Goal: Task Accomplishment & Management: Manage account settings

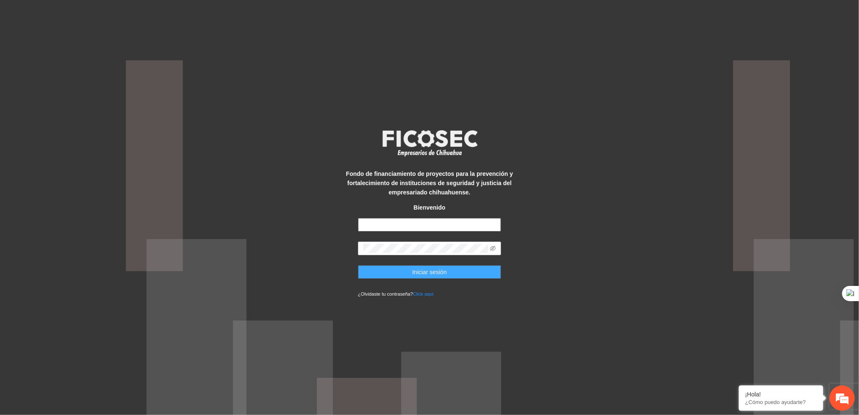
type input "**********"
click at [384, 268] on button "Iniciar sesión" at bounding box center [429, 271] width 143 height 13
type input "**********"
click at [492, 267] on button "Iniciar sesión" at bounding box center [429, 271] width 143 height 13
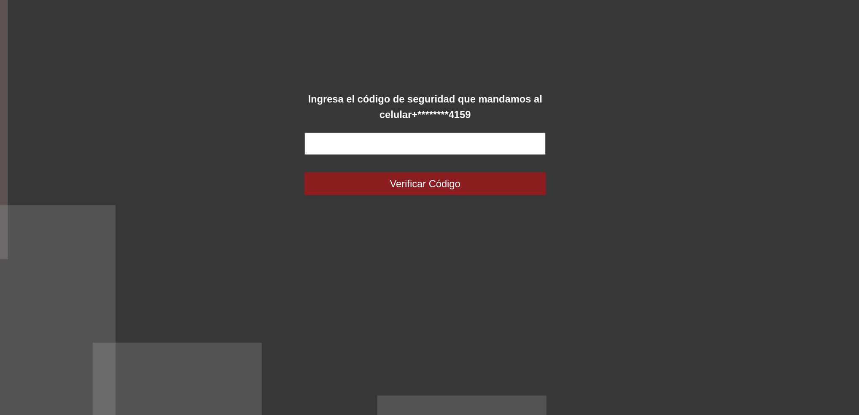
click at [393, 202] on input "text" at bounding box center [429, 202] width 143 height 13
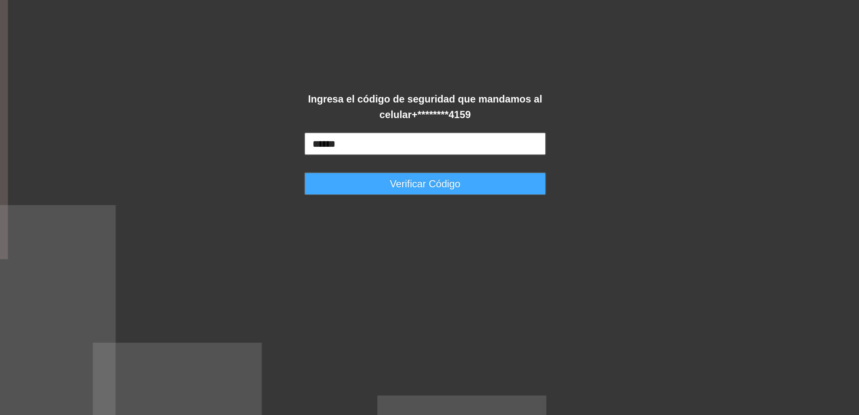
type input "******"
click at [381, 228] on button "Verificar Código" at bounding box center [429, 226] width 143 height 13
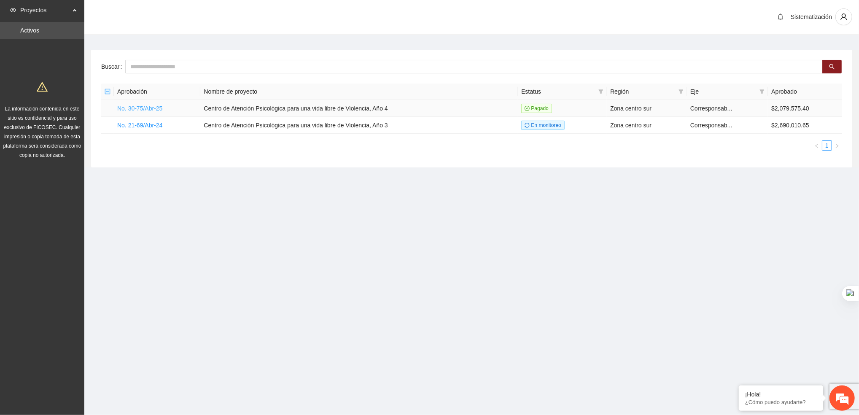
click at [142, 111] on link "No. 30-75/Abr-25" at bounding box center [139, 108] width 45 height 7
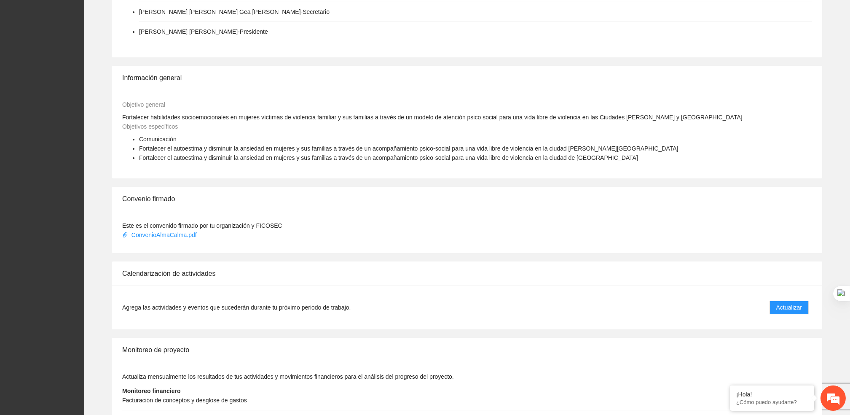
scroll to position [366, 0]
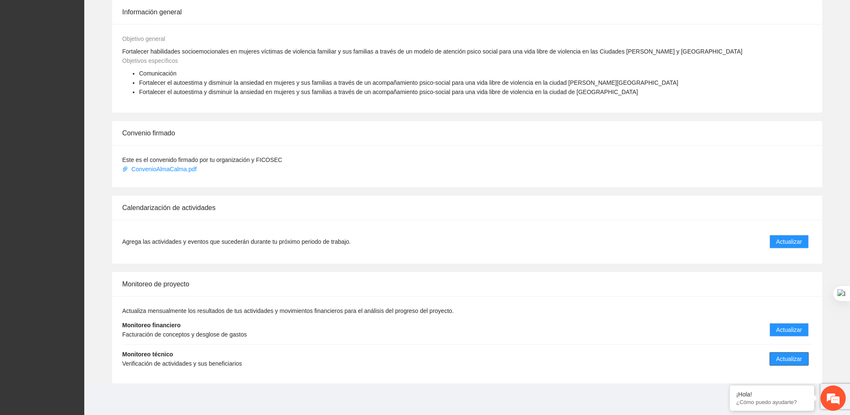
click at [786, 355] on span "Actualizar" at bounding box center [789, 358] width 26 height 9
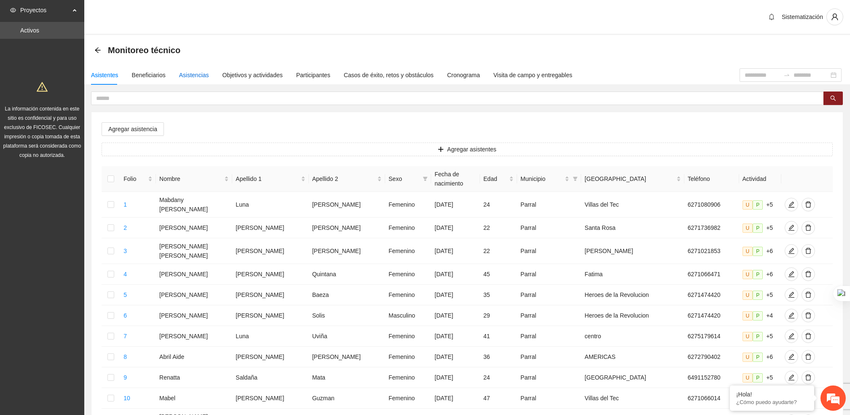
click at [198, 72] on div "Asistencias" at bounding box center [194, 74] width 30 height 9
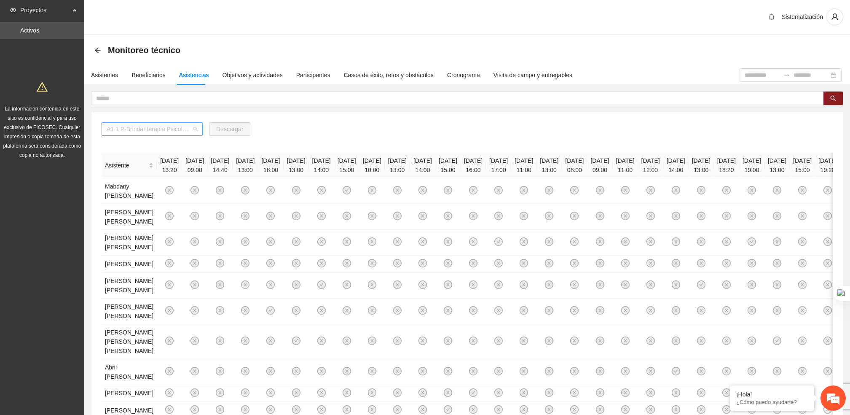
click at [185, 129] on span "A1.1 P-Brindar terapia Psicológica en Parral" at bounding box center [152, 129] width 91 height 13
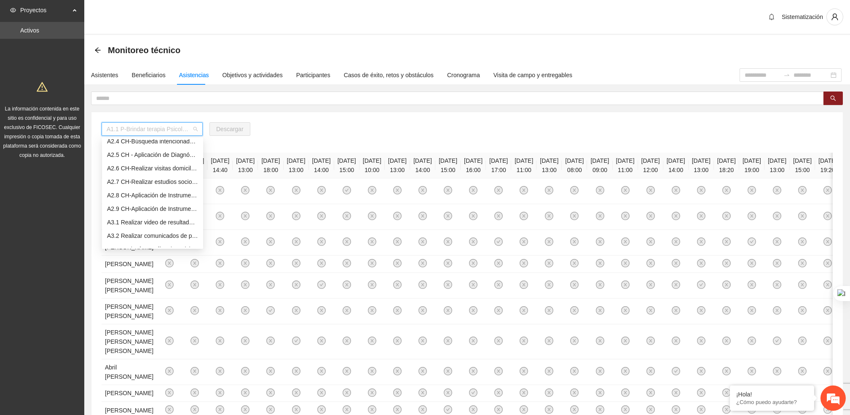
scroll to position [169, 0]
click at [153, 195] on div "A2.8 CH-Aplicación de Instrumentos de medición en [GEOGRAPHIC_DATA]" at bounding box center [152, 192] width 91 height 9
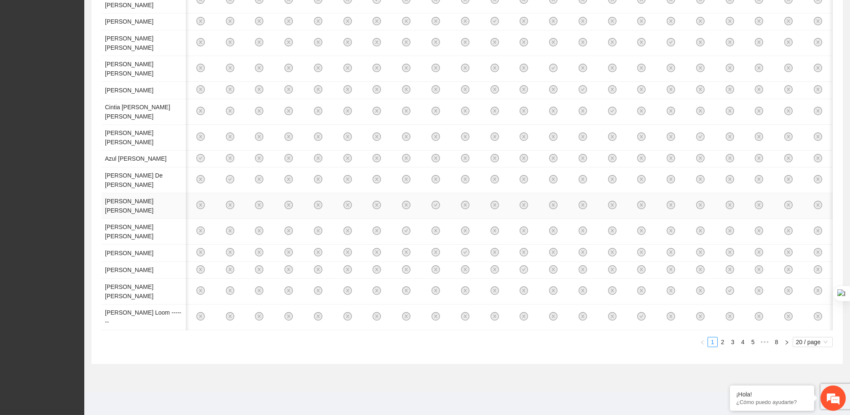
scroll to position [0, 130]
click at [723, 343] on link "2" at bounding box center [722, 341] width 9 height 9
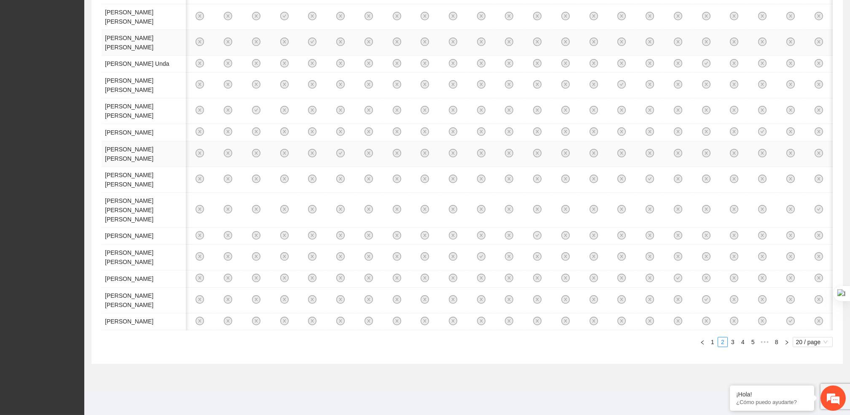
scroll to position [686, 0]
click at [730, 342] on link "3" at bounding box center [732, 341] width 9 height 9
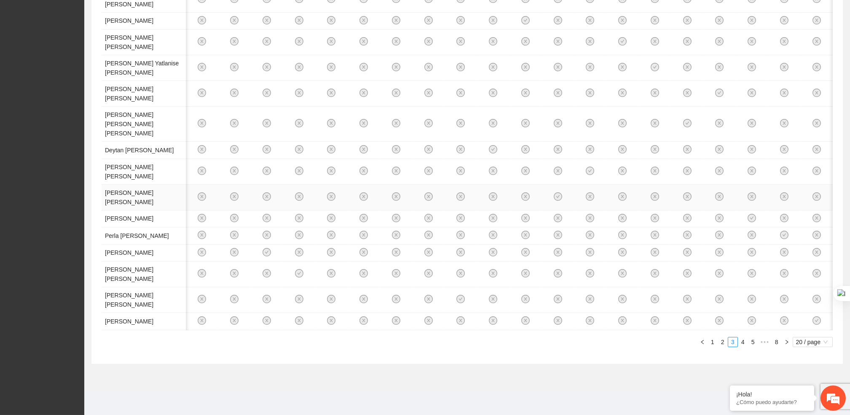
scroll to position [668, 0]
click at [788, 344] on icon "right" at bounding box center [786, 341] width 5 height 5
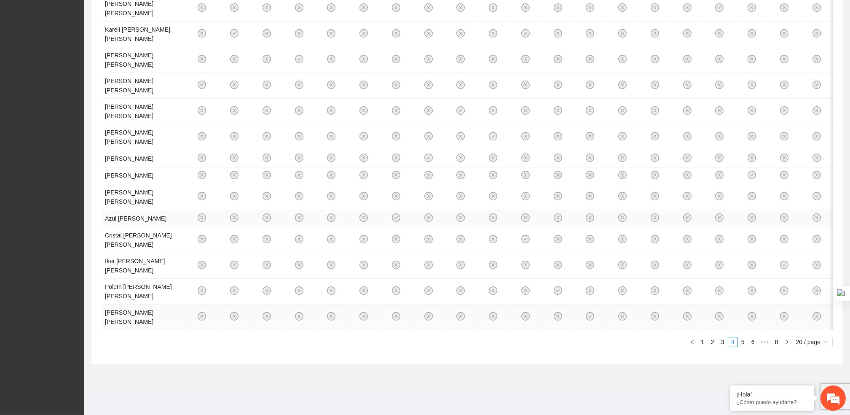
scroll to position [677, 0]
click at [743, 339] on link "5" at bounding box center [742, 341] width 9 height 9
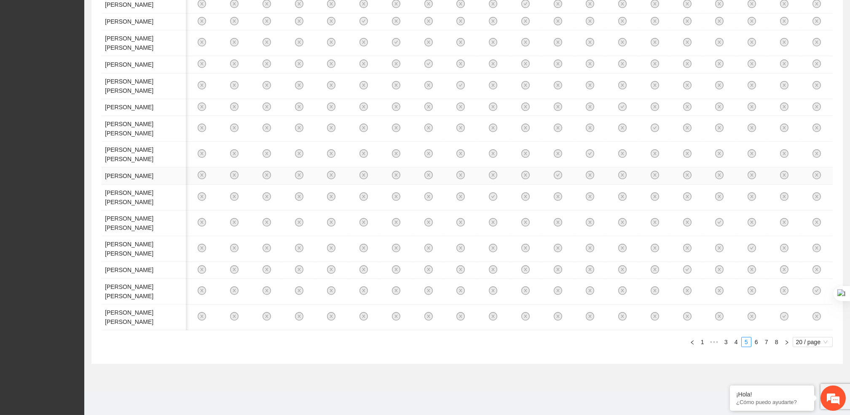
scroll to position [584, 0]
click at [754, 341] on link "6" at bounding box center [756, 341] width 9 height 9
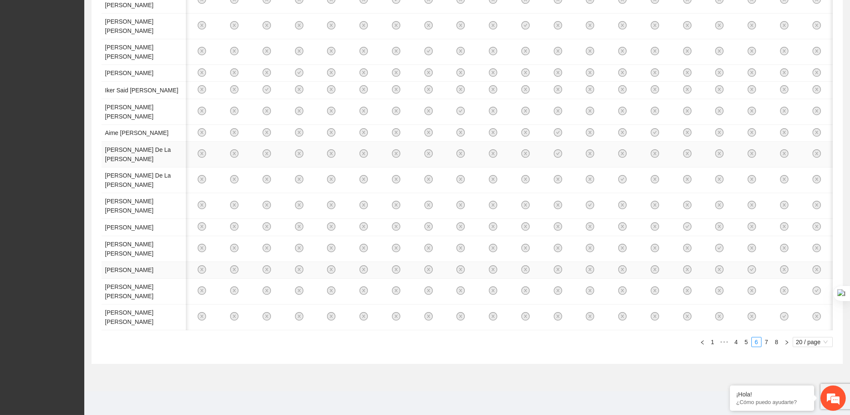
scroll to position [677, 0]
click at [765, 341] on link "7" at bounding box center [766, 341] width 9 height 9
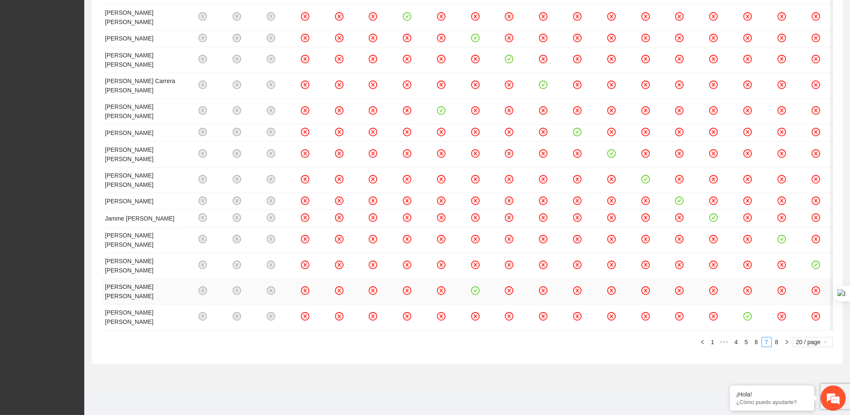
scroll to position [0, 24]
click at [777, 346] on link "8" at bounding box center [776, 341] width 9 height 9
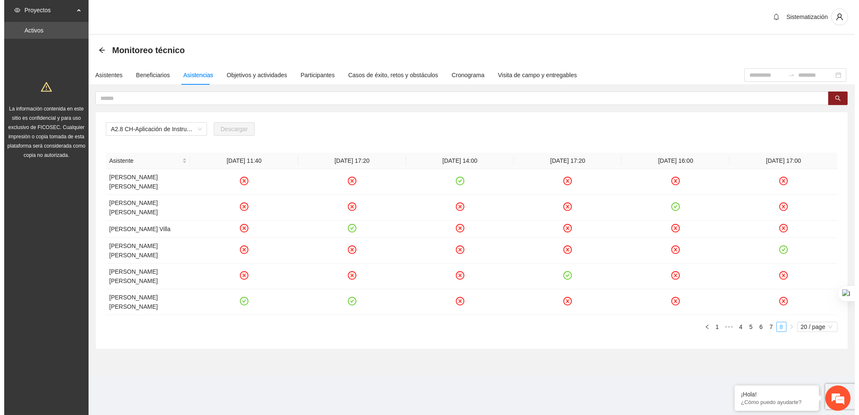
scroll to position [0, 0]
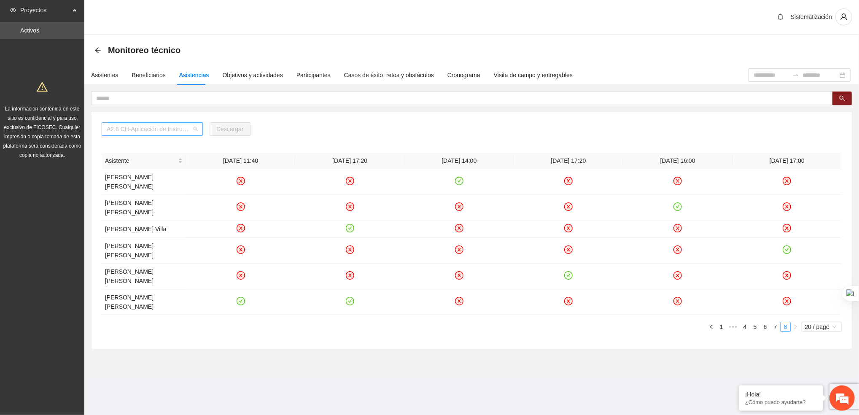
click at [186, 129] on span "A2.8 CH-Aplicación de Instrumentos de medición en [GEOGRAPHIC_DATA]" at bounding box center [152, 129] width 91 height 13
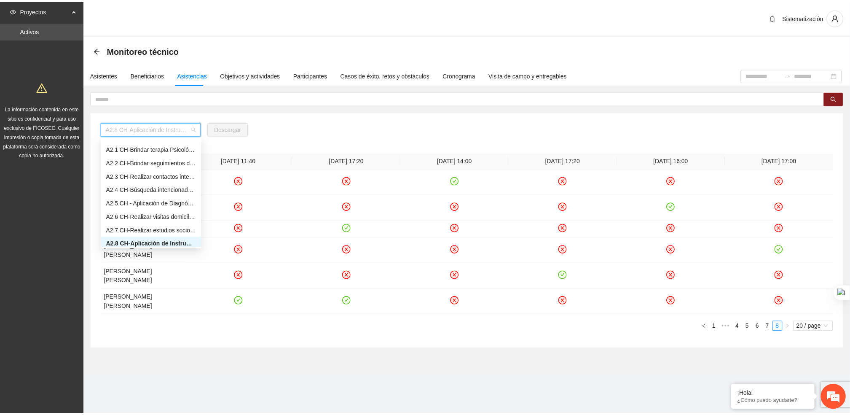
scroll to position [116, 0]
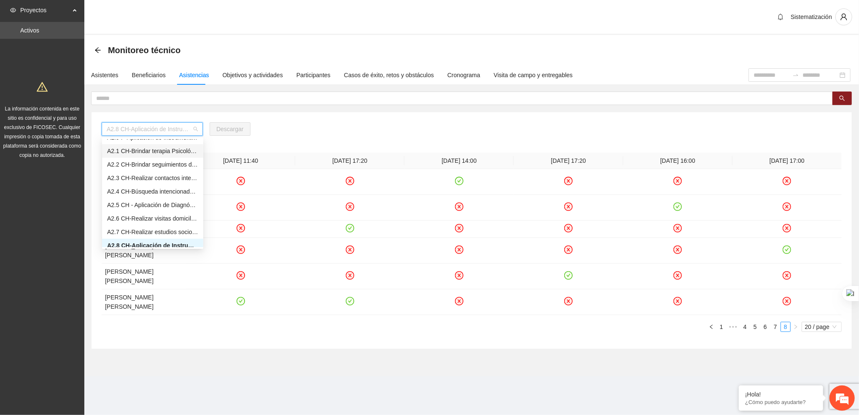
click at [140, 148] on div "A2.1 CH-Brindar terapia Psicológica en [GEOGRAPHIC_DATA]" at bounding box center [152, 150] width 91 height 9
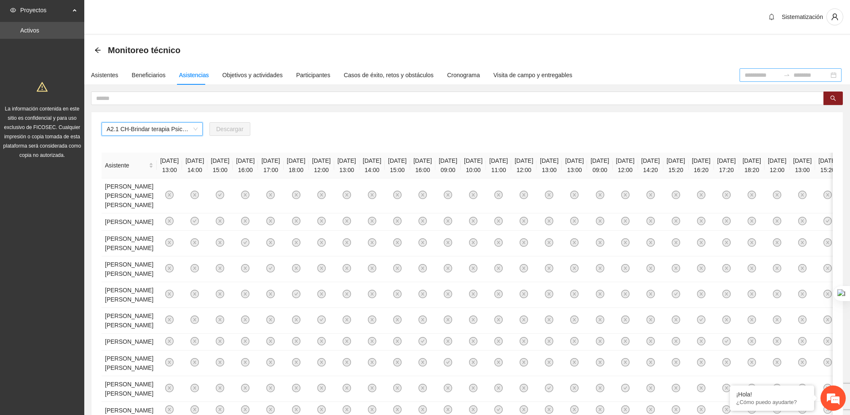
click at [745, 78] on input at bounding box center [762, 74] width 35 height 9
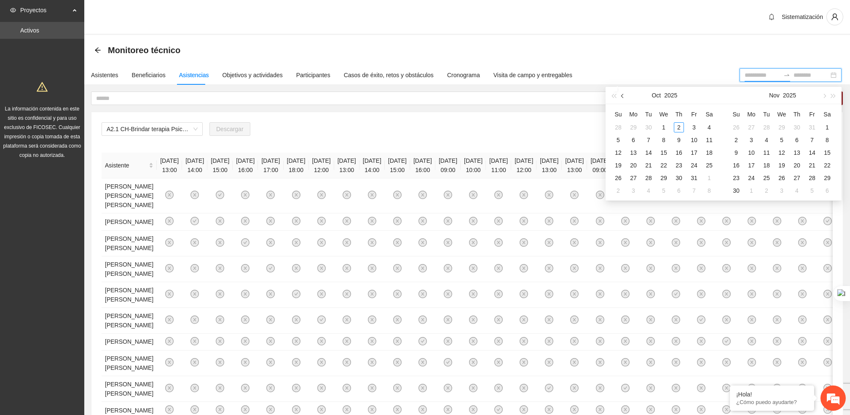
click at [620, 96] on button "button" at bounding box center [622, 95] width 9 height 17
type input "**********"
click at [636, 126] on div "1" at bounding box center [633, 127] width 10 height 10
type input "**********"
click at [650, 177] on div "30" at bounding box center [649, 178] width 10 height 10
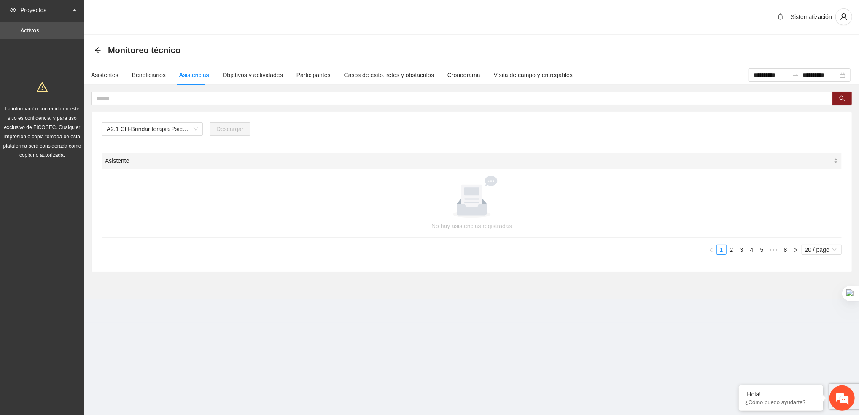
click at [215, 162] on span "Asistente" at bounding box center [468, 160] width 727 height 9
click at [192, 128] on span "A2.1 CH-Brindar terapia Psicológica en [GEOGRAPHIC_DATA]" at bounding box center [152, 129] width 91 height 13
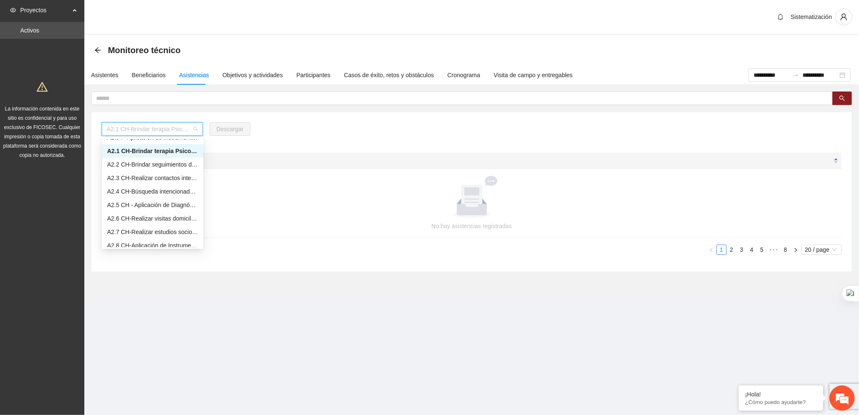
click at [282, 181] on div at bounding box center [471, 197] width 719 height 42
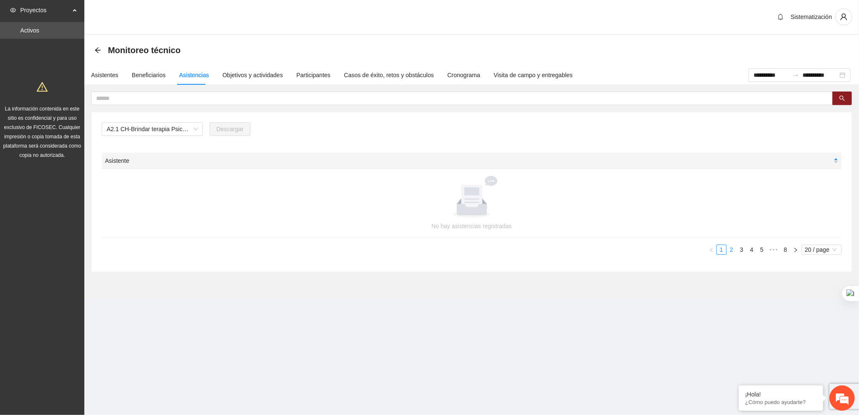
click at [727, 251] on link "2" at bounding box center [731, 249] width 9 height 9
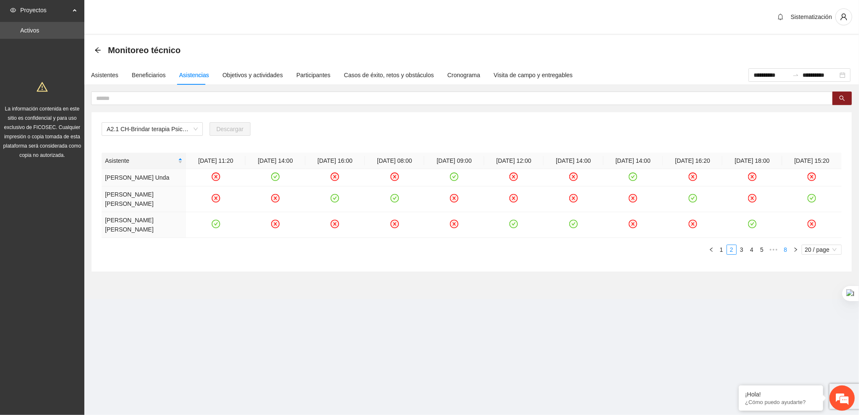
click at [781, 245] on li "8" at bounding box center [785, 249] width 10 height 10
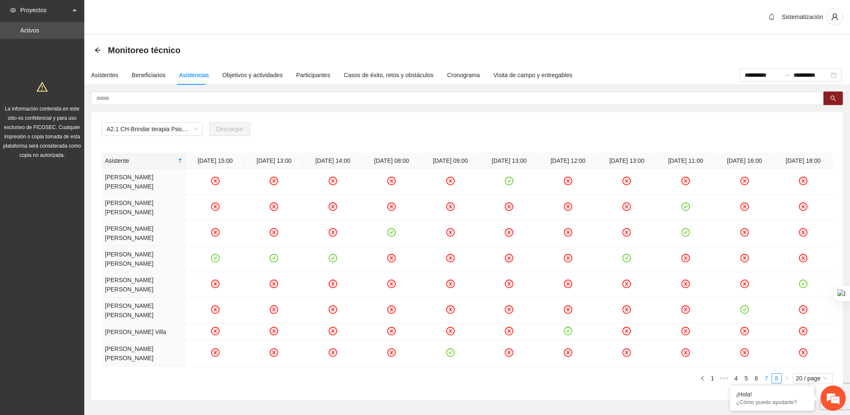
click at [765, 373] on link "7" at bounding box center [766, 377] width 9 height 9
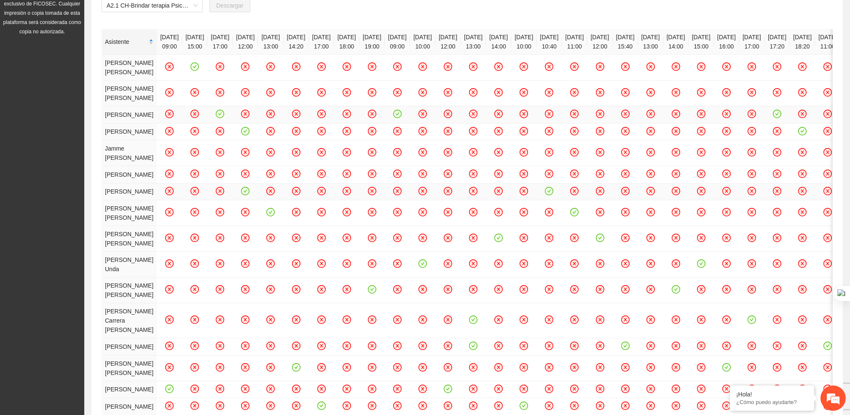
scroll to position [0, 0]
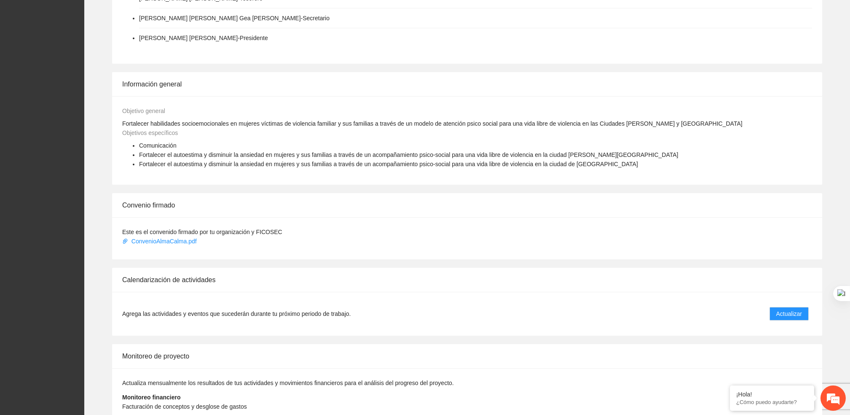
scroll to position [366, 0]
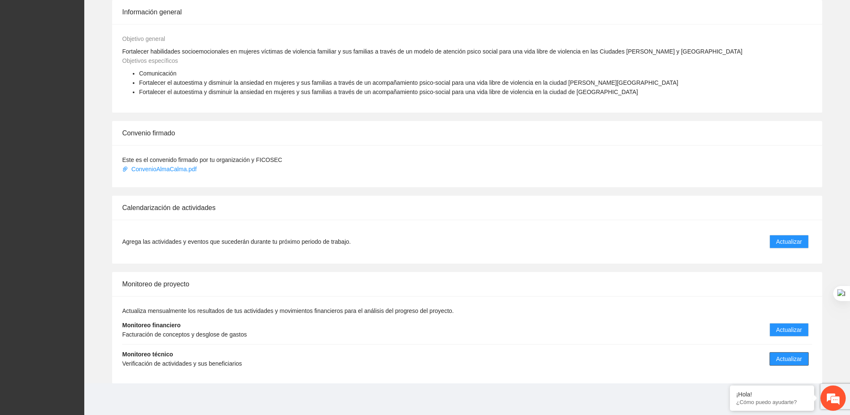
click at [777, 359] on span "Actualizar" at bounding box center [789, 358] width 26 height 9
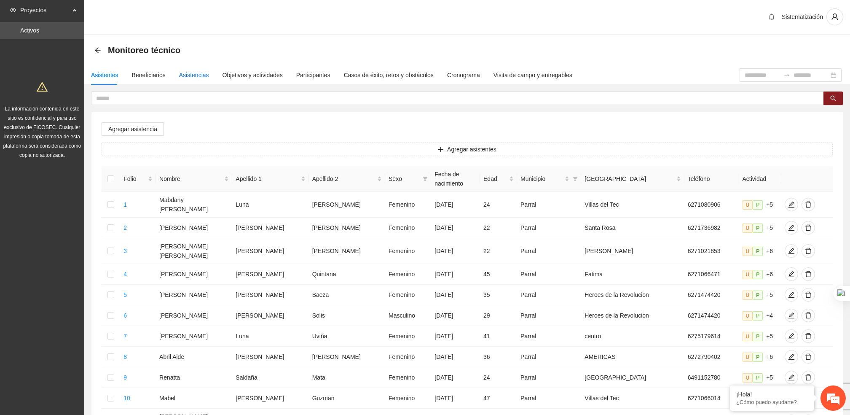
click at [194, 70] on div "Asistencias" at bounding box center [194, 74] width 30 height 9
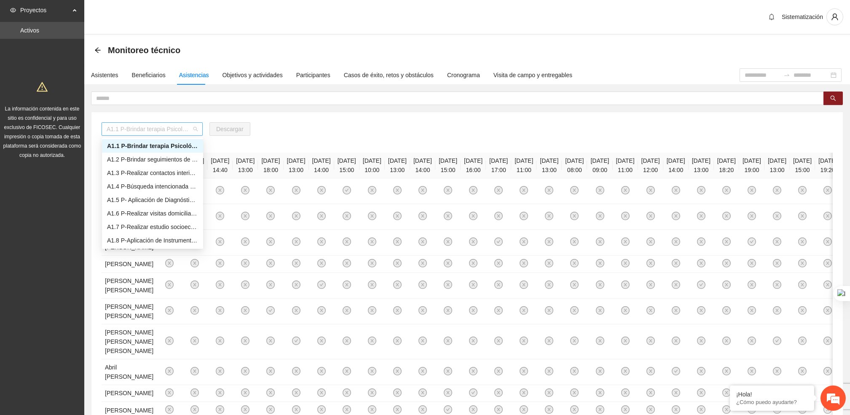
click at [174, 129] on span "A1.1 P-Brindar terapia Psicológica en Parral" at bounding box center [152, 129] width 91 height 13
click at [151, 169] on div "A2.1 CH-Brindar terapia Psicológica en [GEOGRAPHIC_DATA]" at bounding box center [152, 167] width 91 height 9
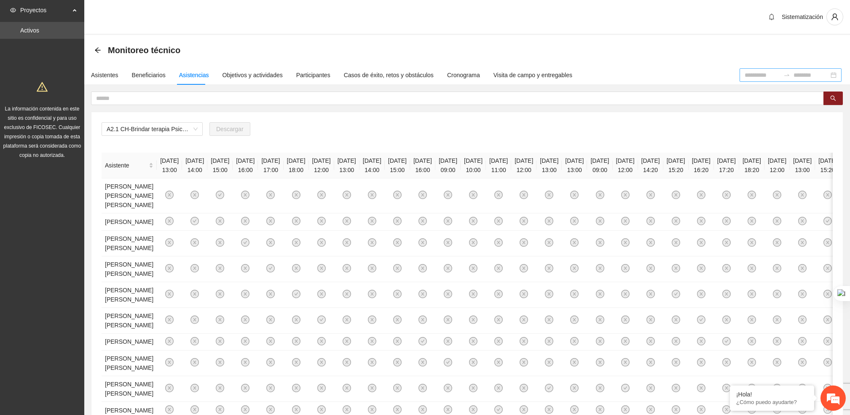
click at [752, 69] on div at bounding box center [791, 74] width 102 height 13
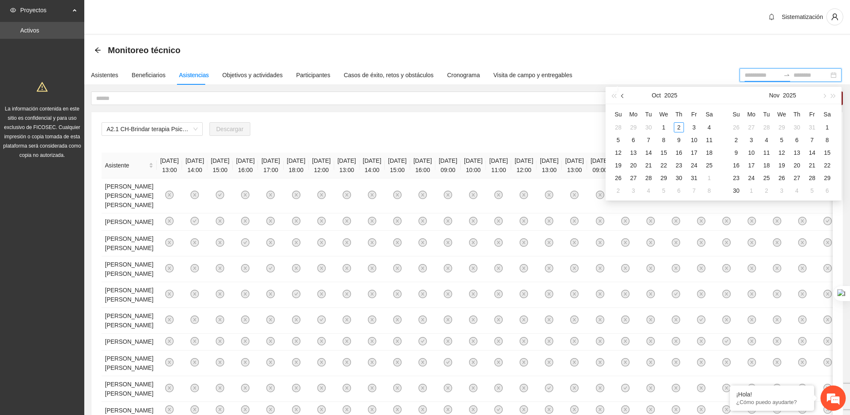
click at [622, 99] on button "button" at bounding box center [622, 95] width 9 height 17
type input "**********"
click at [631, 124] on div "1" at bounding box center [633, 127] width 10 height 10
type input "**********"
click at [646, 175] on div "30" at bounding box center [649, 178] width 10 height 10
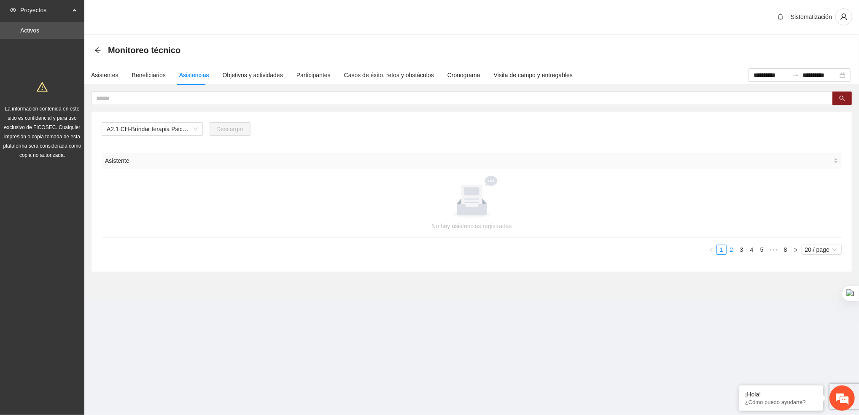
click at [732, 250] on link "2" at bounding box center [731, 249] width 9 height 9
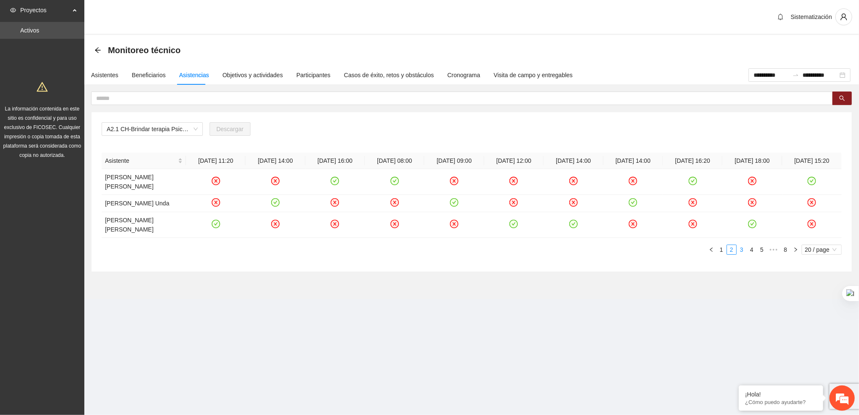
click at [738, 245] on link "3" at bounding box center [741, 249] width 9 height 9
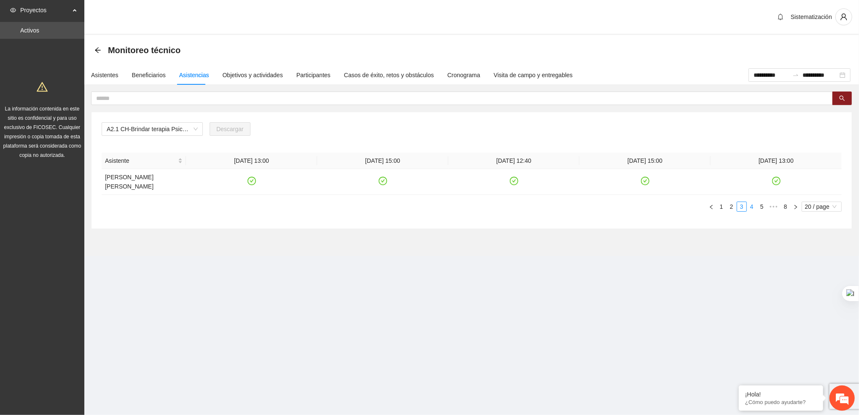
click at [754, 204] on link "4" at bounding box center [751, 206] width 9 height 9
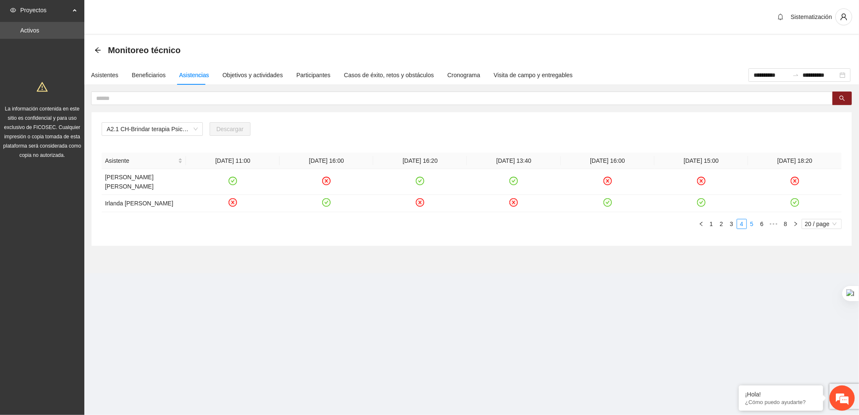
click at [749, 228] on link "5" at bounding box center [751, 223] width 9 height 9
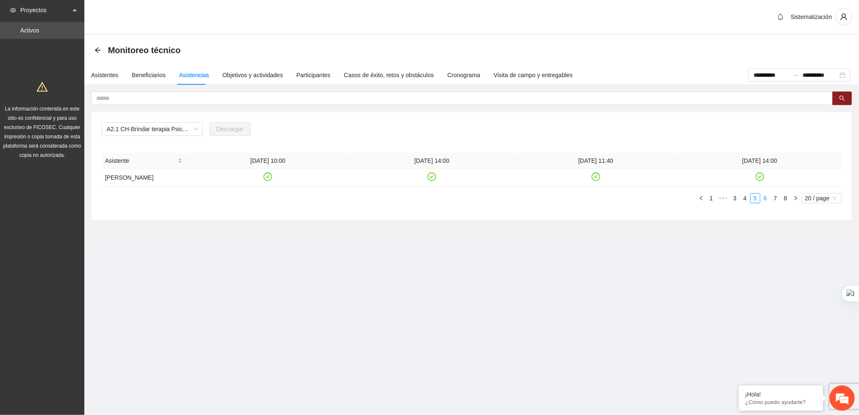
click at [762, 201] on link "6" at bounding box center [764, 197] width 9 height 9
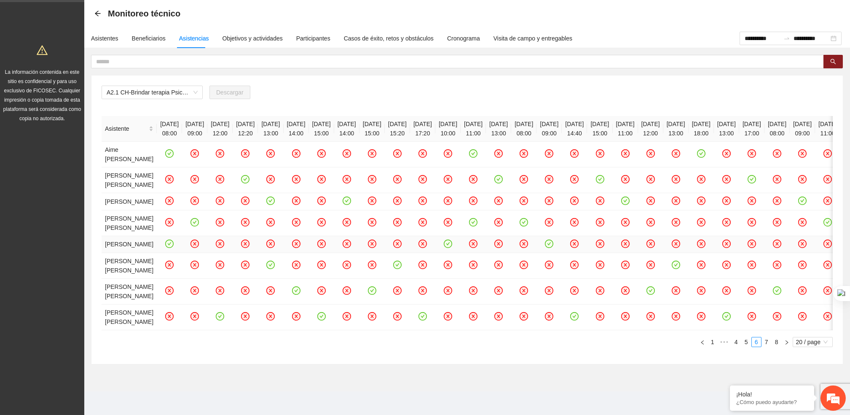
scroll to position [183, 0]
click at [764, 340] on link "7" at bounding box center [766, 341] width 9 height 9
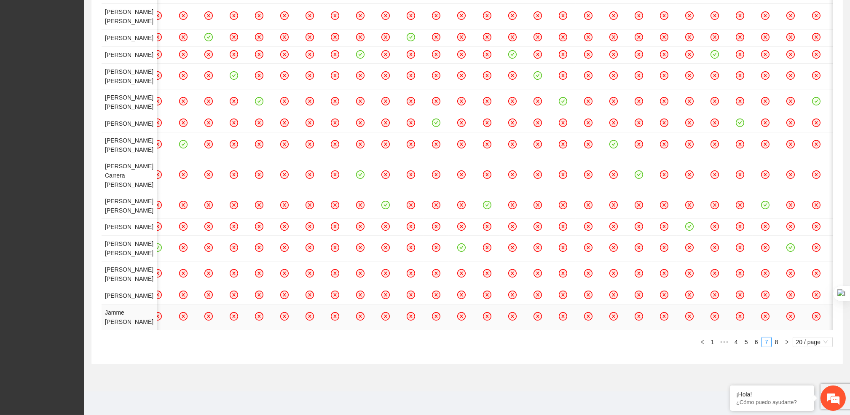
scroll to position [0, 0]
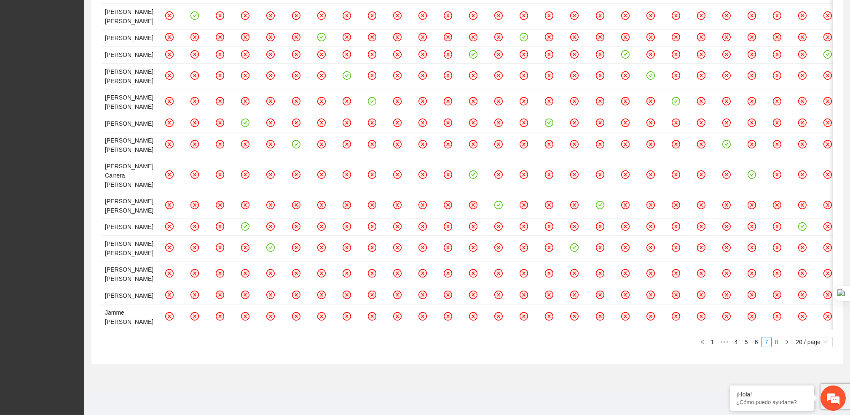
click at [777, 346] on link "8" at bounding box center [776, 341] width 9 height 9
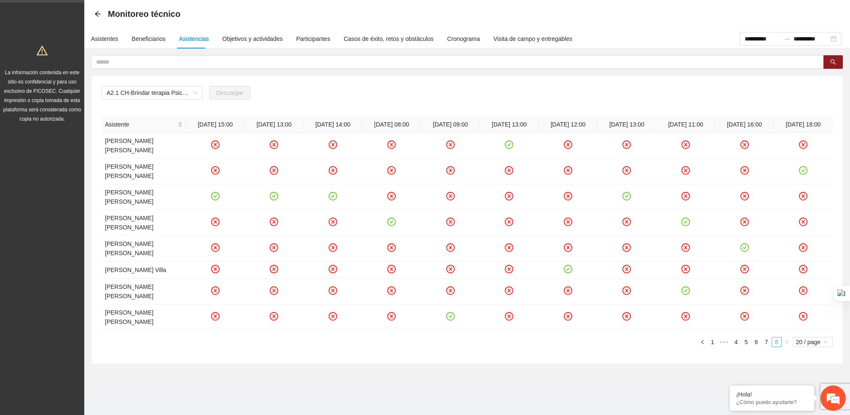
scroll to position [18, 0]
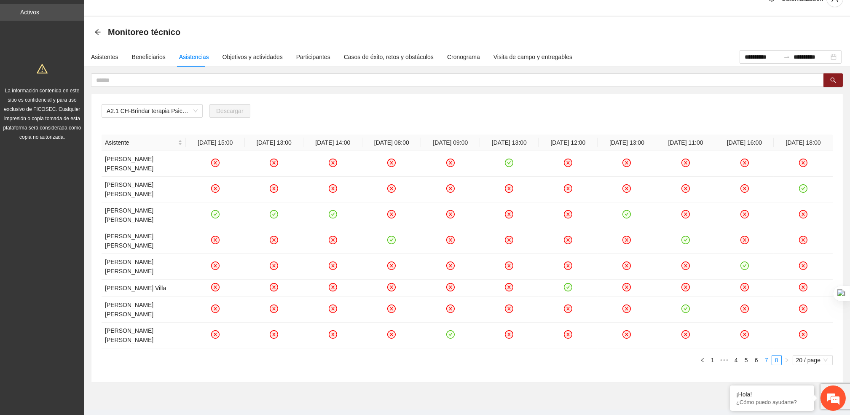
click at [765, 355] on link "7" at bounding box center [766, 359] width 9 height 9
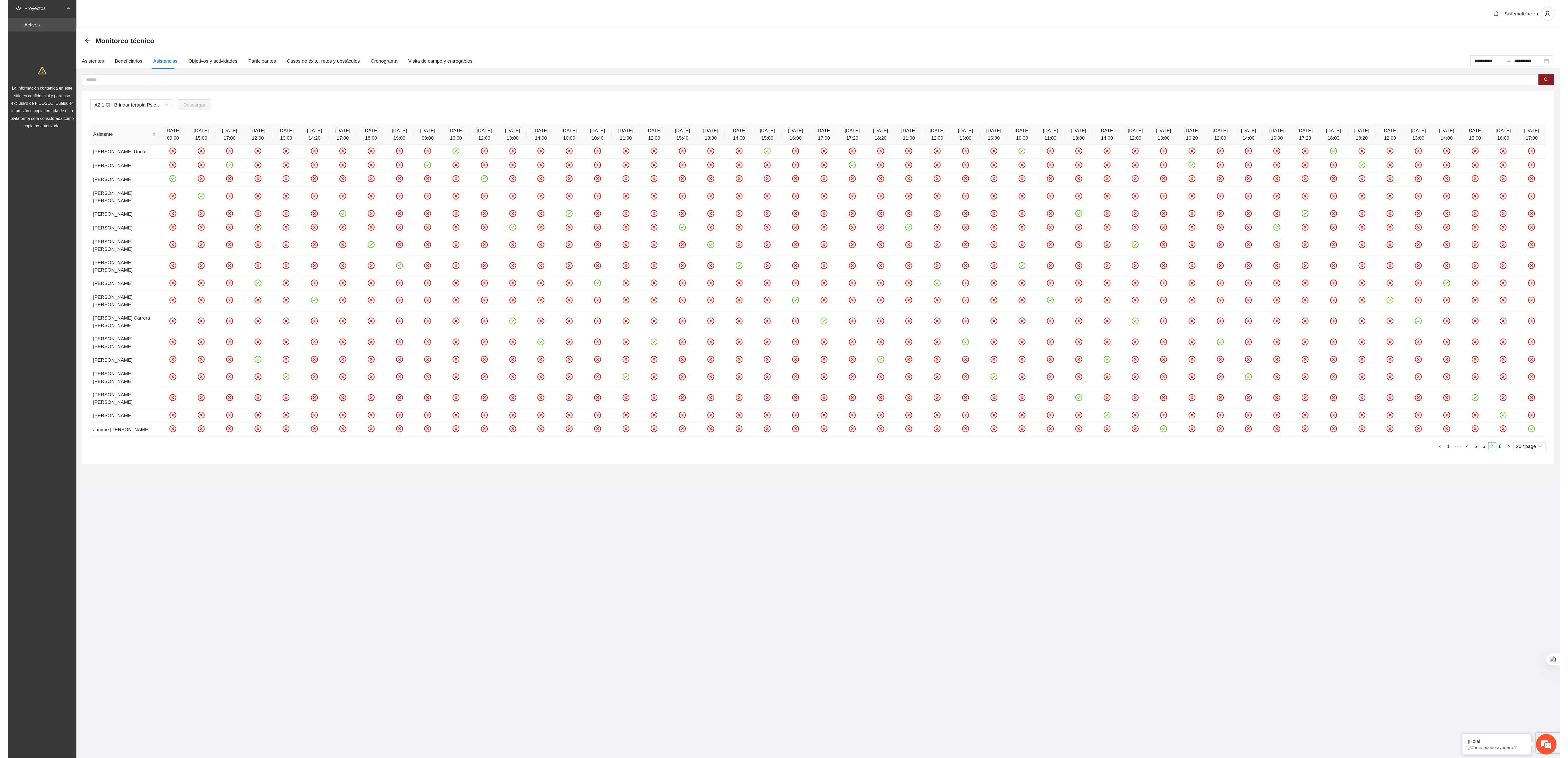
scroll to position [0, 0]
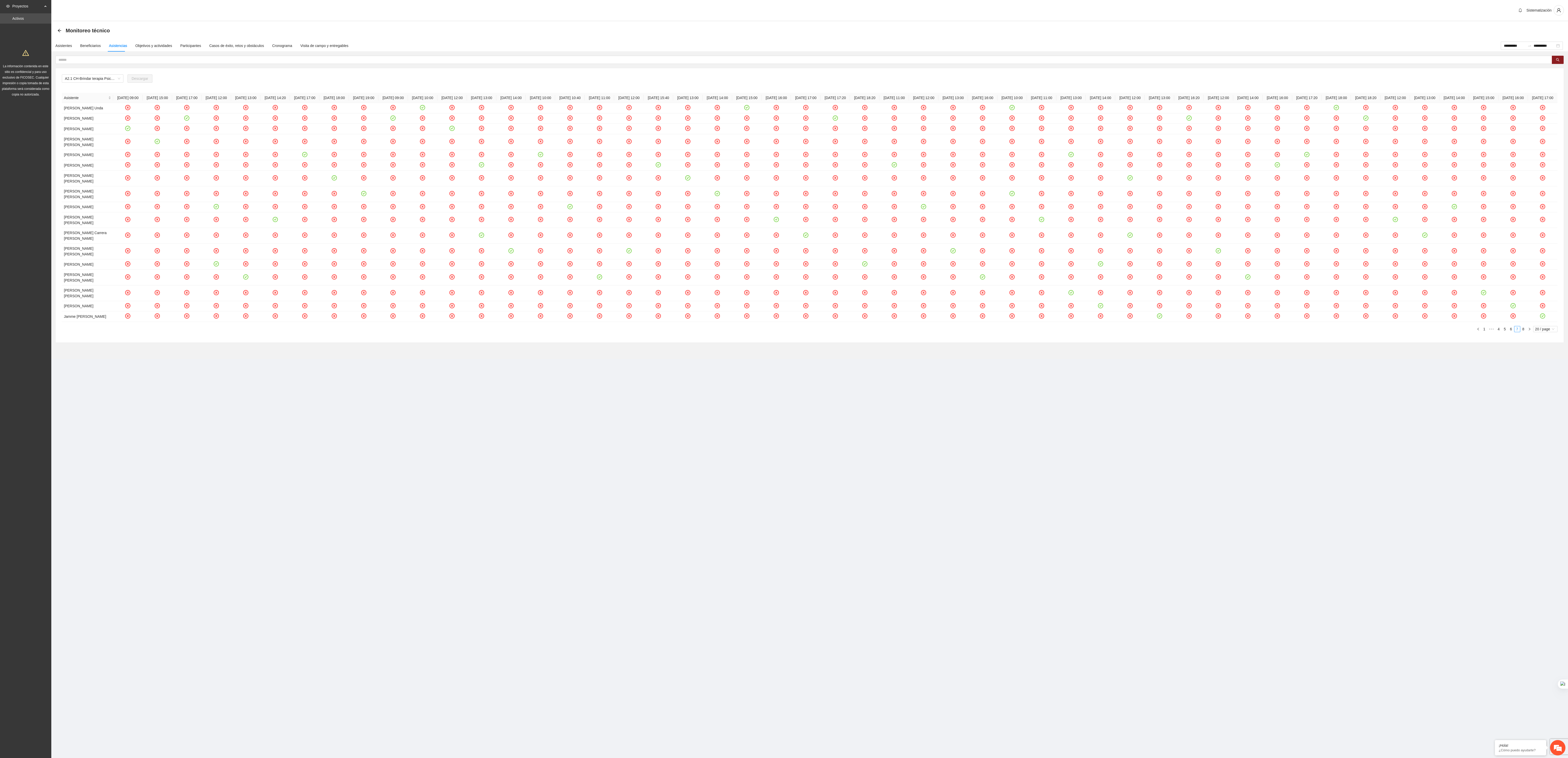
drag, startPoint x: 490, startPoint y: 2, endPoint x: 608, endPoint y: 494, distance: 506.0
click at [522, 252] on section "**********" at bounding box center [784, 379] width 1568 height 758
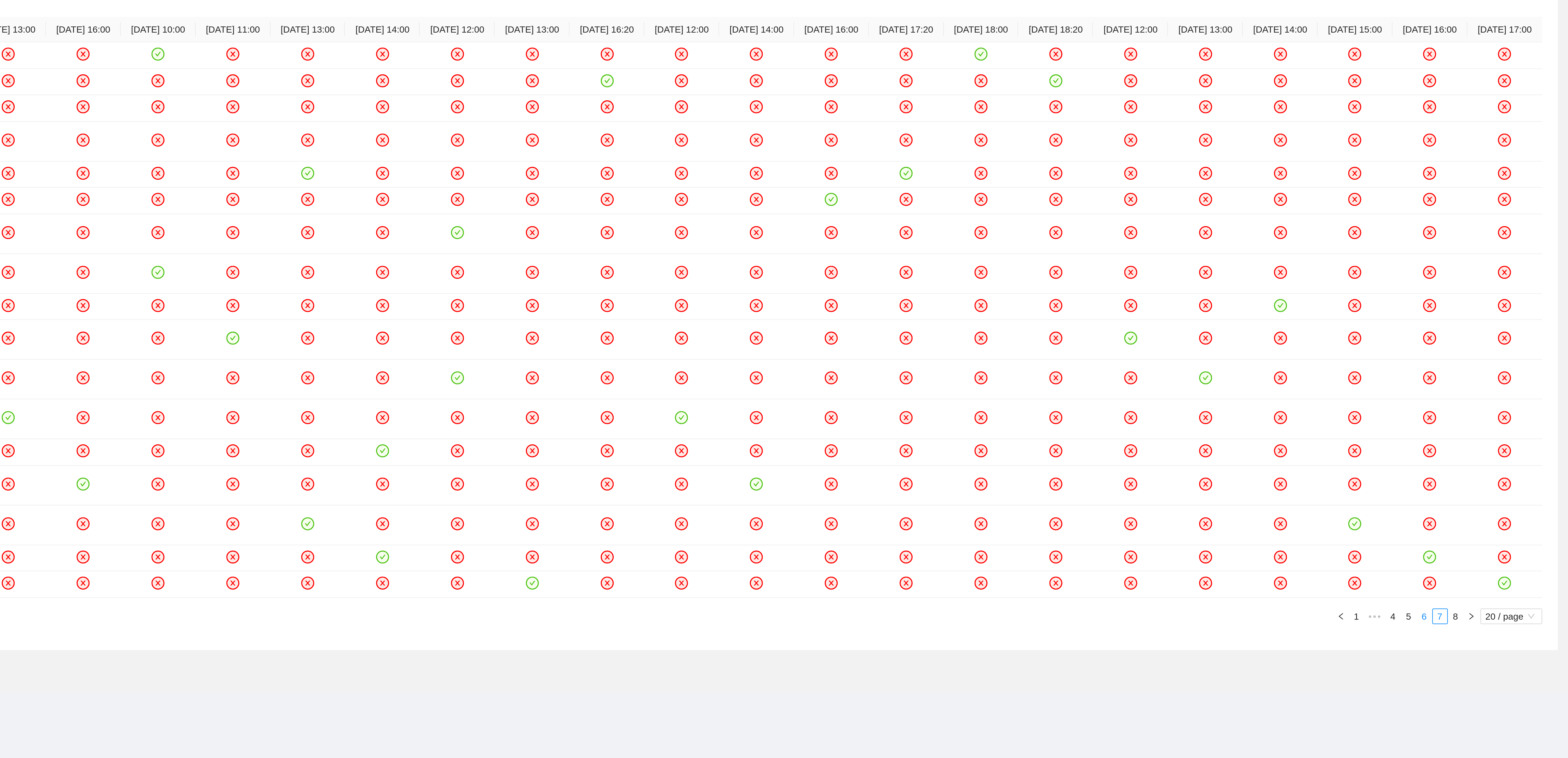
click at [522, 252] on link "6" at bounding box center [1511, 329] width 5 height 5
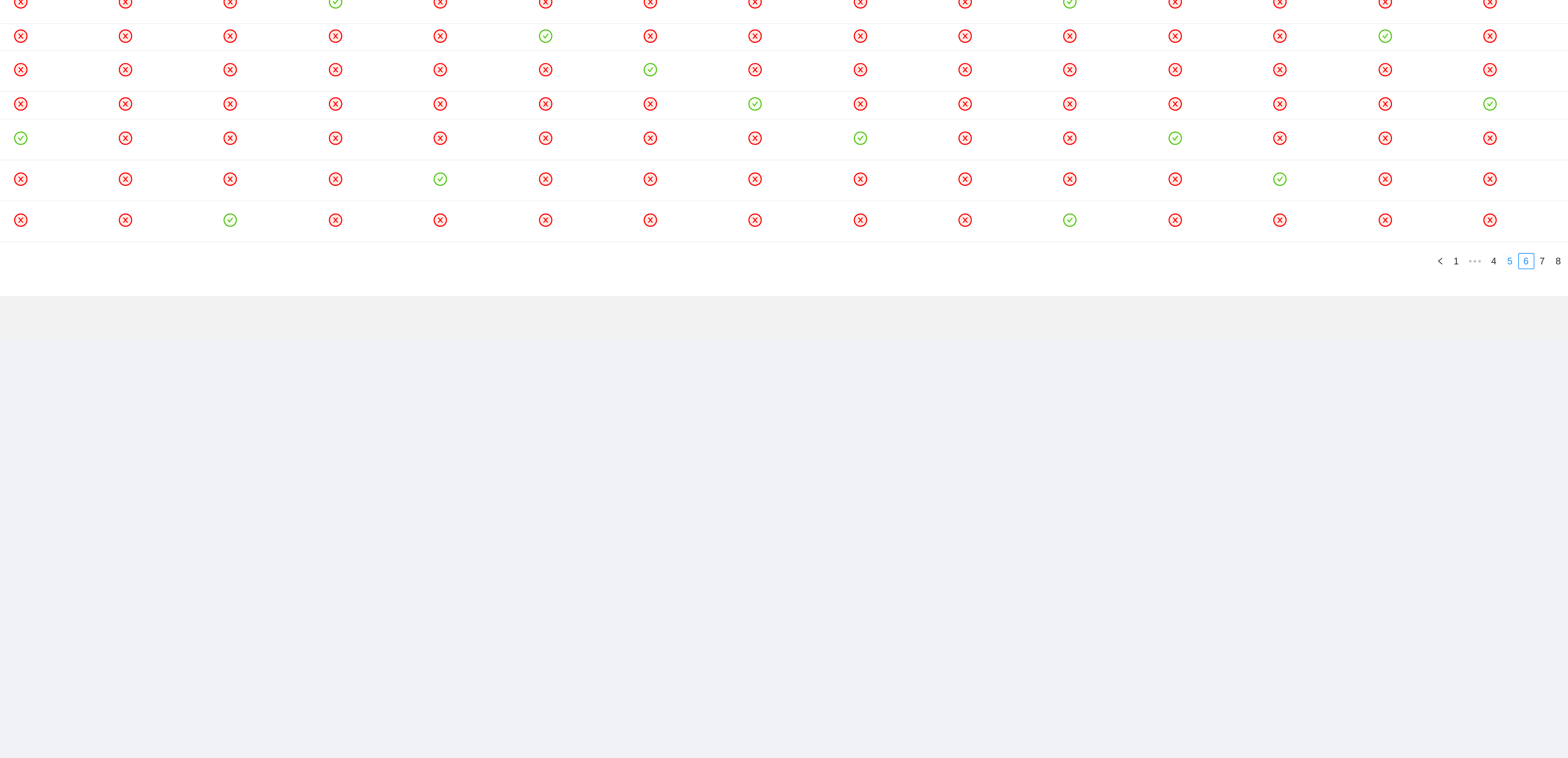
click at [522, 222] on link "5" at bounding box center [1505, 219] width 5 height 5
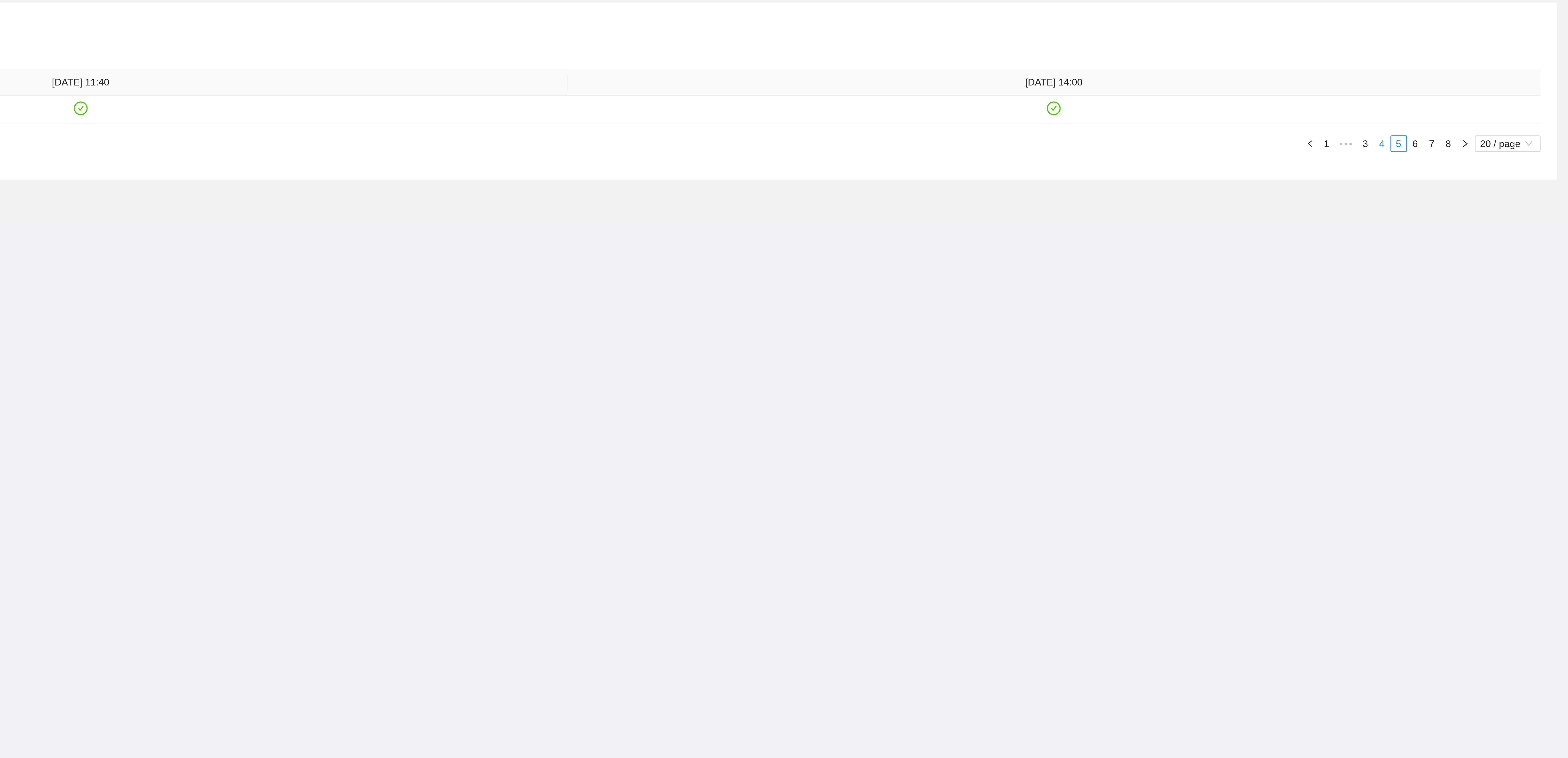
click at [522, 124] on link "4" at bounding box center [1499, 120] width 5 height 5
click at [522, 139] on link "3" at bounding box center [1490, 136] width 5 height 5
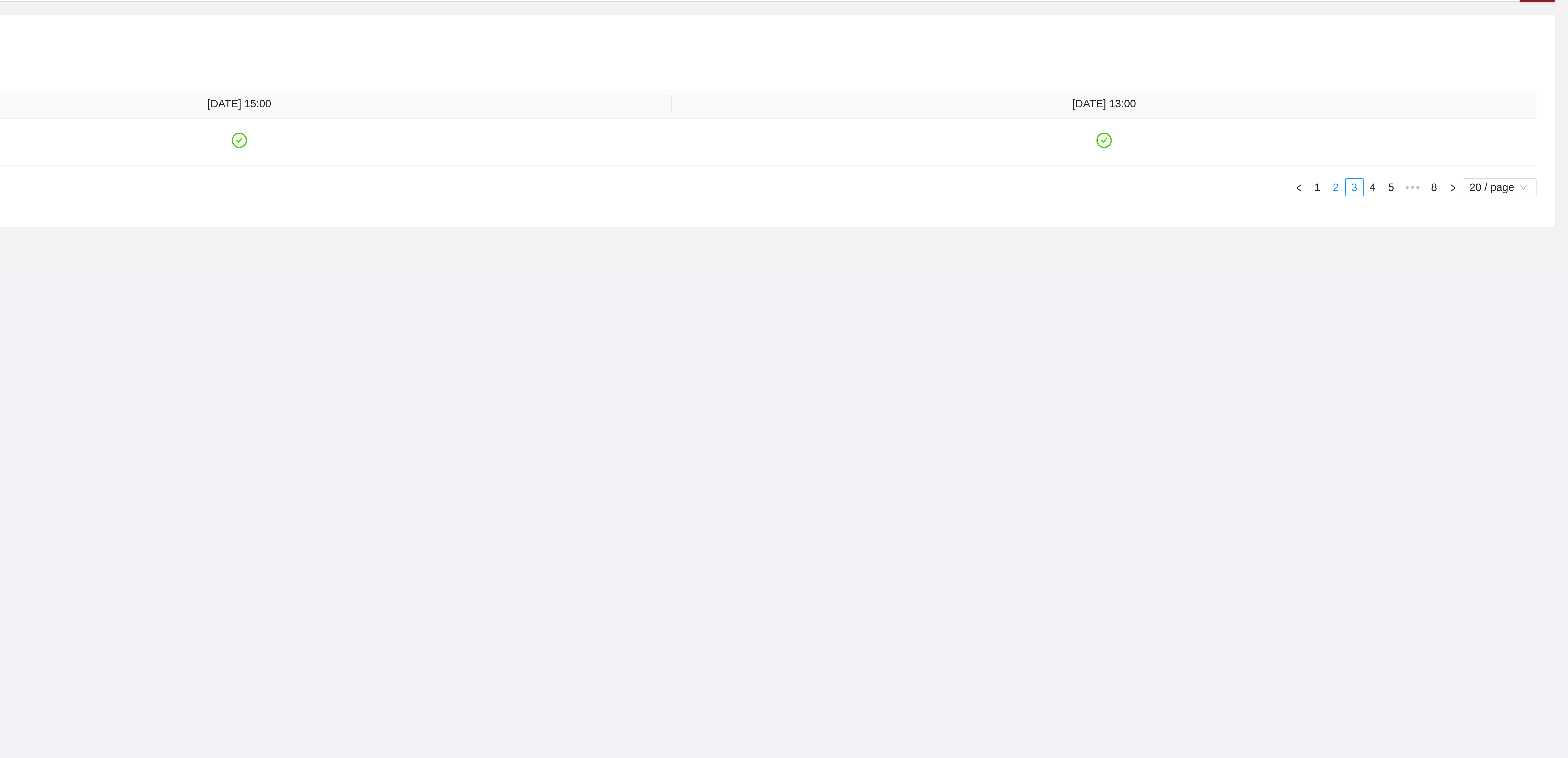
click at [522, 128] on link "2" at bounding box center [1490, 125] width 5 height 5
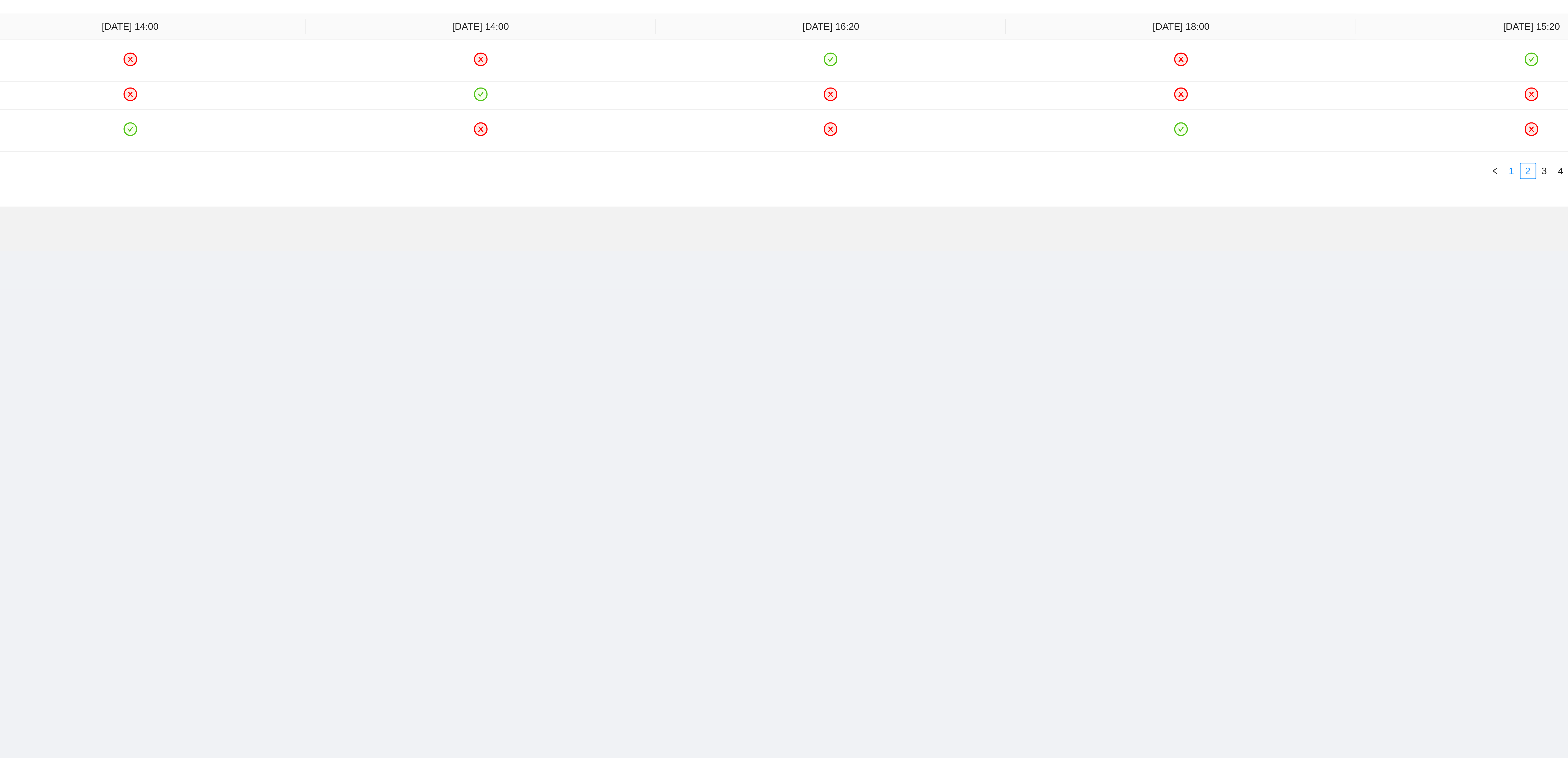
click at [522, 149] on link "1" at bounding box center [1484, 152] width 5 height 5
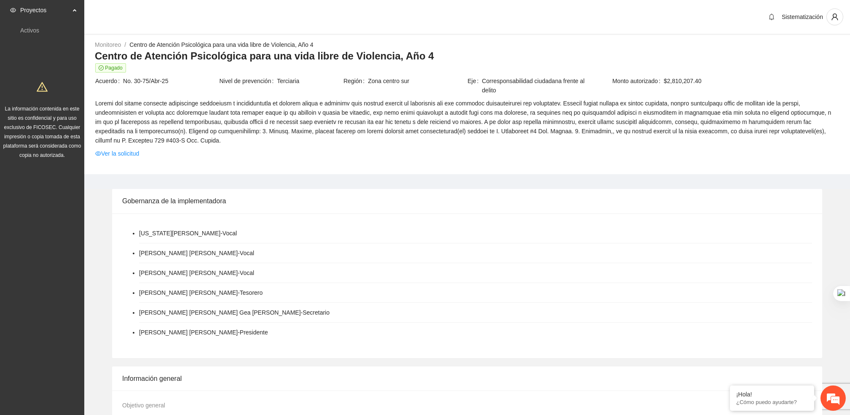
drag, startPoint x: 2337, startPoint y: 0, endPoint x: 571, endPoint y: 173, distance: 1774.3
click at [571, 173] on div "Monitoreo / Centro de Atención Psicológica para una vida libre de Violencia, Añ…" at bounding box center [467, 107] width 766 height 134
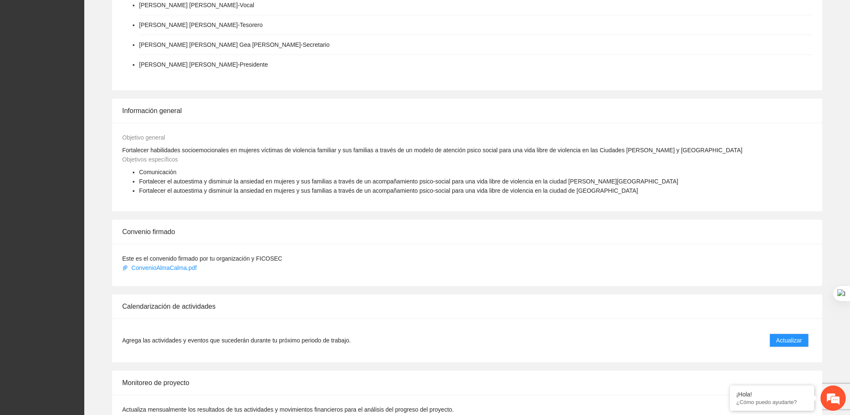
scroll to position [366, 0]
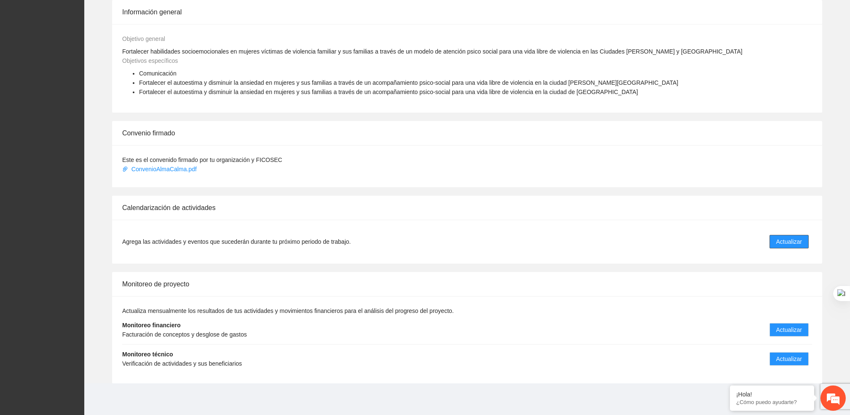
click at [792, 240] on span "Actualizar" at bounding box center [789, 241] width 26 height 9
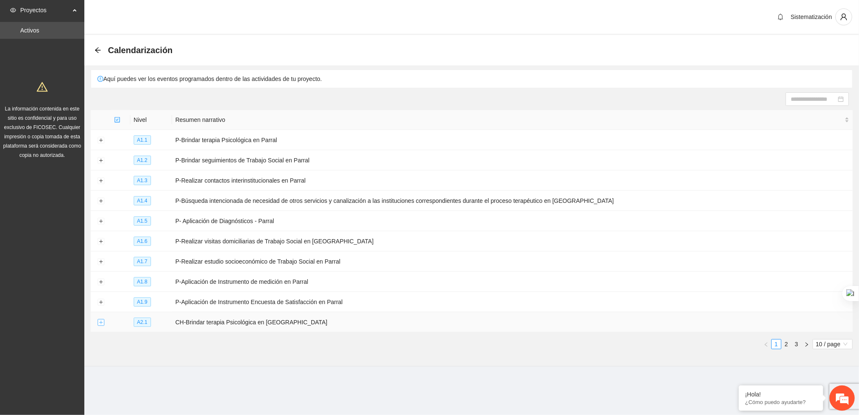
click at [99, 322] on button "Expand row" at bounding box center [100, 322] width 7 height 7
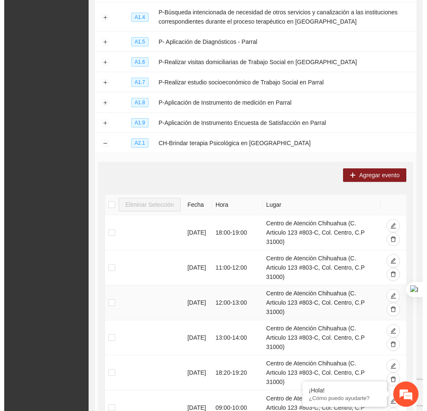
scroll to position [188, 0]
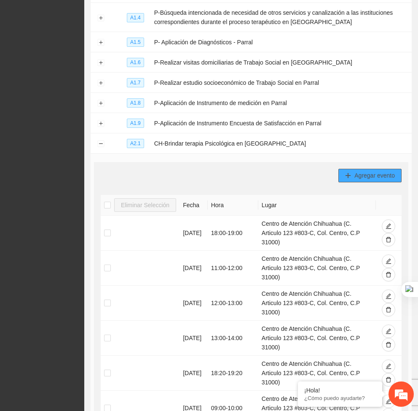
click at [375, 177] on span "Agregar evento" at bounding box center [374, 175] width 40 height 9
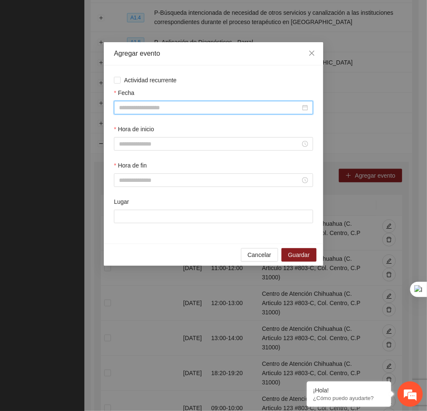
click at [256, 105] on input "Fecha" at bounding box center [209, 107] width 181 height 9
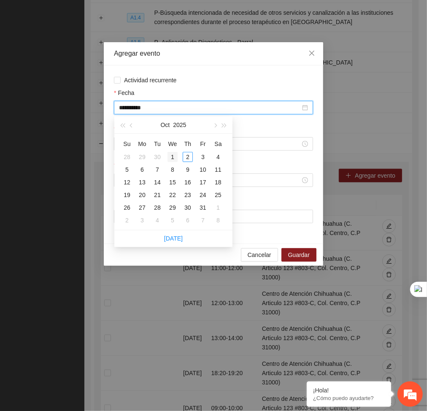
type input "**********"
click at [171, 158] on div "1" at bounding box center [172, 157] width 10 height 10
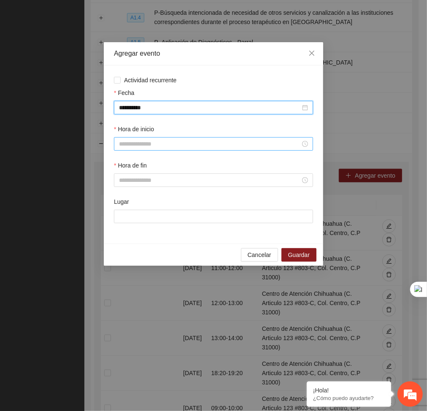
click at [170, 149] on div at bounding box center [213, 143] width 199 height 13
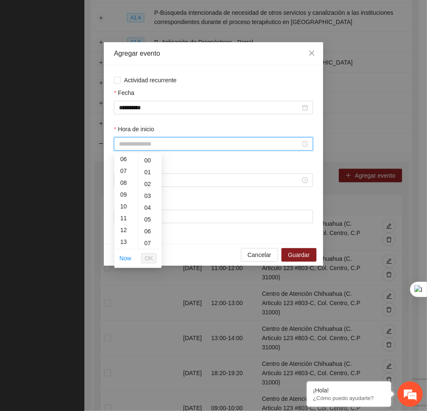
scroll to position [74, 0]
click at [121, 177] on div "08" at bounding box center [126, 180] width 24 height 12
type input "*****"
click at [154, 257] on button "OK" at bounding box center [148, 258] width 15 height 10
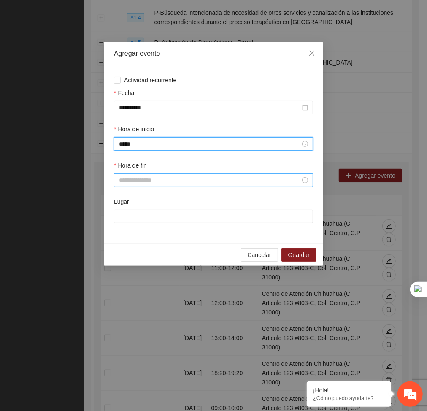
click at [158, 180] on input "Hora de fin" at bounding box center [209, 179] width 181 height 9
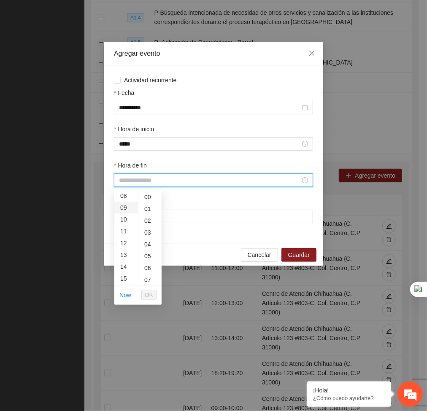
click at [121, 208] on div "09" at bounding box center [126, 207] width 24 height 12
type input "*****"
click at [149, 294] on span "OK" at bounding box center [149, 294] width 8 height 9
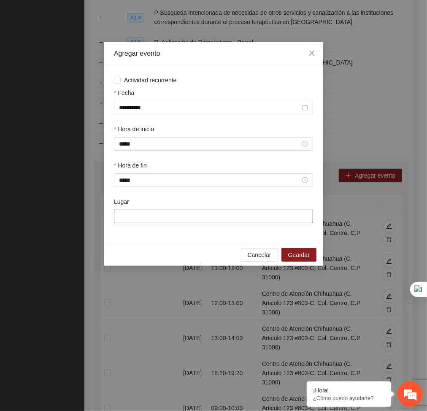
click at [148, 219] on input "Lugar" at bounding box center [213, 215] width 199 height 13
type input "**********"
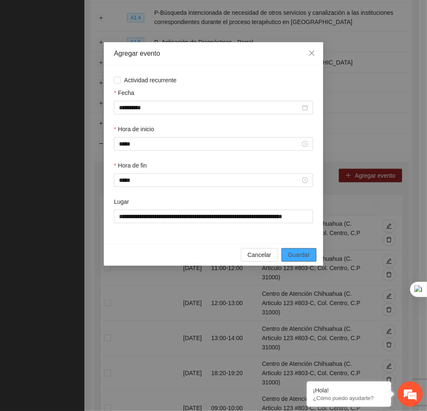
click at [300, 259] on span "Guardar" at bounding box center [298, 254] width 21 height 9
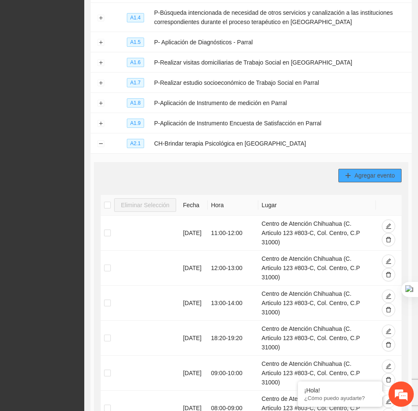
click at [341, 174] on button "Agregar evento" at bounding box center [369, 175] width 63 height 13
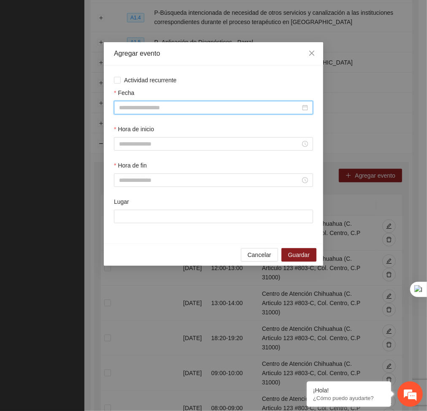
click at [257, 108] on input "Fecha" at bounding box center [209, 107] width 181 height 9
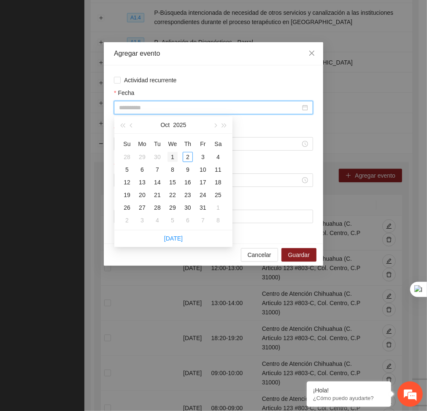
type input "**********"
click at [172, 155] on div "1" at bounding box center [172, 157] width 10 height 10
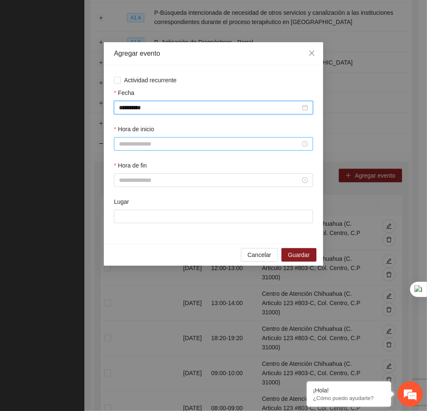
click at [166, 146] on input "Hora de inicio" at bounding box center [209, 143] width 181 height 9
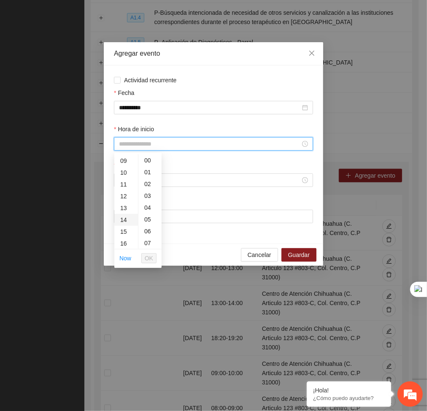
click at [120, 217] on div "14" at bounding box center [126, 220] width 24 height 12
type input "*****"
click at [147, 256] on span "OK" at bounding box center [149, 257] width 8 height 9
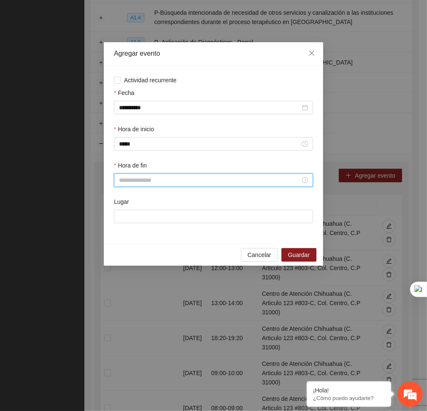
click at [151, 180] on input "Hora de fin" at bounding box center [209, 179] width 181 height 9
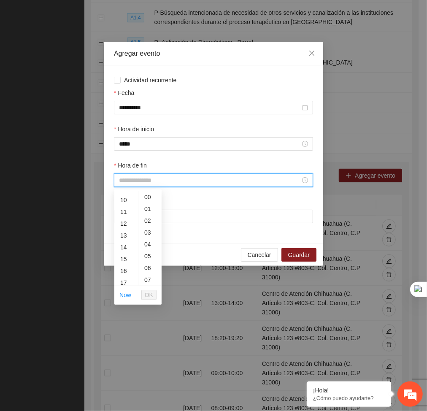
scroll to position [132, 0]
click at [120, 240] on div "15" at bounding box center [126, 242] width 24 height 12
type input "*****"
click at [145, 295] on span "OK" at bounding box center [149, 294] width 8 height 9
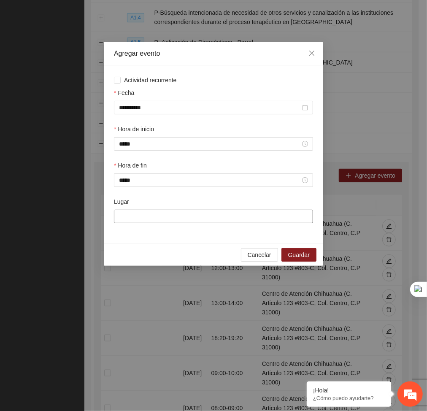
click at [152, 215] on input "Lugar" at bounding box center [213, 215] width 199 height 13
type input "**********"
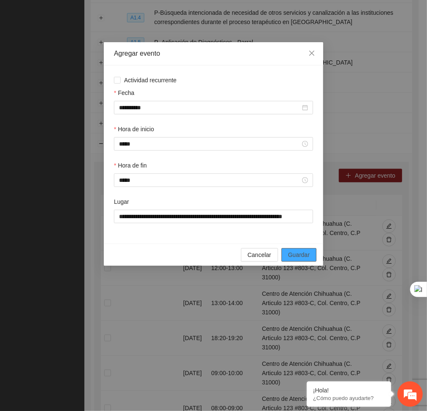
click at [307, 260] on button "Guardar" at bounding box center [298, 254] width 35 height 13
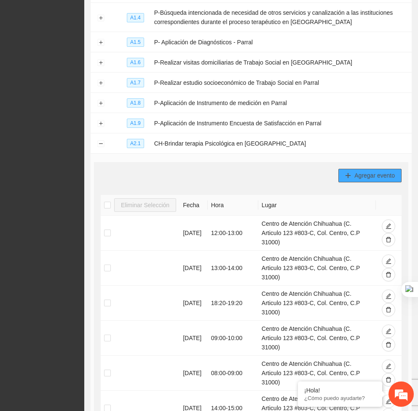
click at [347, 170] on button "Agregar evento" at bounding box center [369, 175] width 63 height 13
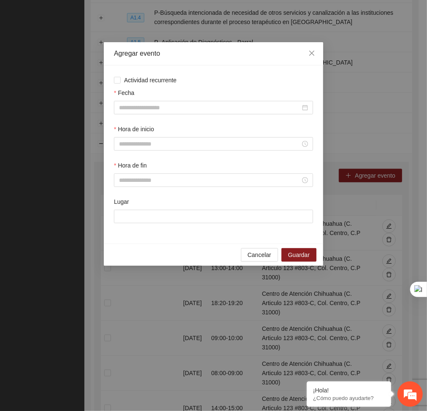
click at [231, 99] on div "Fecha" at bounding box center [213, 94] width 199 height 13
click at [217, 106] on input "Fecha" at bounding box center [209, 107] width 181 height 9
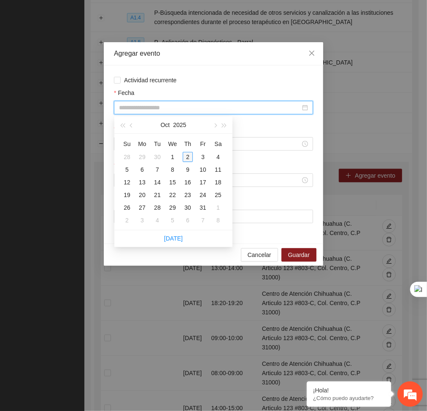
type input "**********"
click at [188, 155] on div "2" at bounding box center [187, 157] width 10 height 10
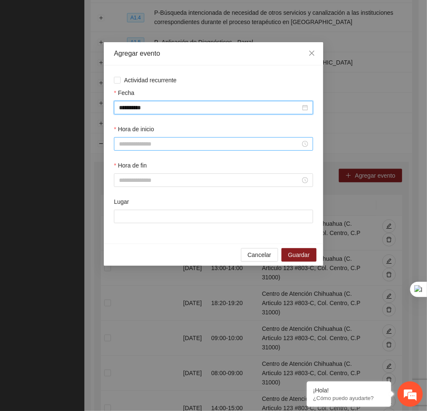
click at [187, 138] on div at bounding box center [213, 143] width 199 height 13
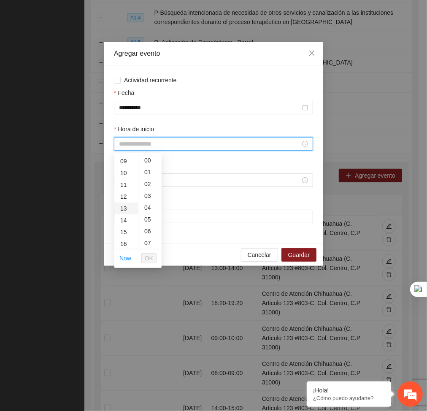
click at [129, 205] on div "13" at bounding box center [126, 208] width 24 height 12
type input "*****"
click at [148, 253] on span "OK" at bounding box center [149, 257] width 8 height 9
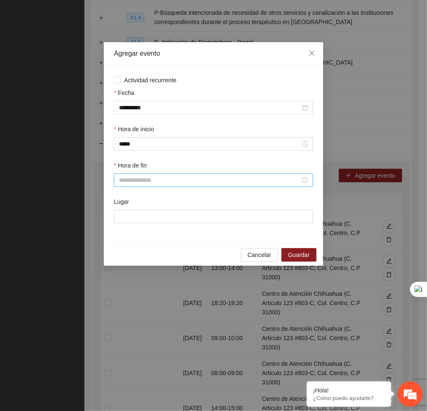
click at [152, 186] on div at bounding box center [213, 179] width 199 height 13
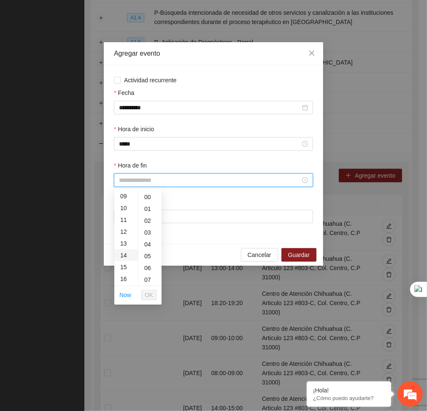
click at [129, 254] on div "14" at bounding box center [126, 255] width 24 height 12
type input "*****"
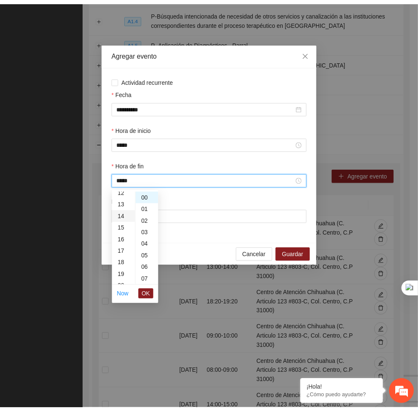
scroll to position [165, 0]
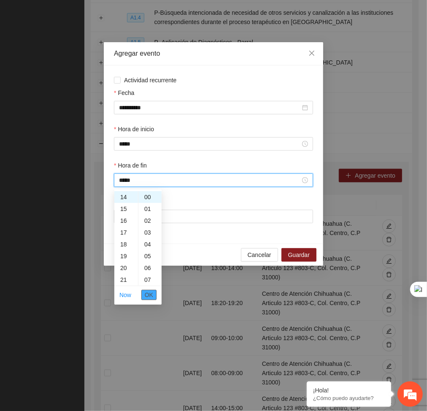
click at [148, 296] on span "OK" at bounding box center [149, 294] width 8 height 9
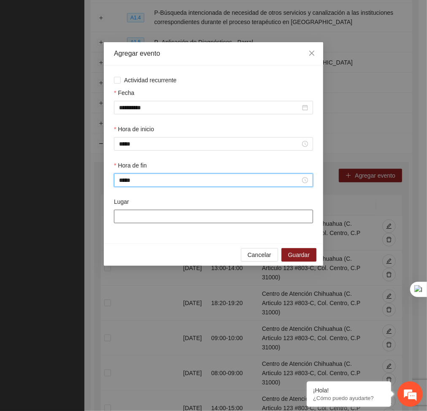
click at [143, 211] on input "Lugar" at bounding box center [213, 215] width 199 height 13
type input "**********"
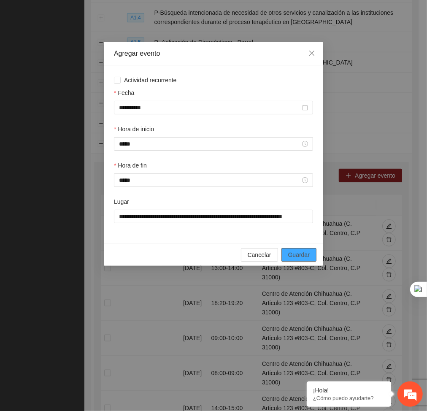
click at [287, 255] on button "Guardar" at bounding box center [298, 254] width 35 height 13
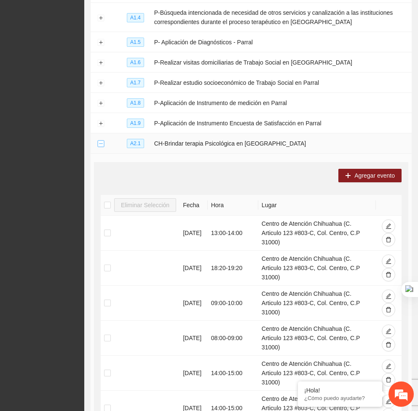
click at [102, 141] on button "Collapse row" at bounding box center [100, 143] width 7 height 7
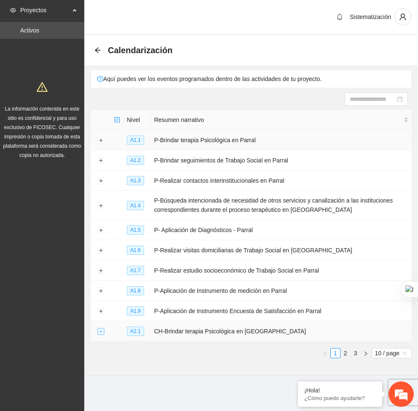
scroll to position [0, 0]
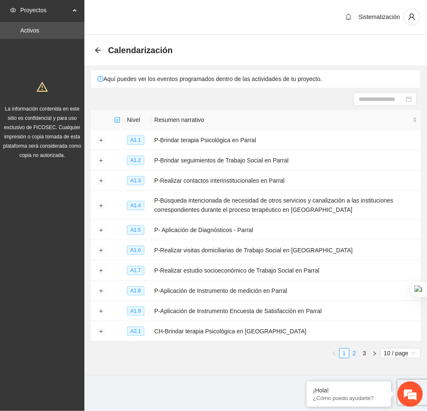
click at [354, 353] on link "2" at bounding box center [353, 352] width 9 height 9
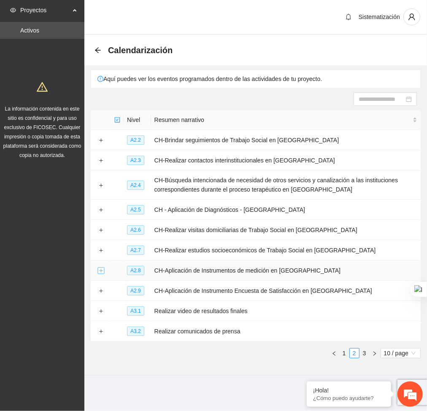
click at [99, 270] on button "Expand row" at bounding box center [100, 270] width 7 height 7
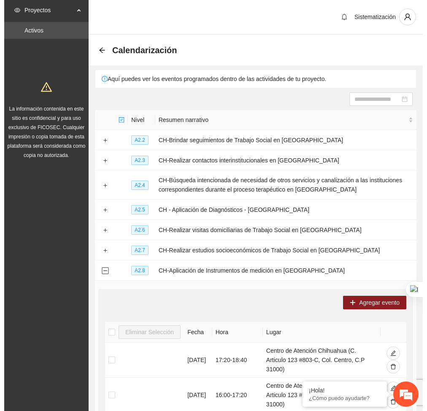
scroll to position [5, 0]
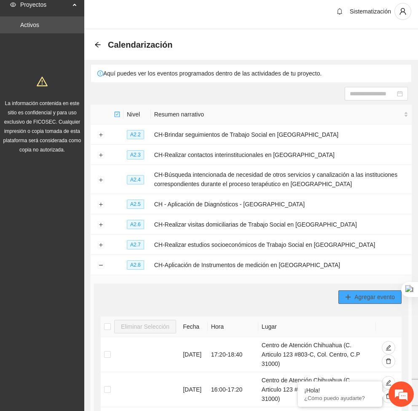
click at [354, 299] on span "Agregar evento" at bounding box center [374, 296] width 40 height 9
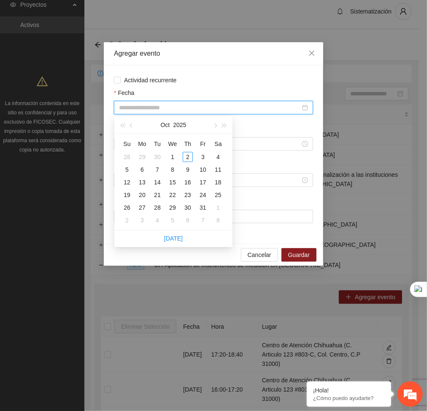
click at [237, 108] on input "Fecha" at bounding box center [209, 107] width 181 height 9
type input "**********"
click at [173, 153] on div "1" at bounding box center [172, 157] width 10 height 10
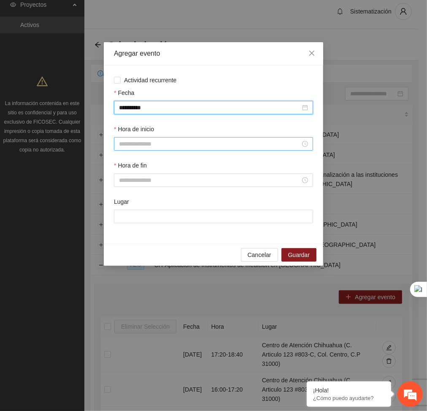
click at [201, 145] on input "Hora de inicio" at bounding box center [209, 143] width 181 height 9
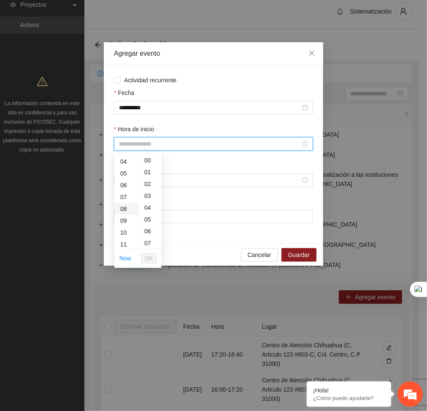
click at [124, 207] on div "08" at bounding box center [126, 209] width 24 height 12
type input "*****"
click at [148, 255] on span "OK" at bounding box center [149, 257] width 8 height 9
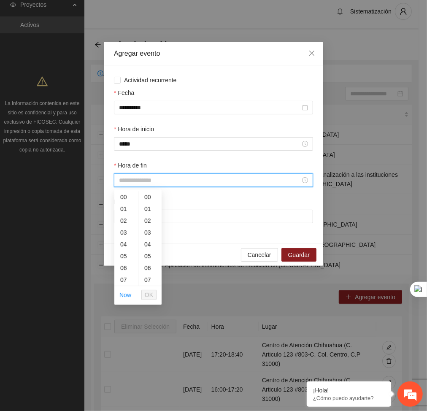
click at [164, 176] on input "Hora de fin" at bounding box center [209, 179] width 181 height 9
click at [122, 252] on div "09" at bounding box center [126, 255] width 24 height 12
click at [143, 268] on div "20" at bounding box center [149, 270] width 23 height 12
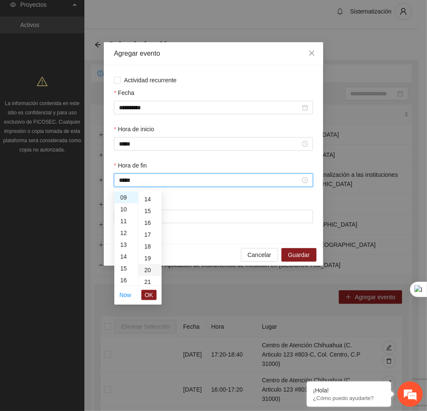
type input "*****"
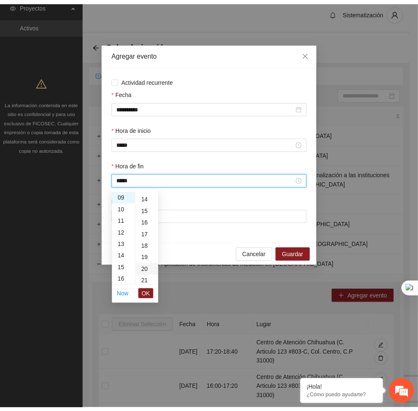
scroll to position [236, 0]
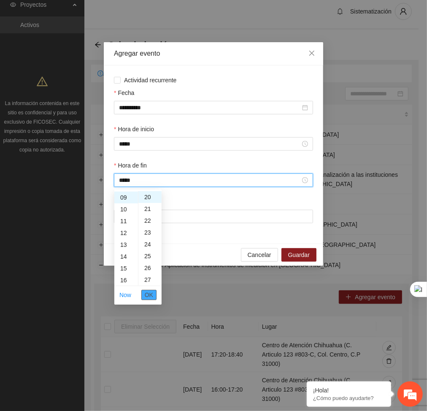
click at [151, 295] on span "OK" at bounding box center [149, 294] width 8 height 9
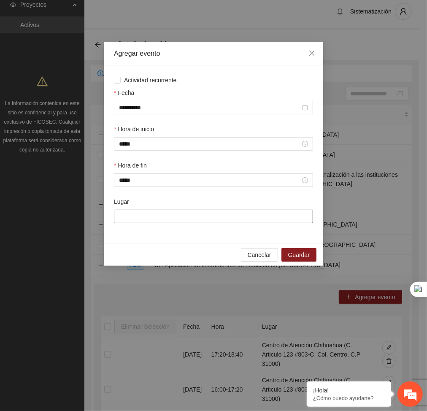
click at [173, 220] on input "Lugar" at bounding box center [213, 215] width 199 height 13
type input "**********"
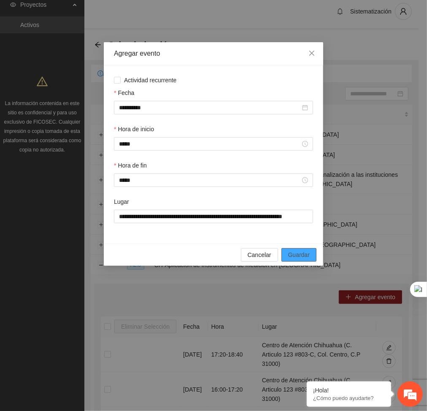
click at [301, 250] on span "Guardar" at bounding box center [298, 254] width 21 height 9
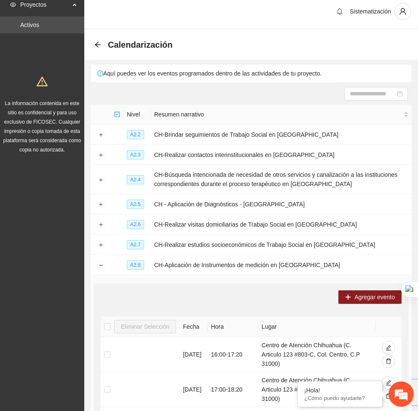
click at [97, 265] on td at bounding box center [101, 265] width 20 height 20
click at [105, 266] on td at bounding box center [101, 265] width 20 height 20
click at [101, 266] on button "Collapse row" at bounding box center [100, 265] width 7 height 7
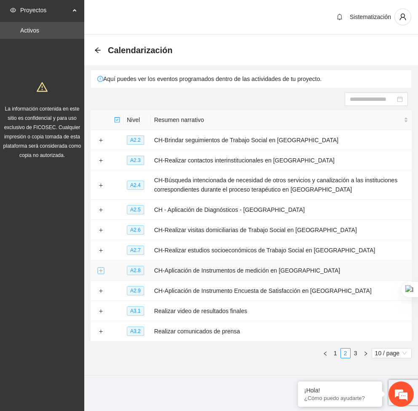
scroll to position [0, 0]
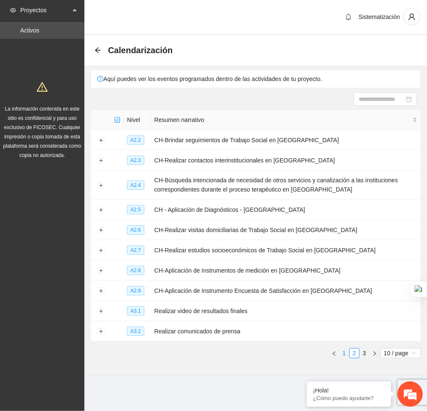
click at [341, 355] on link "1" at bounding box center [343, 352] width 9 height 9
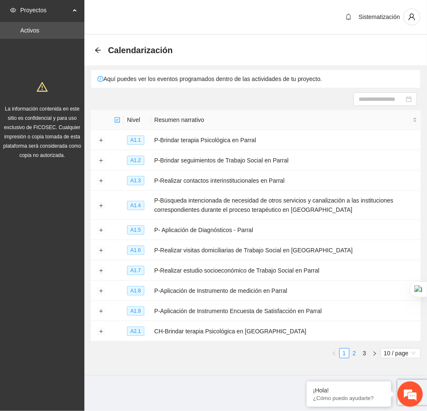
click at [354, 350] on link "2" at bounding box center [353, 352] width 9 height 9
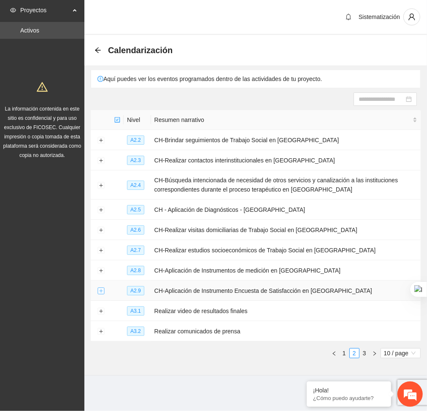
click at [101, 290] on button "Expand row" at bounding box center [100, 290] width 7 height 7
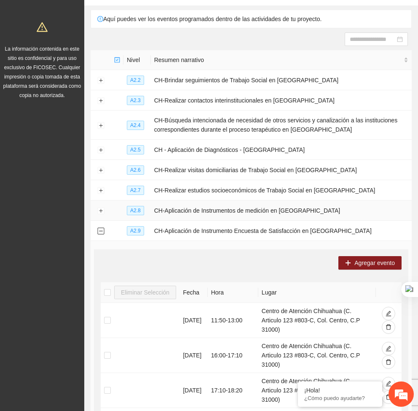
scroll to position [67, 0]
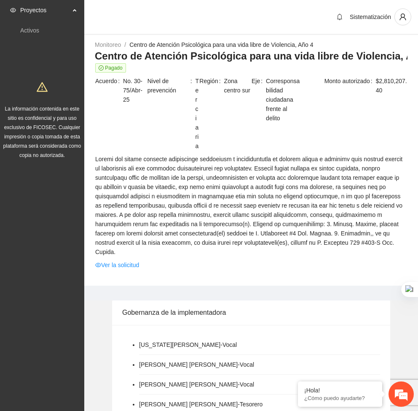
scroll to position [533, 0]
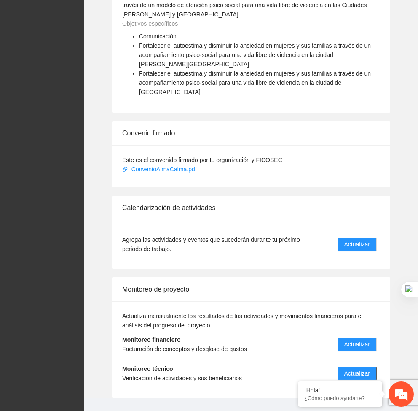
click at [346, 368] on span "Actualizar" at bounding box center [357, 372] width 26 height 9
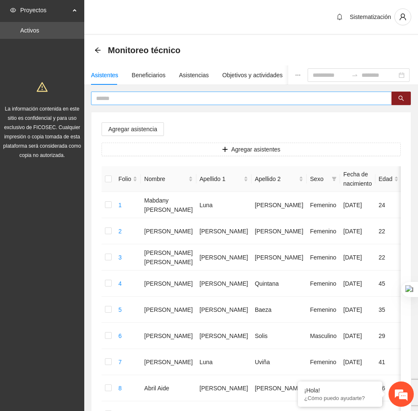
click at [259, 98] on input "text" at bounding box center [238, 98] width 284 height 9
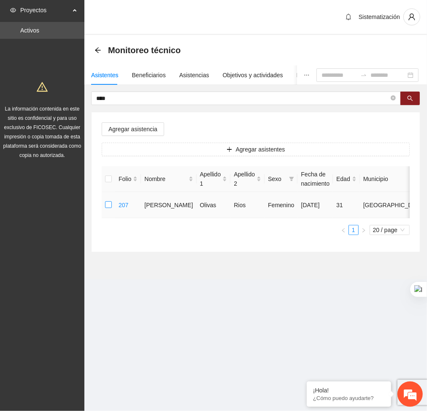
click at [106, 200] on label at bounding box center [108, 204] width 7 height 9
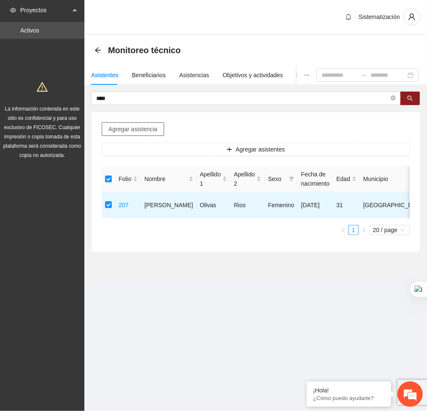
click at [131, 133] on span "Agregar asistencia" at bounding box center [132, 128] width 49 height 9
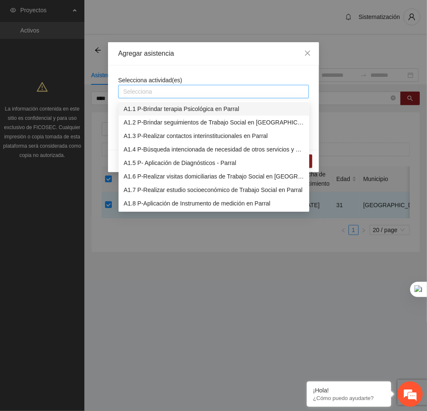
click at [149, 85] on div "Selecciona" at bounding box center [213, 91] width 191 height 13
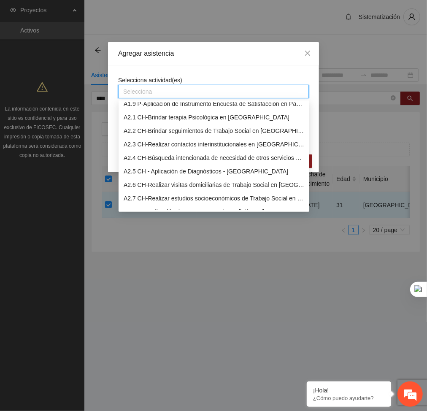
click at [140, 147] on div "A2.3 CH-Realizar contactos interinstitucionales en [GEOGRAPHIC_DATA]" at bounding box center [213, 144] width 180 height 9
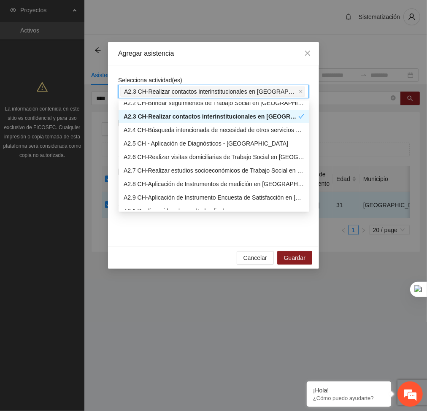
scroll to position [142, 0]
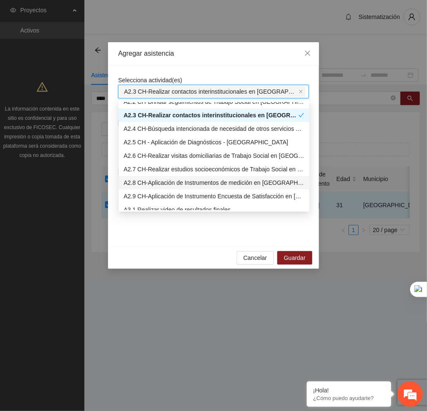
click at [136, 188] on div "A2.8 CH-Aplicación de Instrumentos de medición en [GEOGRAPHIC_DATA]" at bounding box center [213, 182] width 191 height 13
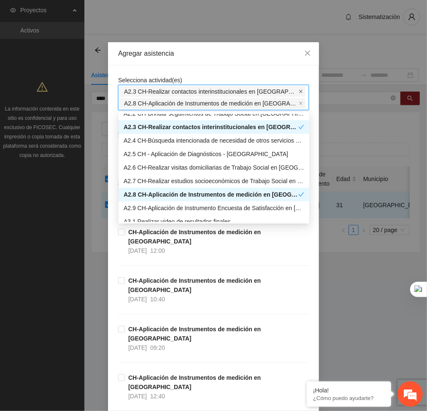
click at [298, 91] on icon "close" at bounding box center [300, 91] width 4 height 4
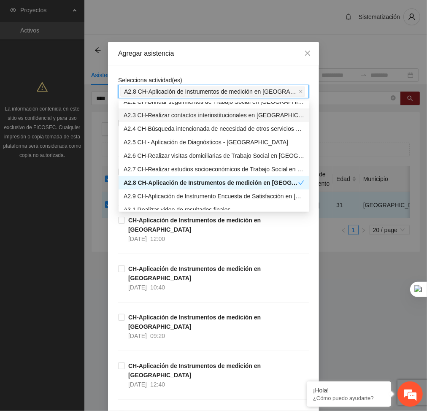
click at [280, 91] on span "A2.8 CH-Aplicación de Instrumentos de medición en [GEOGRAPHIC_DATA]" at bounding box center [210, 91] width 173 height 9
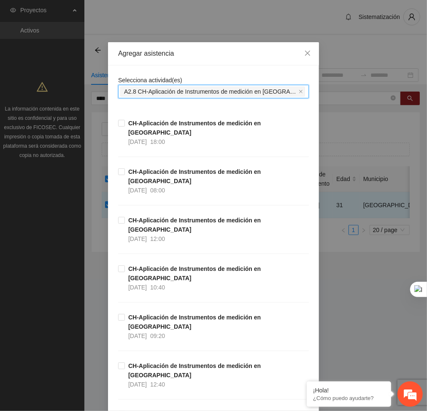
click at [285, 91] on span "A2.8 CH-Aplicación de Instrumentos de medición en [GEOGRAPHIC_DATA]" at bounding box center [212, 91] width 185 height 10
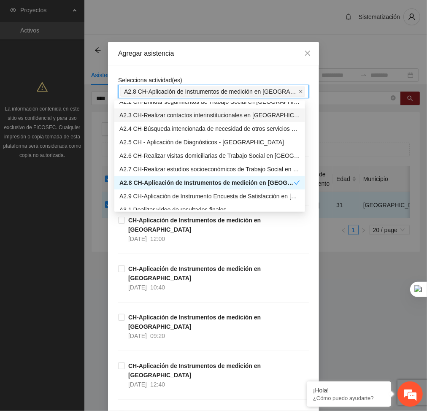
click at [298, 90] on icon "close" at bounding box center [300, 91] width 4 height 4
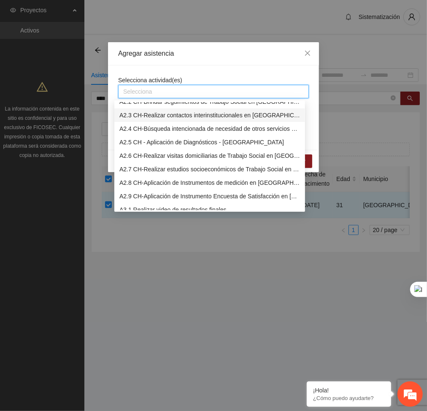
click at [257, 85] on div "Selecciona" at bounding box center [213, 91] width 191 height 13
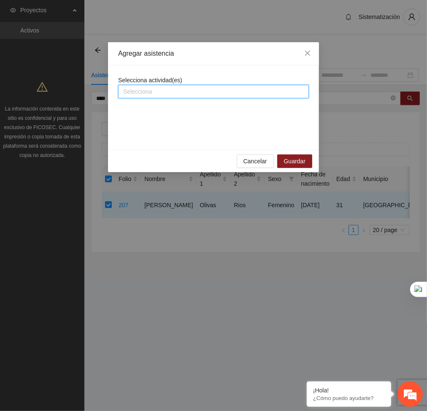
click at [153, 86] on div at bounding box center [213, 91] width 186 height 10
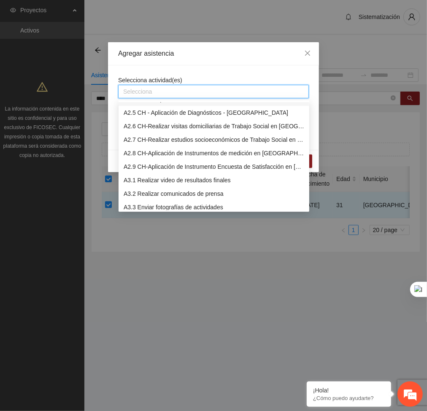
scroll to position [172, 0]
click at [149, 162] on div "A2.9 CH-Aplicación de Instrumento Encuesta de Satisfacción en [GEOGRAPHIC_DATA]" at bounding box center [213, 166] width 180 height 9
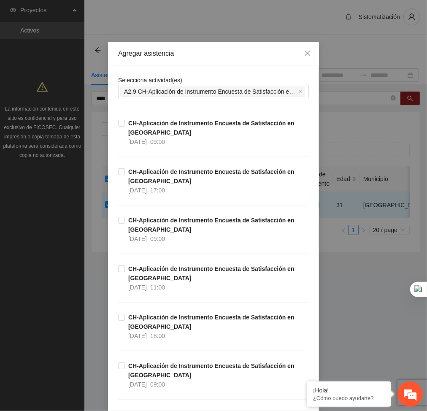
click at [274, 260] on div "CH-Aplicación de Instrumento Encuesta de Satisfacción en [GEOGRAPHIC_DATA] [DAT…" at bounding box center [213, 239] width 191 height 48
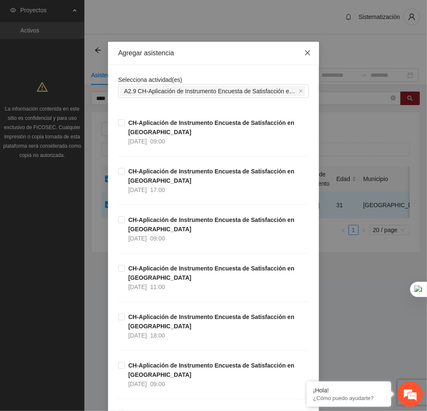
click at [296, 54] on span "Close" at bounding box center [307, 53] width 23 height 23
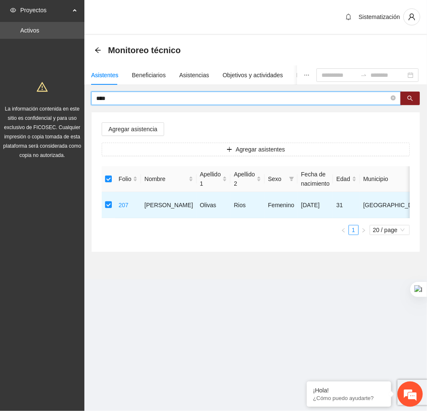
click at [140, 95] on input "****" at bounding box center [242, 98] width 292 height 9
type input "*"
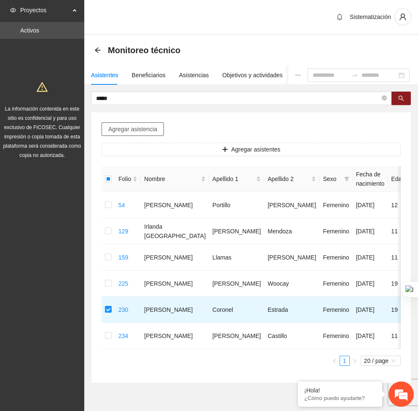
click at [148, 126] on span "Agregar asistencia" at bounding box center [132, 128] width 49 height 9
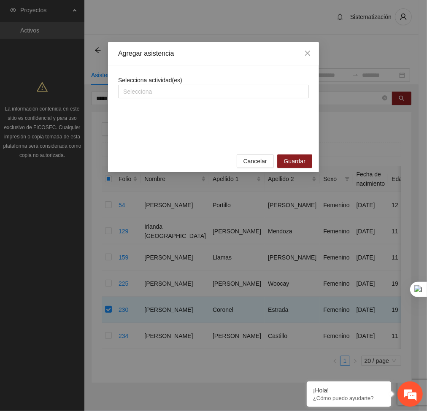
click at [193, 82] on div "Selecciona actividad(es) Selecciona" at bounding box center [213, 86] width 191 height 23
click at [177, 92] on div at bounding box center [213, 91] width 186 height 10
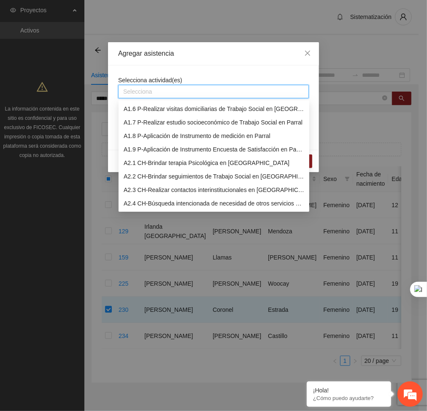
scroll to position [72, 0]
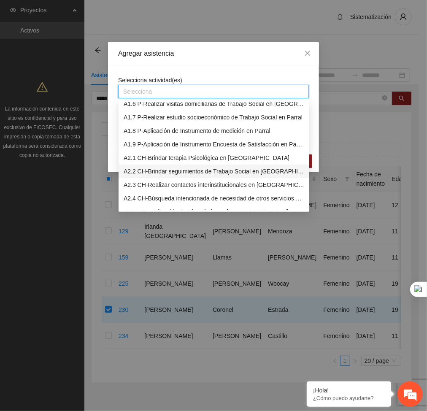
click at [145, 167] on div "A2.2 CH-Brindar seguimientos de Trabajo Social en [GEOGRAPHIC_DATA]" at bounding box center [213, 170] width 180 height 9
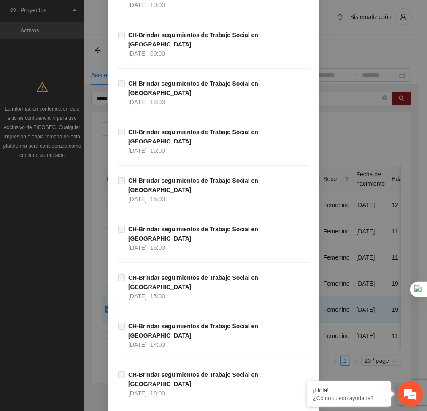
scroll to position [7419, 0]
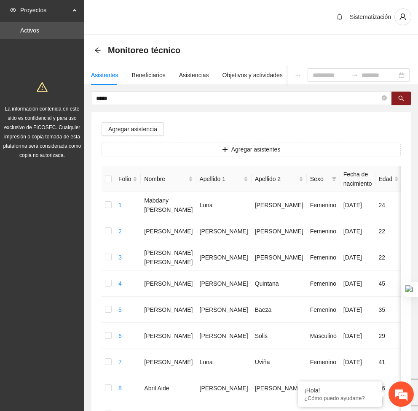
click at [142, 91] on span "*****" at bounding box center [241, 97] width 301 height 13
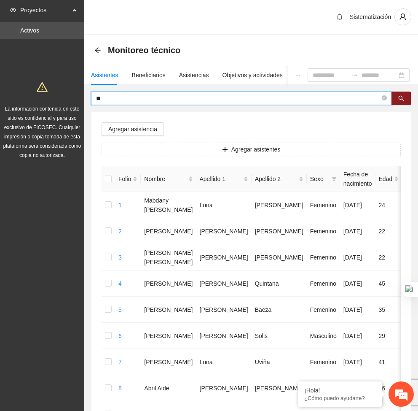
type input "*"
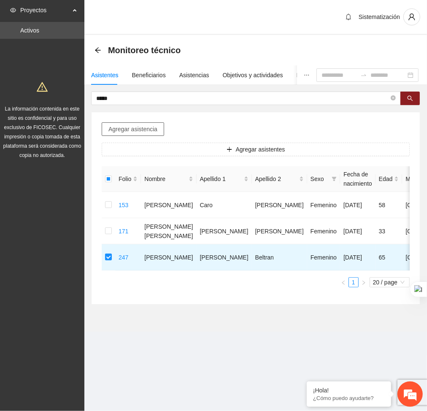
click at [119, 130] on span "Agregar asistencia" at bounding box center [132, 128] width 49 height 9
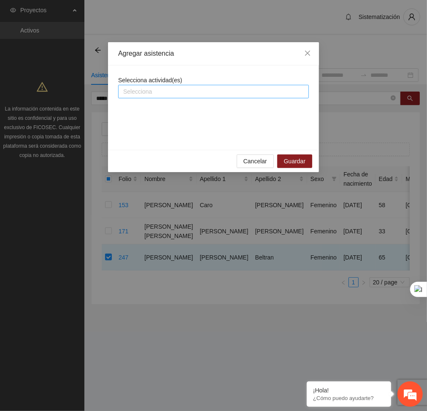
click at [145, 88] on div at bounding box center [213, 91] width 186 height 10
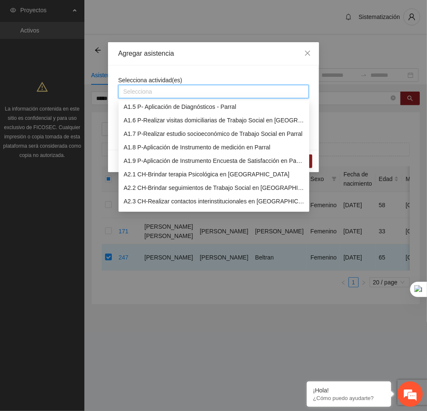
scroll to position [58, 0]
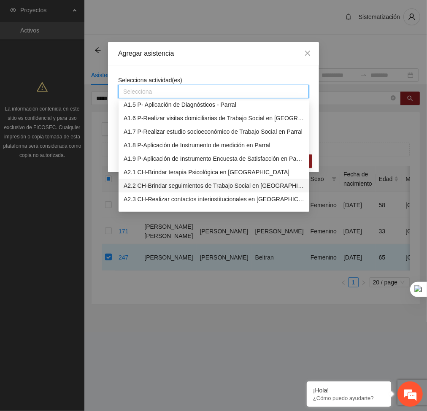
click at [136, 181] on div "A2.2 CH-Brindar seguimientos de Trabajo Social en [GEOGRAPHIC_DATA]" at bounding box center [213, 185] width 180 height 9
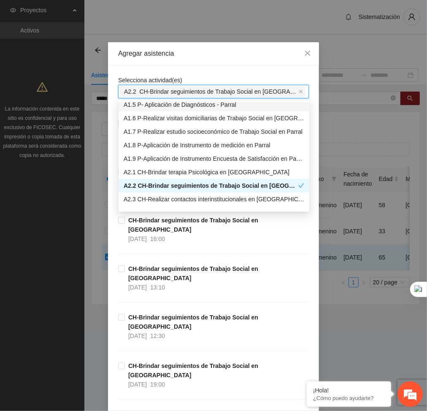
click at [214, 62] on div "Agregar asistencia" at bounding box center [213, 53] width 211 height 23
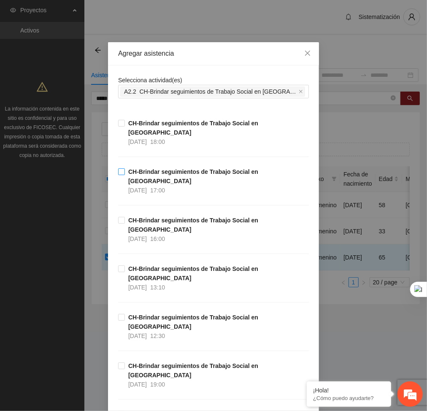
scroll to position [8, 0]
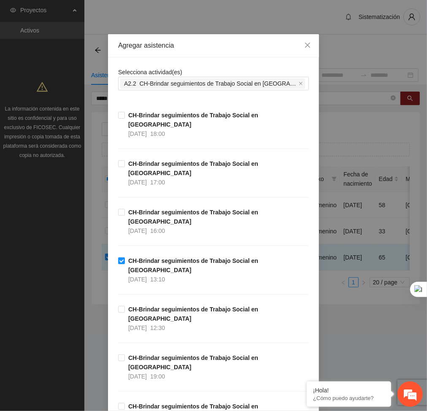
click at [427, 20] on html "Proyectos Activos La información contenida en este sitio es confidencial y para…" at bounding box center [213, 205] width 427 height 411
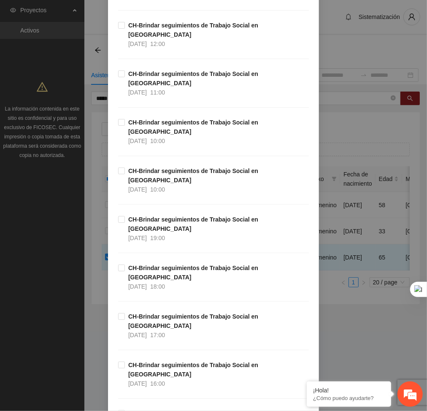
scroll to position [7419, 0]
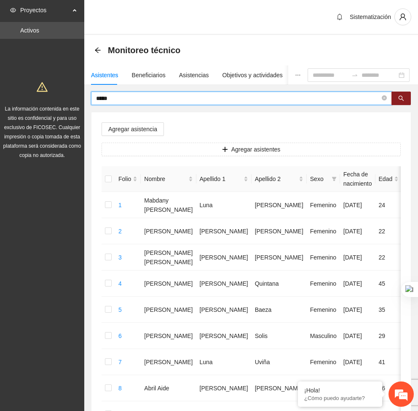
click at [113, 95] on input "*****" at bounding box center [238, 98] width 284 height 9
type input "*"
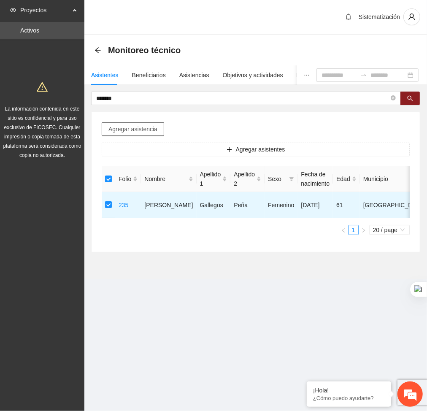
click at [126, 131] on span "Agregar asistencia" at bounding box center [132, 128] width 49 height 9
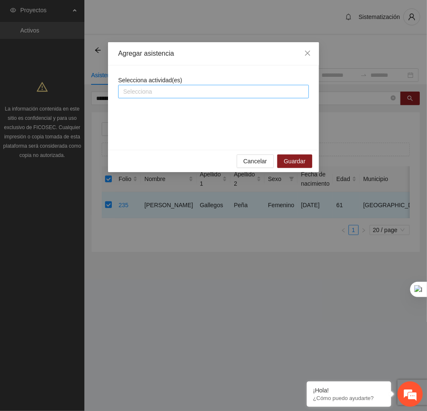
click at [149, 94] on div at bounding box center [213, 91] width 186 height 10
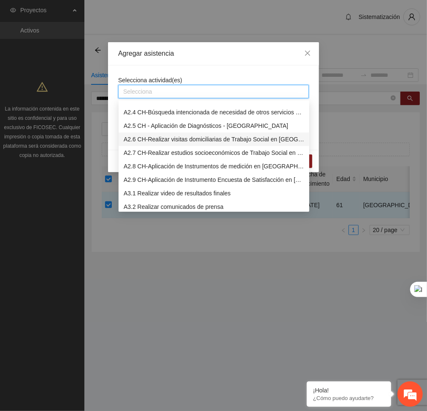
scroll to position [120, 0]
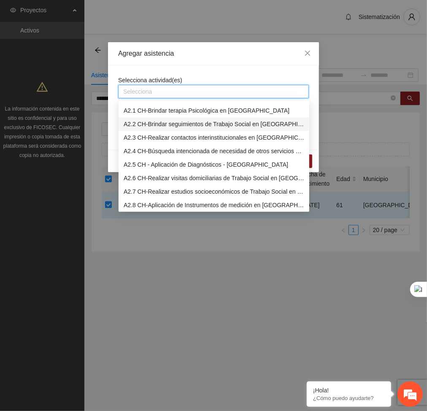
click at [143, 127] on div "A2.2 CH-Brindar seguimientos de Trabajo Social en [GEOGRAPHIC_DATA]" at bounding box center [213, 123] width 180 height 9
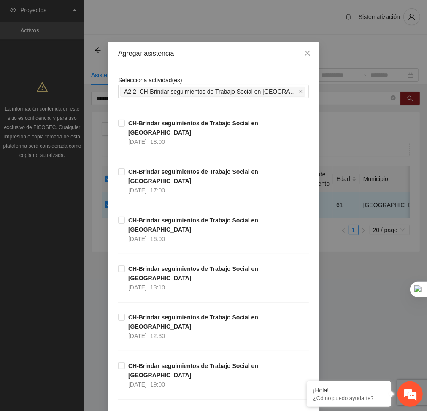
click at [193, 64] on div "Agregar asistencia" at bounding box center [213, 53] width 211 height 23
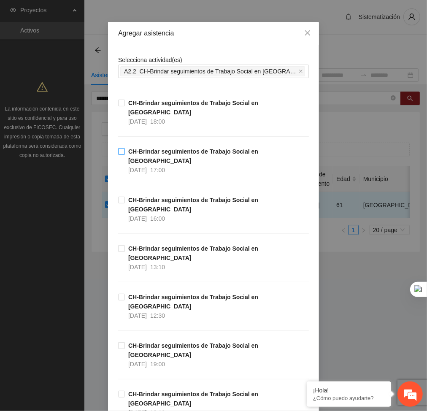
scroll to position [21, 0]
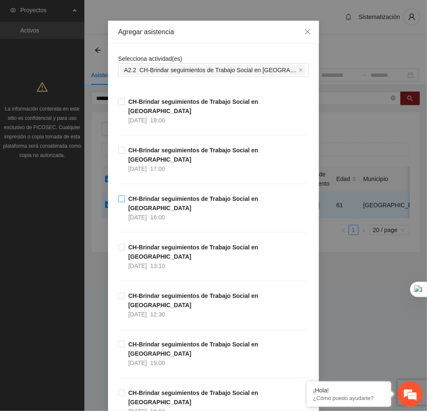
click at [125, 194] on span "CH-Brindar seguimientos de Trabajo Social en [GEOGRAPHIC_DATA] [DATE] 16:00" at bounding box center [217, 208] width 184 height 28
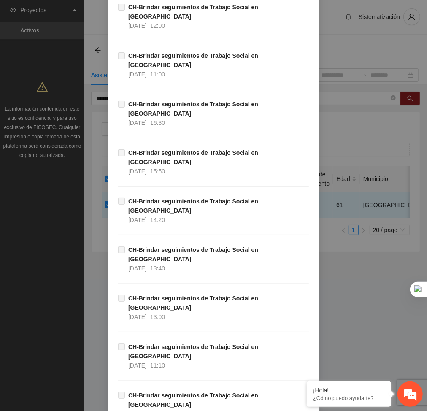
scroll to position [7419, 0]
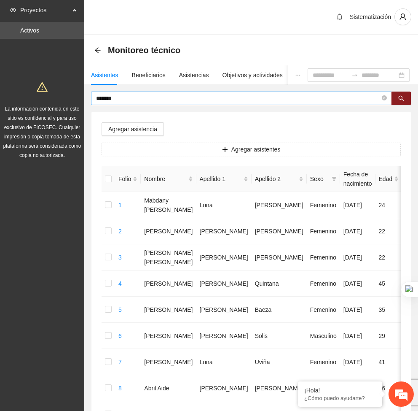
click at [119, 95] on input "*******" at bounding box center [238, 98] width 284 height 9
type input "*"
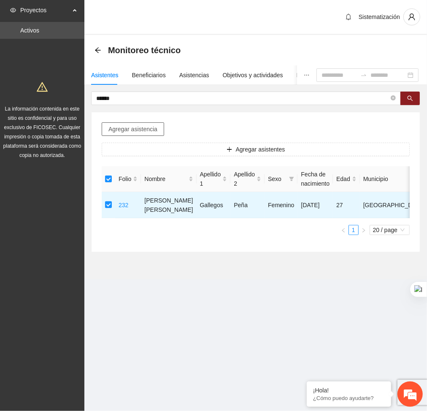
click at [116, 130] on span "Agregar asistencia" at bounding box center [132, 128] width 49 height 9
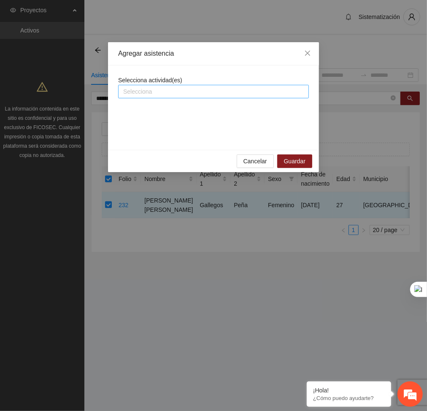
click at [161, 92] on div at bounding box center [213, 91] width 186 height 10
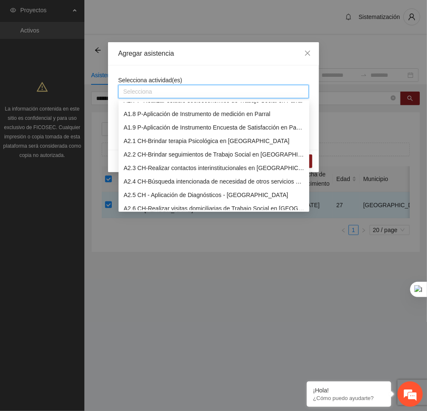
scroll to position [90, 0]
click at [136, 154] on div "A2.2 CH-Brindar seguimientos de Trabajo Social en [GEOGRAPHIC_DATA]" at bounding box center [213, 153] width 180 height 9
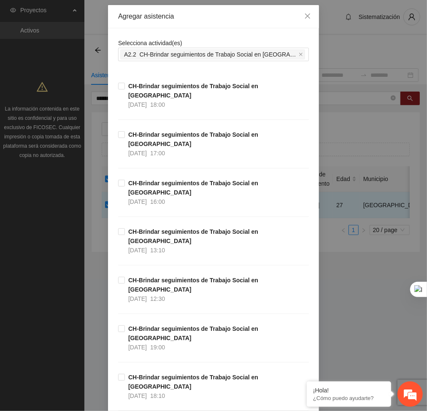
scroll to position [35, 0]
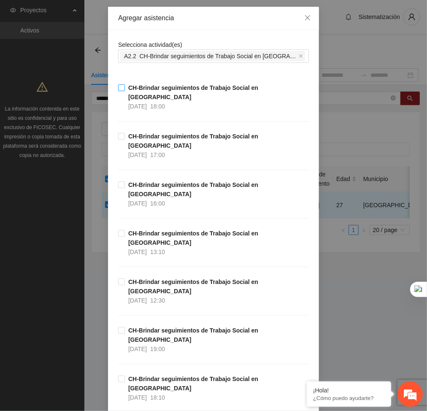
click at [119, 91] on label "CH-Brindar seguimientos de Trabajo Social en [GEOGRAPHIC_DATA] [DATE] 18:00" at bounding box center [213, 97] width 191 height 28
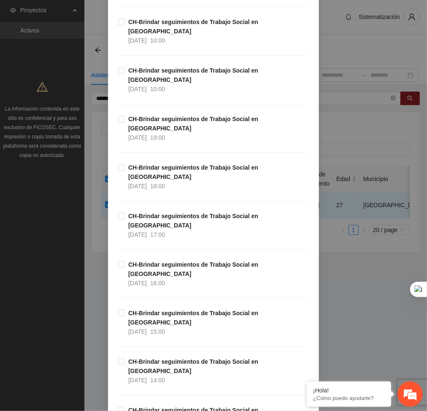
scroll to position [7419, 0]
click at [305, 381] on em at bounding box center [306, 382] width 8 height 8
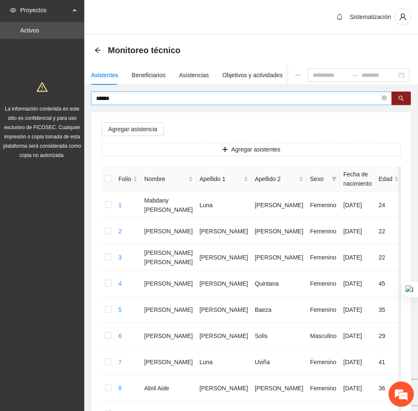
click at [137, 97] on input "******" at bounding box center [238, 98] width 284 height 9
type input "*"
type input "*****"
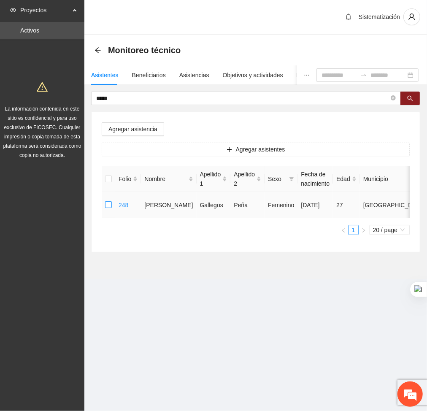
click at [107, 200] on label at bounding box center [108, 204] width 7 height 9
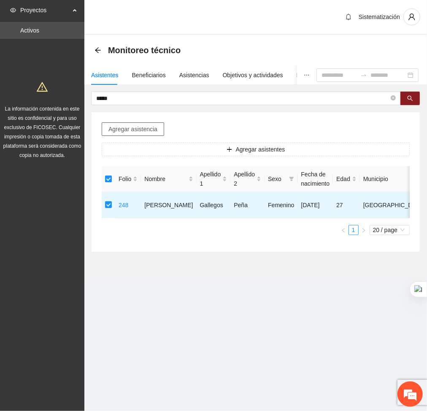
click at [146, 123] on button "Agregar asistencia" at bounding box center [133, 128] width 62 height 13
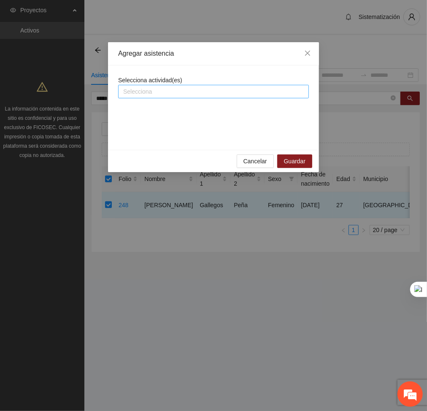
click at [166, 93] on div at bounding box center [213, 91] width 186 height 10
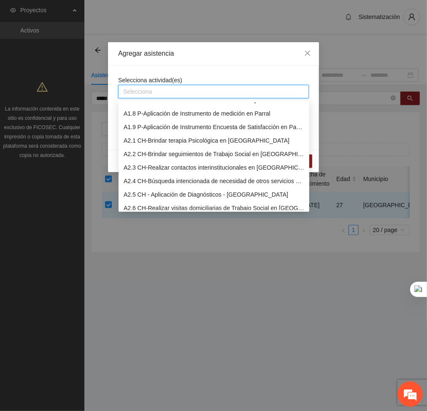
scroll to position [91, 0]
click at [149, 150] on div "A2.2 CH-Brindar seguimientos de Trabajo Social en [GEOGRAPHIC_DATA]" at bounding box center [213, 152] width 180 height 9
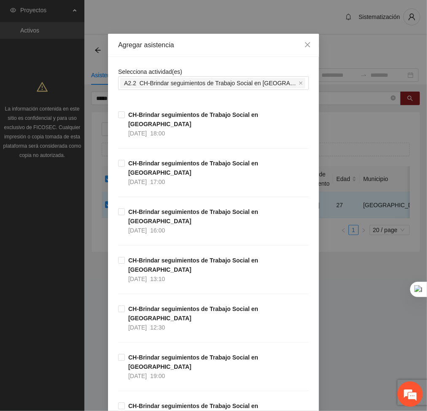
scroll to position [9, 0]
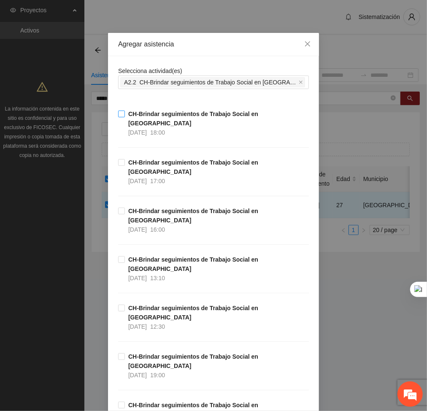
click at [118, 118] on label "CH-Brindar seguimientos de Trabajo Social en [GEOGRAPHIC_DATA] [DATE] 18:00" at bounding box center [213, 123] width 191 height 28
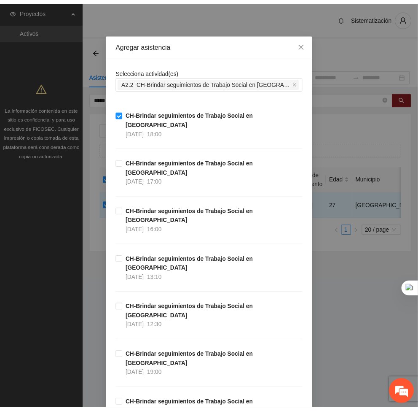
scroll to position [7419, 0]
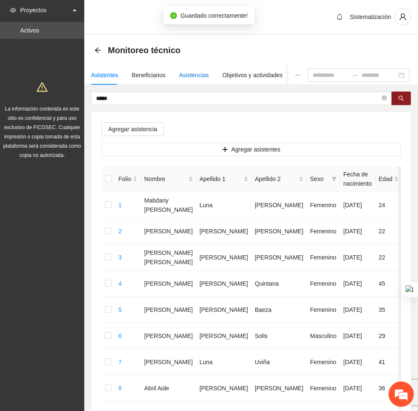
click at [180, 73] on div "Asistencias" at bounding box center [194, 74] width 30 height 9
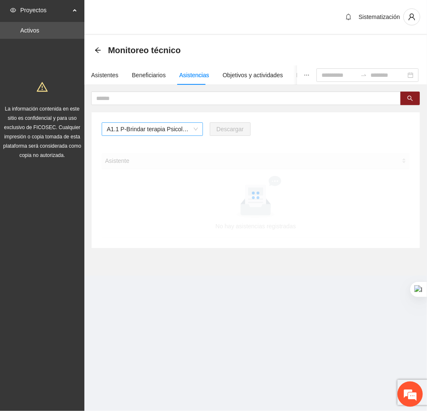
click at [187, 126] on span "A1.1 P-Brindar terapia Psicológica en Parral" at bounding box center [152, 129] width 91 height 13
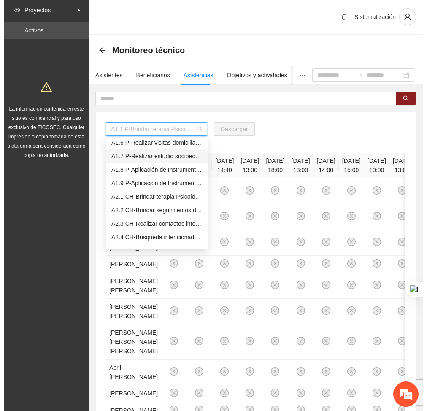
scroll to position [71, 0]
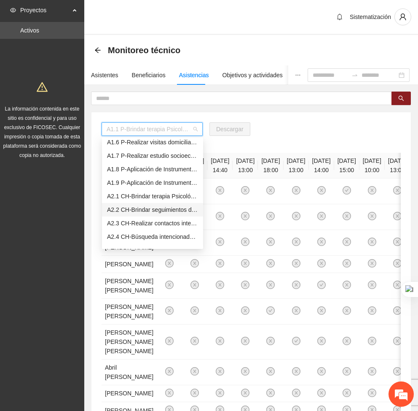
click at [126, 207] on div "A2.2 CH-Brindar seguimientos de Trabajo Social en [GEOGRAPHIC_DATA]" at bounding box center [152, 209] width 91 height 9
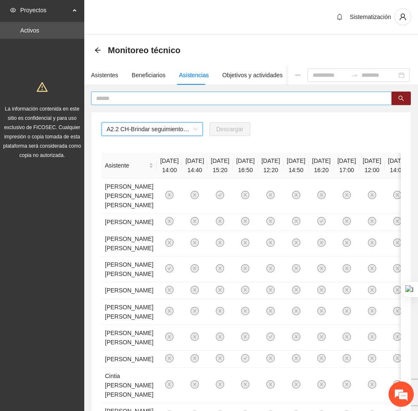
click at [156, 101] on input "text" at bounding box center [238, 98] width 284 height 9
type input "******"
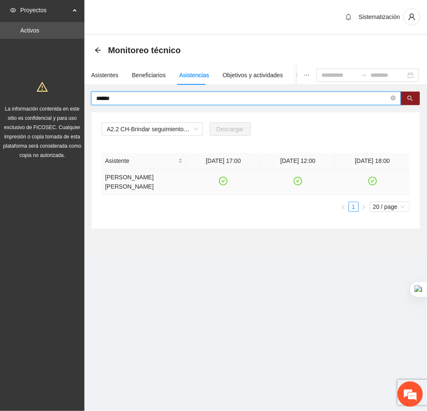
click at [374, 183] on icon "check-circle" at bounding box center [371, 180] width 7 height 7
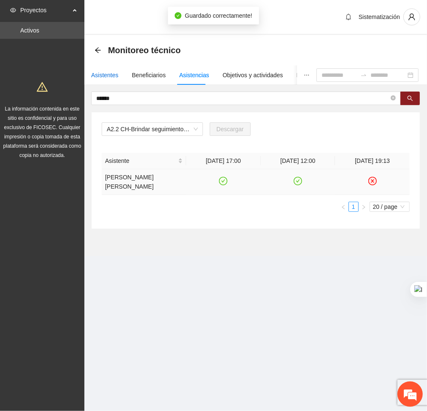
click at [113, 74] on div "Asistentes" at bounding box center [104, 74] width 27 height 9
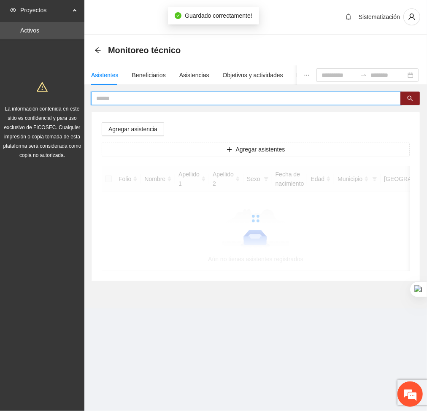
click at [139, 102] on input "text" at bounding box center [242, 98] width 292 height 9
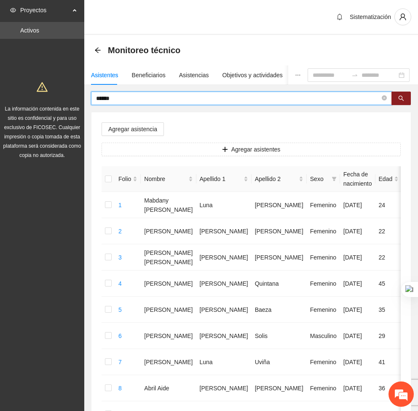
type input "******"
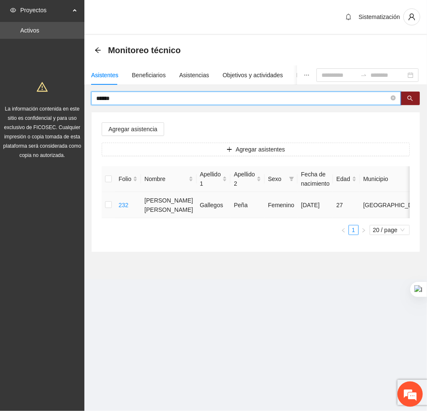
click at [104, 204] on td at bounding box center [108, 205] width 13 height 26
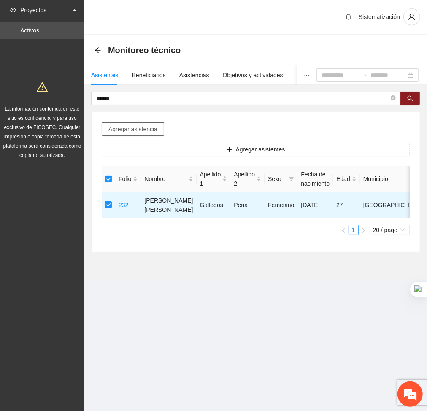
click at [141, 124] on span "Agregar asistencia" at bounding box center [132, 128] width 49 height 9
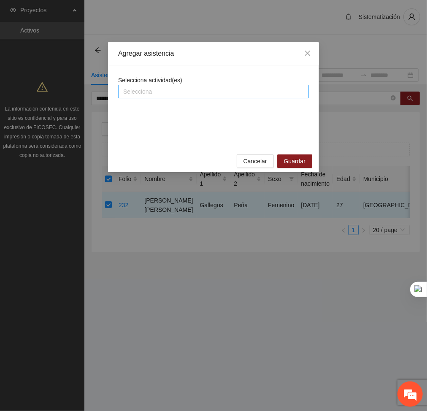
click at [148, 95] on div at bounding box center [213, 91] width 186 height 10
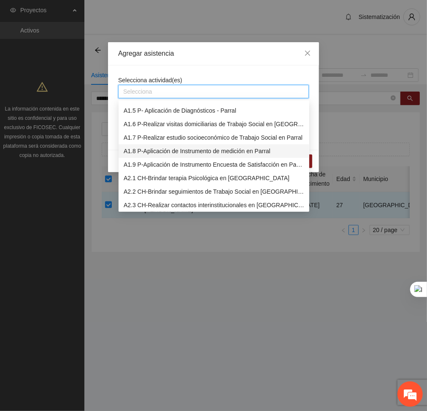
scroll to position [62, 0]
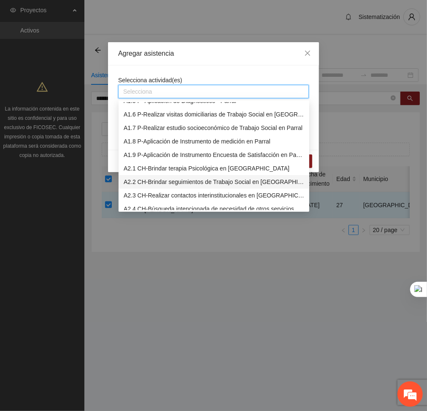
click at [142, 184] on div "A2.2 CH-Brindar seguimientos de Trabajo Social en [GEOGRAPHIC_DATA]" at bounding box center [213, 181] width 180 height 9
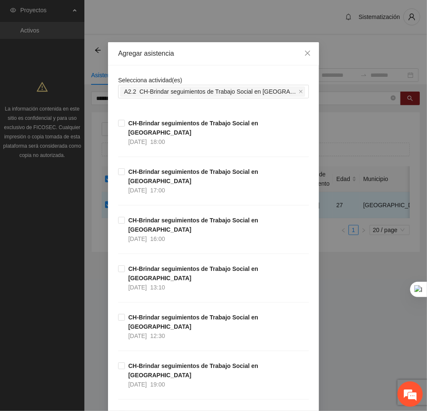
click at [118, 167] on label "CH-Brindar seguimientos de Trabajo Social en [GEOGRAPHIC_DATA] [DATE] 17:00" at bounding box center [213, 181] width 191 height 28
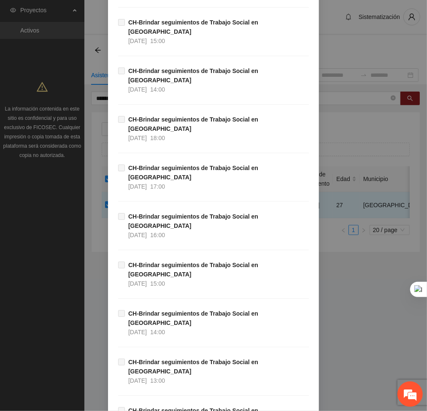
scroll to position [7437, 0]
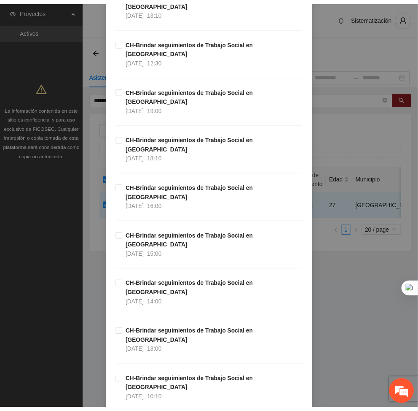
scroll to position [0, 0]
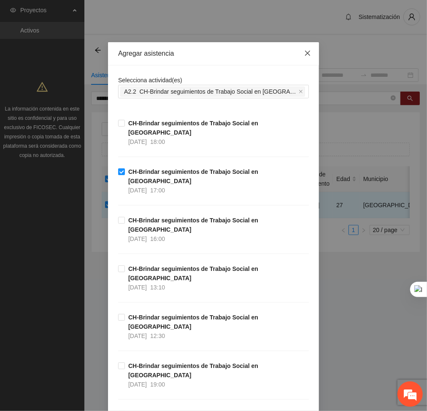
click at [306, 52] on span "Close" at bounding box center [307, 53] width 23 height 23
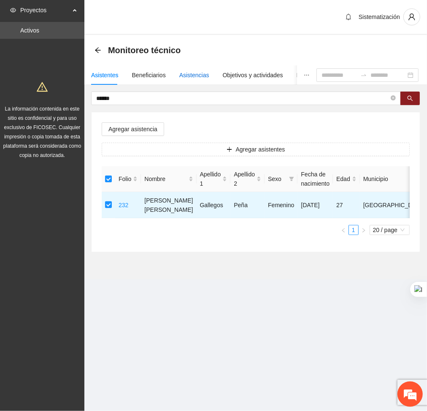
click at [179, 72] on div "Asistencias" at bounding box center [194, 74] width 30 height 9
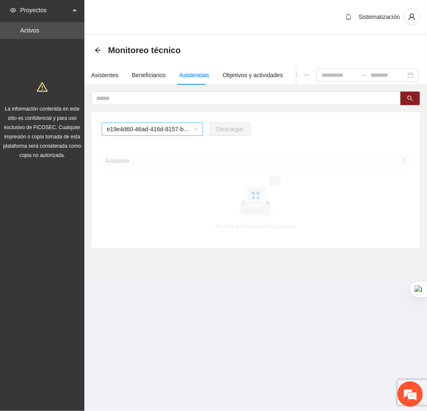
drag, startPoint x: 170, startPoint y: 127, endPoint x: 158, endPoint y: 158, distance: 33.1
click at [170, 127] on span "e19e4d60-46ad-416d-8157-b1d80b8172e2" at bounding box center [152, 129] width 91 height 13
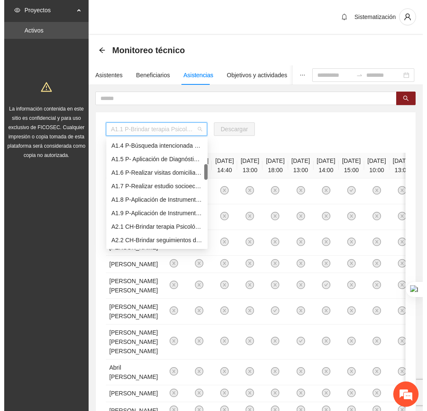
scroll to position [52, 0]
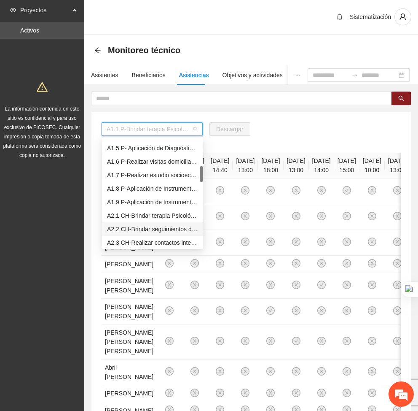
click at [133, 228] on div "A2.2 CH-Brindar seguimientos de Trabajo Social en [GEOGRAPHIC_DATA]" at bounding box center [152, 228] width 91 height 9
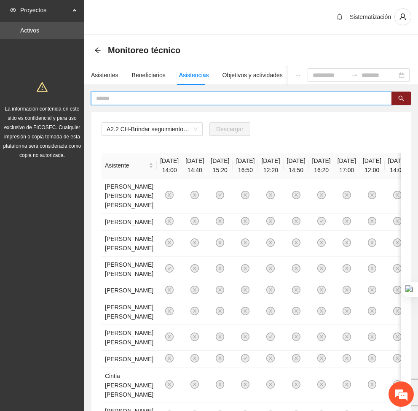
click at [158, 98] on input "text" at bounding box center [238, 98] width 284 height 9
type input "******"
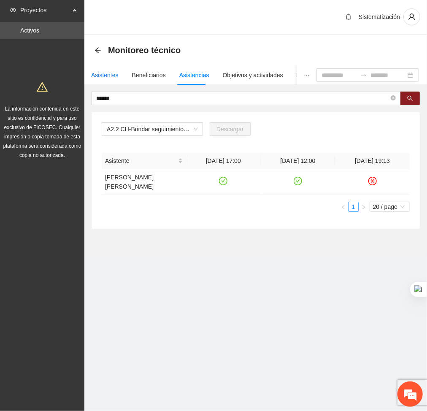
click at [105, 74] on div "Asistentes" at bounding box center [104, 74] width 27 height 9
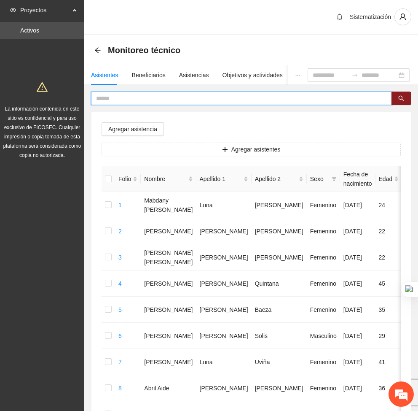
click at [110, 97] on input "text" at bounding box center [238, 98] width 284 height 9
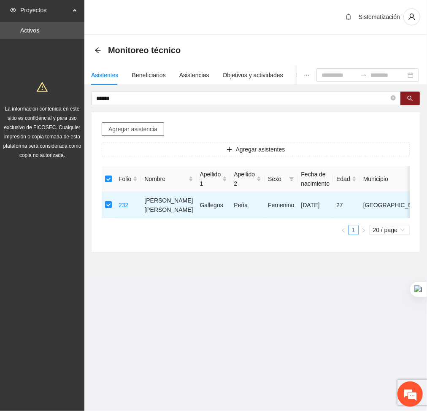
click at [123, 133] on span "Agregar asistencia" at bounding box center [132, 128] width 49 height 9
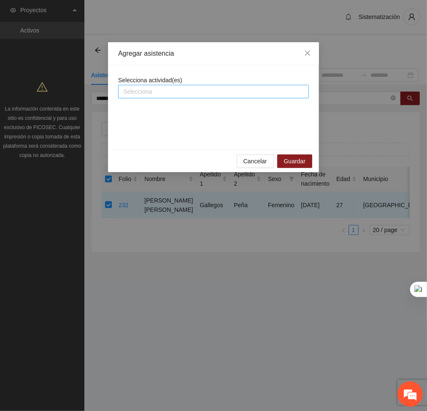
click at [152, 92] on div at bounding box center [213, 91] width 186 height 10
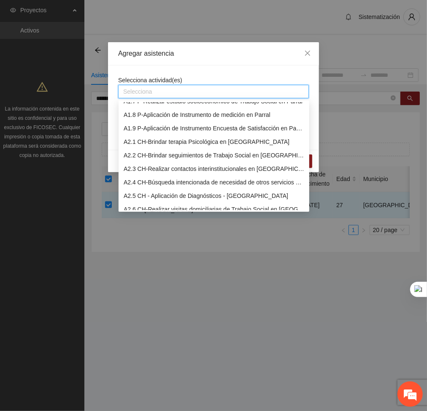
scroll to position [92, 0]
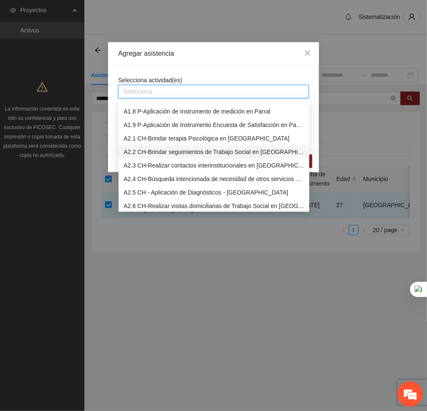
click at [142, 148] on div "A2.2 CH-Brindar seguimientos de Trabajo Social en [GEOGRAPHIC_DATA]" at bounding box center [213, 151] width 180 height 9
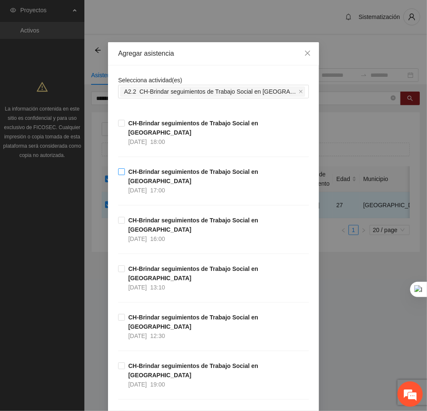
click at [164, 187] on span "17:00" at bounding box center [157, 190] width 15 height 7
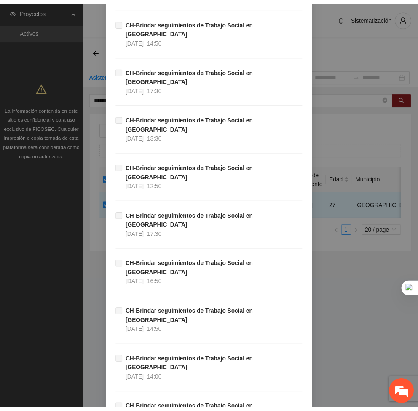
scroll to position [7437, 0]
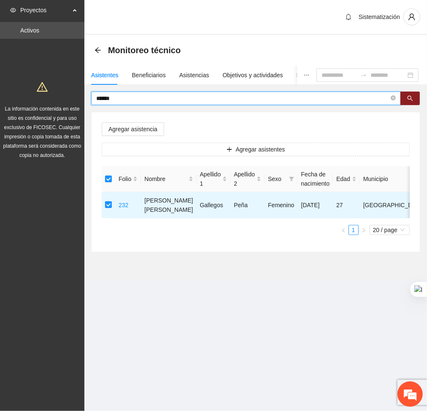
click at [129, 95] on input "******" at bounding box center [242, 98] width 292 height 9
type input "*"
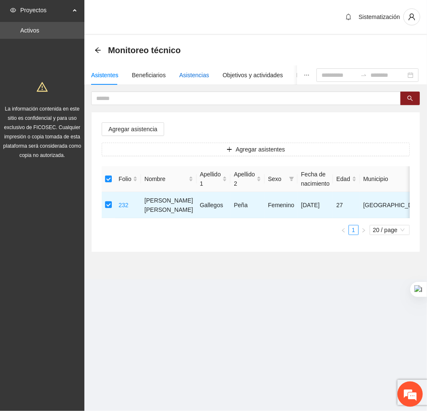
click at [183, 76] on div "Asistencias" at bounding box center [194, 74] width 30 height 9
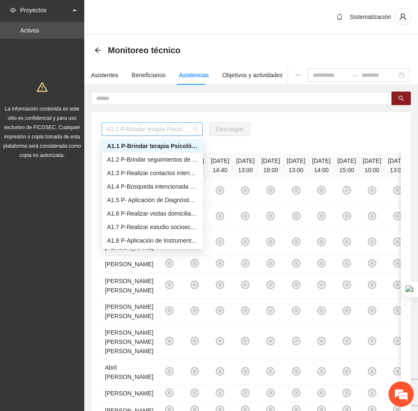
click at [170, 125] on span "A1.1 P-Brindar terapia Psicológica en Parral" at bounding box center [152, 129] width 91 height 13
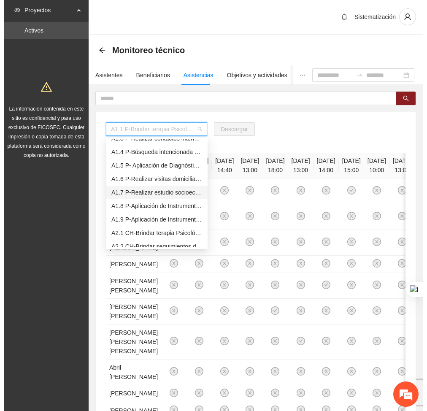
scroll to position [48, 0]
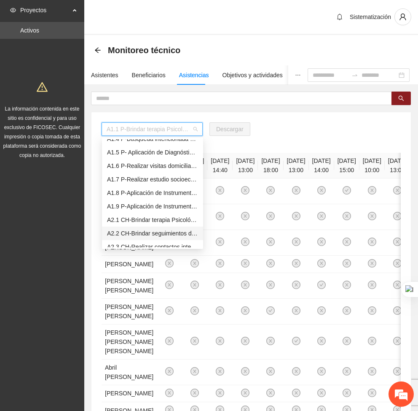
click at [136, 232] on div "A2.2 CH-Brindar seguimientos de Trabajo Social en [GEOGRAPHIC_DATA]" at bounding box center [152, 232] width 91 height 9
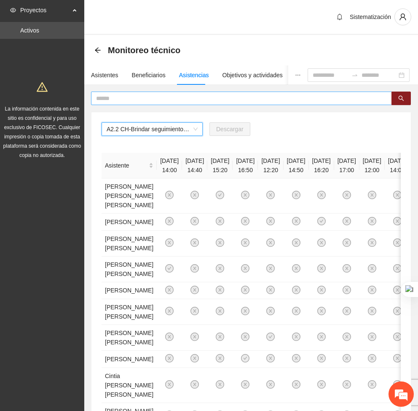
click at [129, 99] on input "text" at bounding box center [238, 98] width 284 height 9
type input "*****"
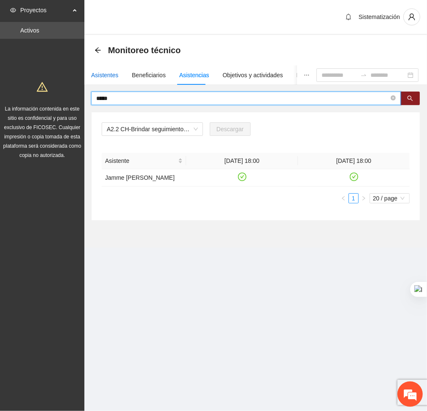
click at [101, 71] on div "Asistentes" at bounding box center [104, 74] width 27 height 9
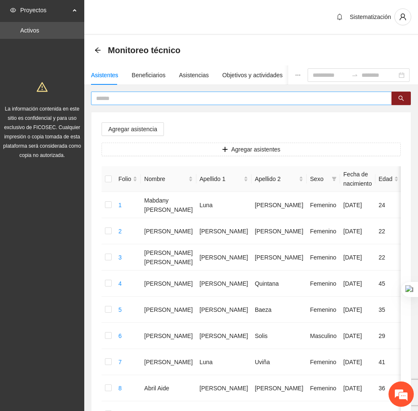
click at [155, 103] on span at bounding box center [241, 97] width 301 height 13
type input "******"
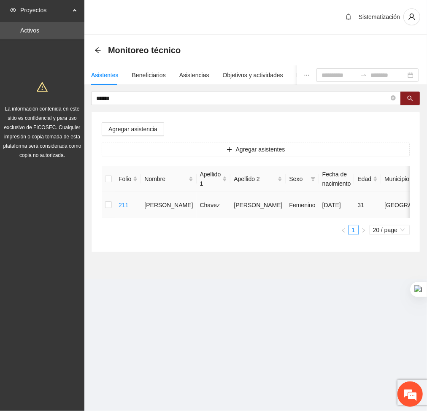
click at [104, 204] on td at bounding box center [108, 205] width 13 height 26
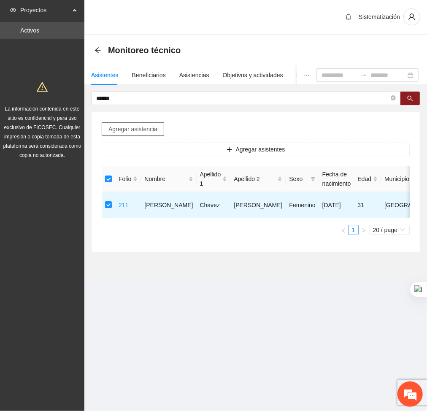
click at [139, 130] on span "Agregar asistencia" at bounding box center [132, 128] width 49 height 9
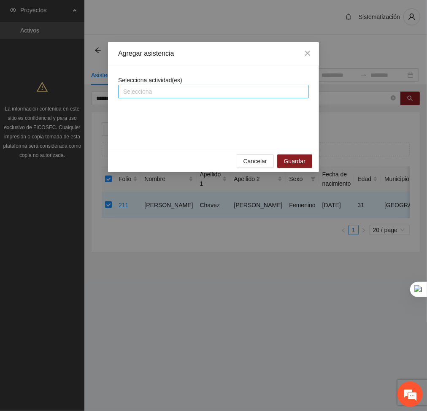
click at [192, 86] on div at bounding box center [213, 91] width 186 height 10
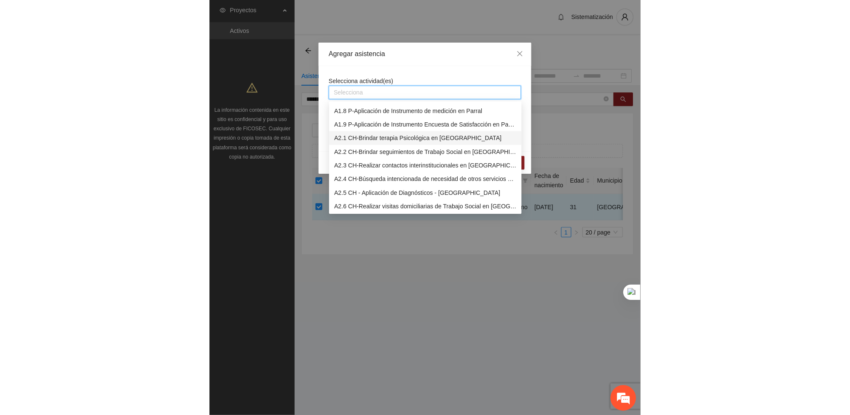
scroll to position [114, 0]
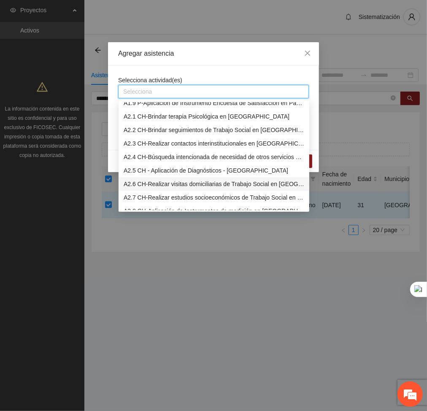
click at [150, 177] on div "A2.6 CH-Realizar visitas domiciliarias de Trabajo Social en [GEOGRAPHIC_DATA]" at bounding box center [213, 183] width 191 height 13
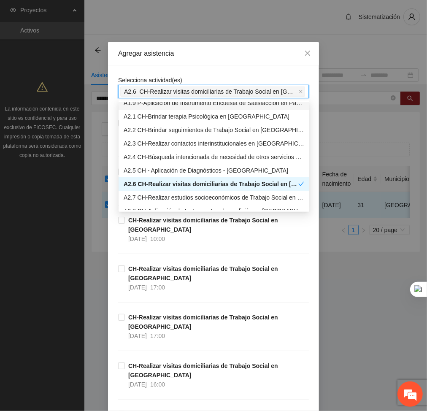
click at [201, 54] on div "Agregar asistencia" at bounding box center [213, 53] width 191 height 9
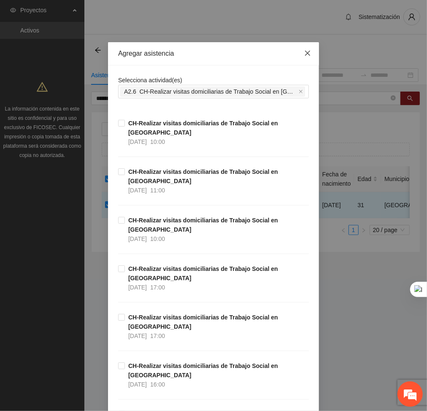
click at [304, 52] on icon "close" at bounding box center [307, 53] width 7 height 7
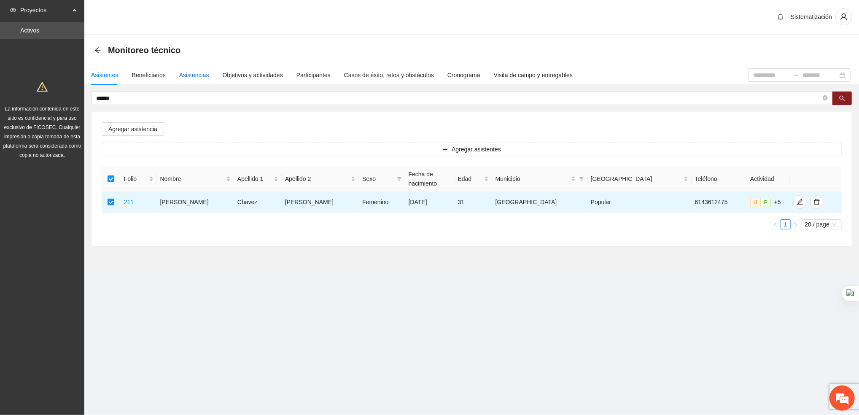
click at [179, 75] on div "Asistencias" at bounding box center [194, 74] width 30 height 9
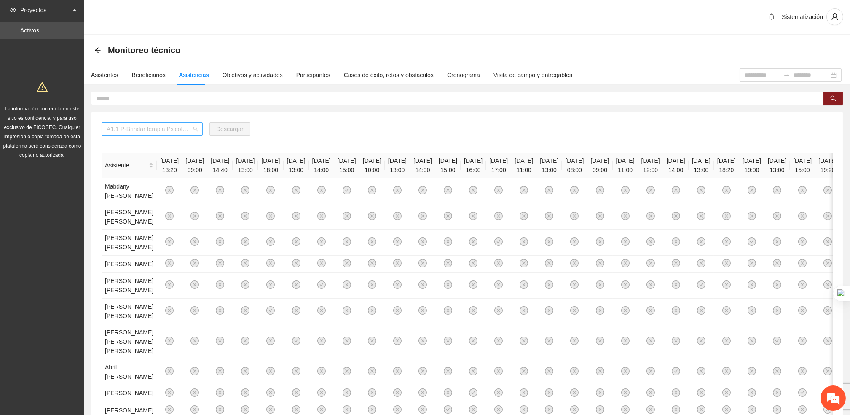
click at [185, 126] on span "A1.1 P-Brindar terapia Psicológica en Parral" at bounding box center [152, 129] width 91 height 13
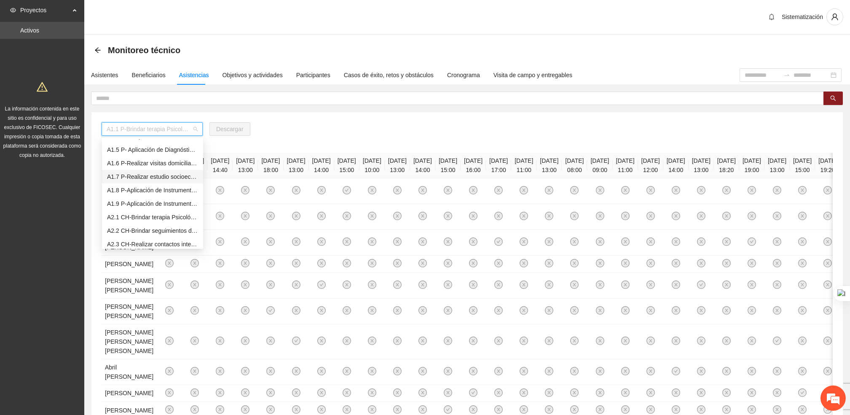
scroll to position [56, 0]
click at [119, 220] on div "A2.2 CH-Brindar seguimientos de Trabajo Social en [GEOGRAPHIC_DATA]" at bounding box center [152, 224] width 91 height 9
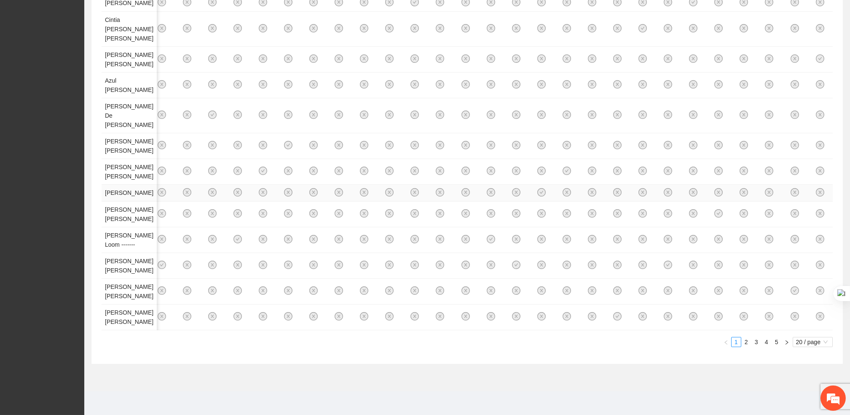
scroll to position [547, 0]
click at [744, 343] on link "2" at bounding box center [746, 341] width 9 height 9
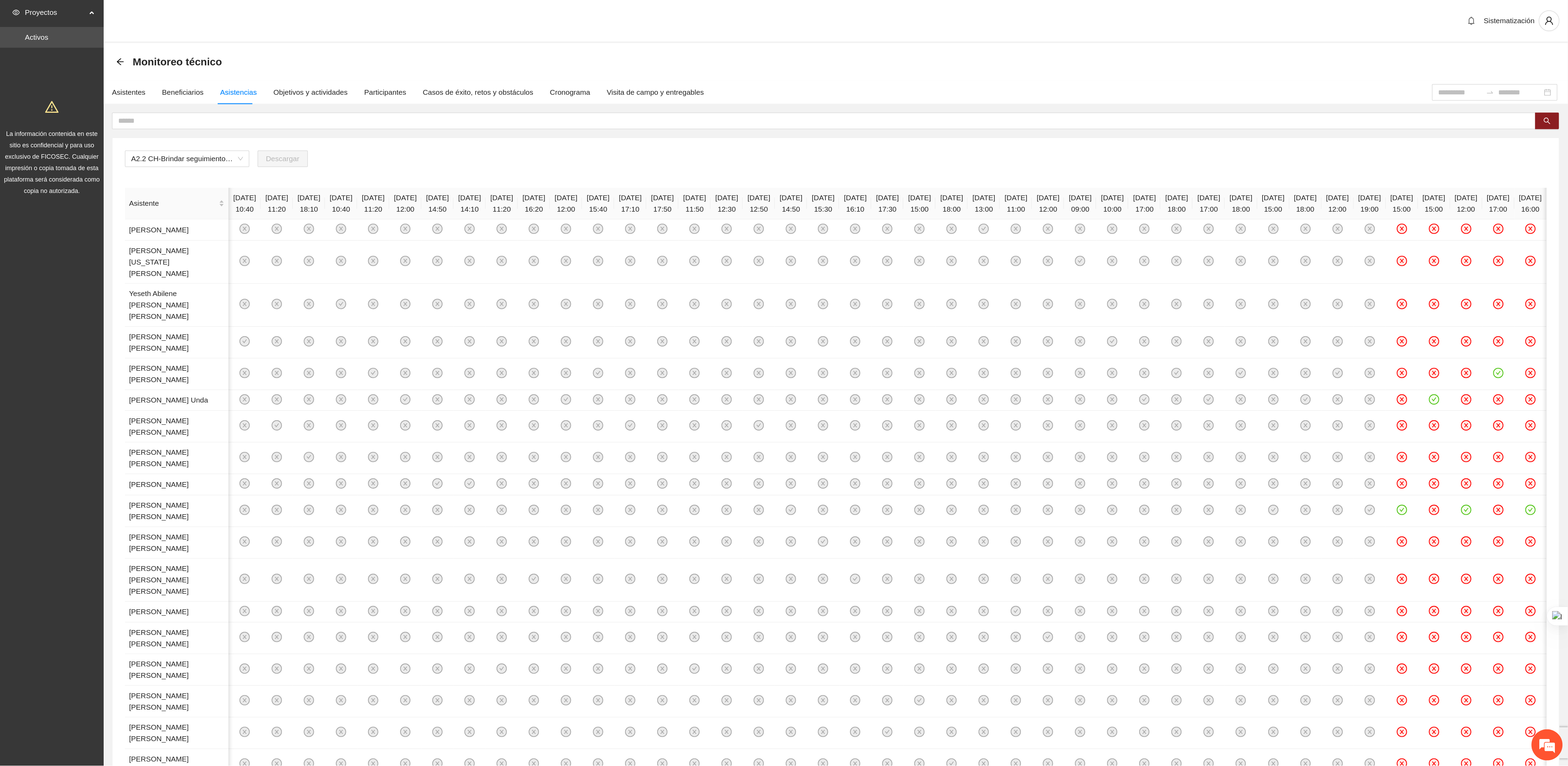
scroll to position [0, 0]
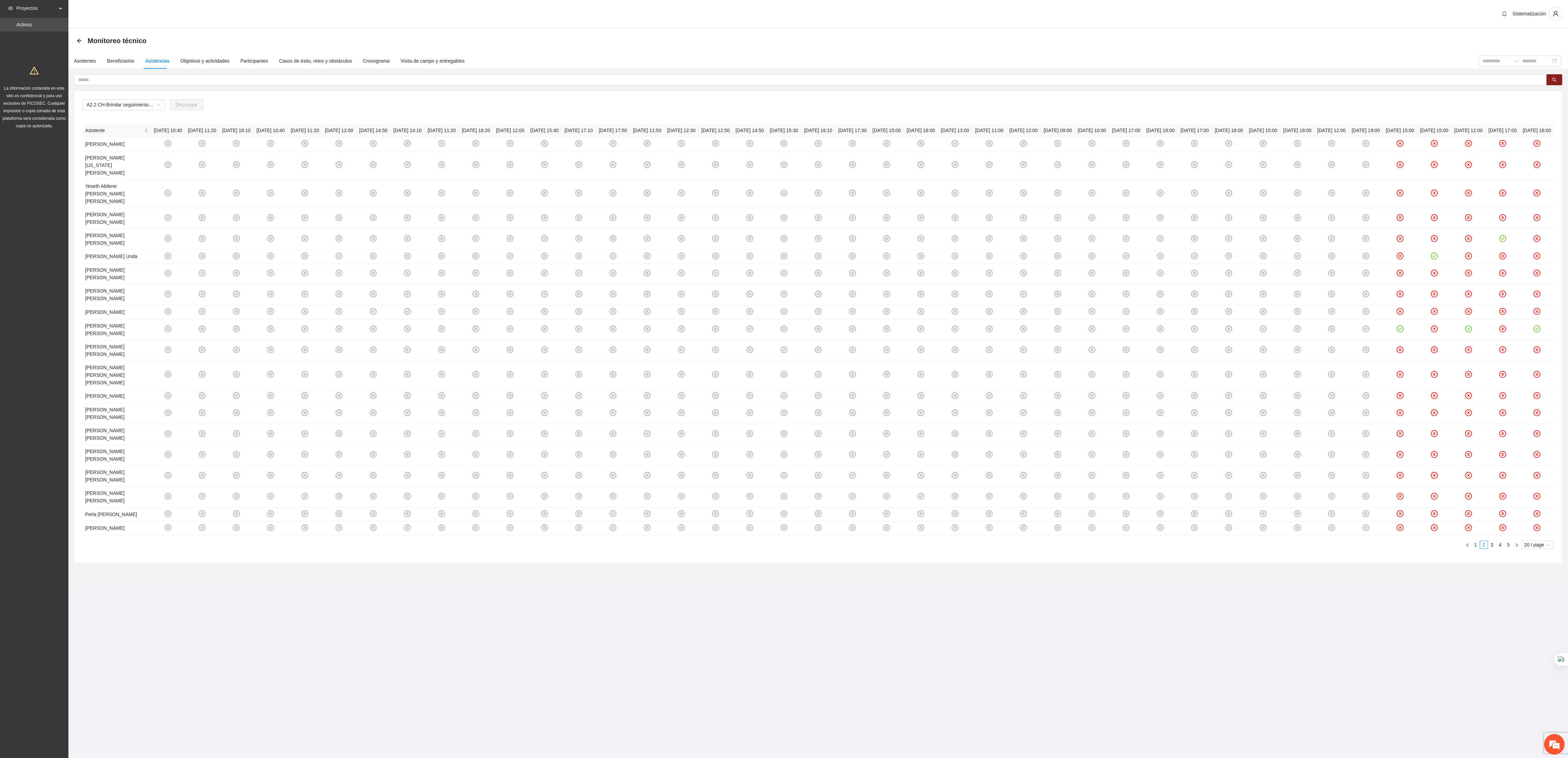
drag, startPoint x: 670, startPoint y: 0, endPoint x: 795, endPoint y: 604, distance: 616.8
click at [696, 336] on section "Proyectos Activos La información contenida en este sitio es confidencial y para…" at bounding box center [784, 379] width 1568 height 758
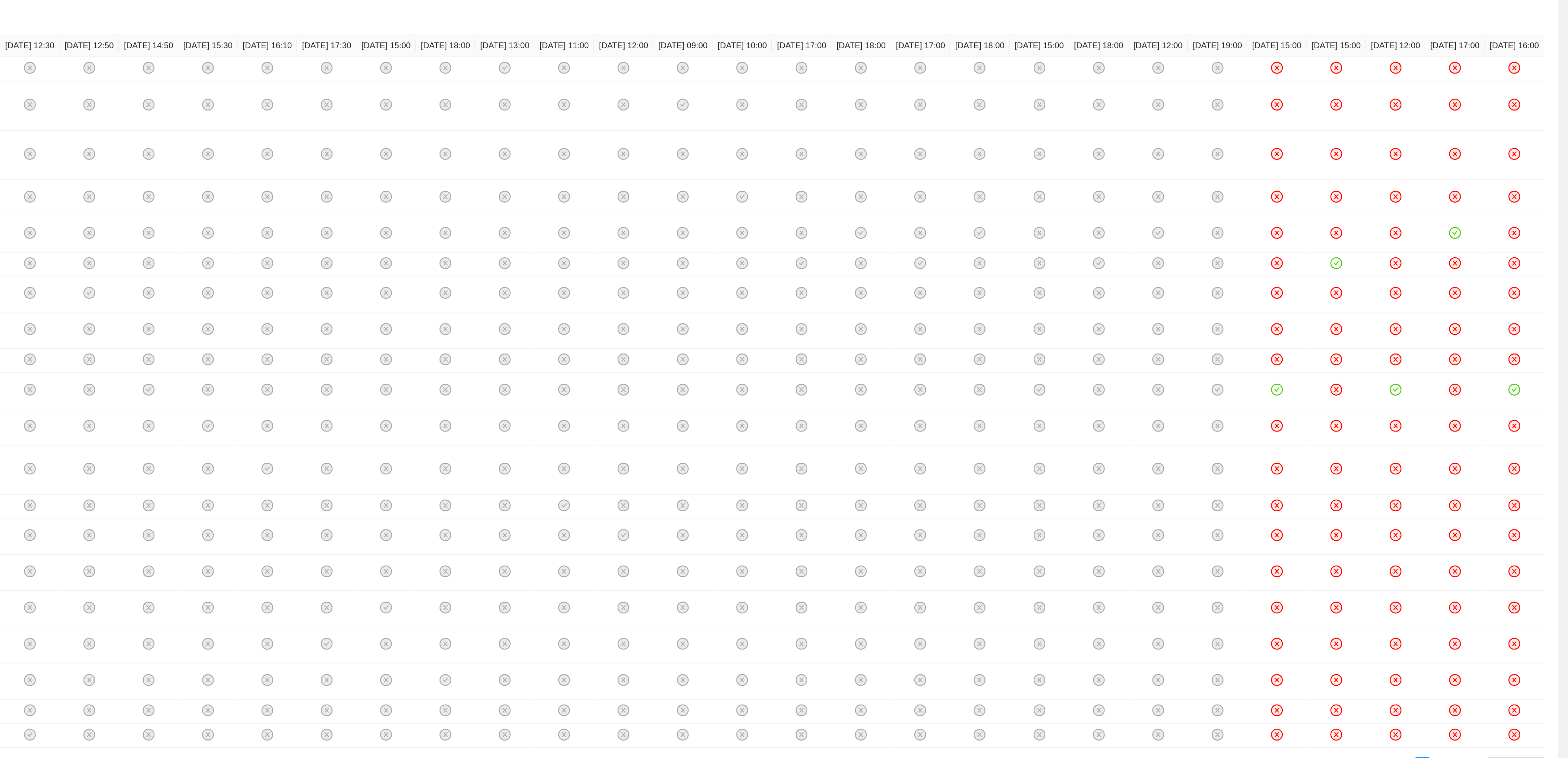
click at [696, 336] on link "3" at bounding box center [1492, 544] width 7 height 7
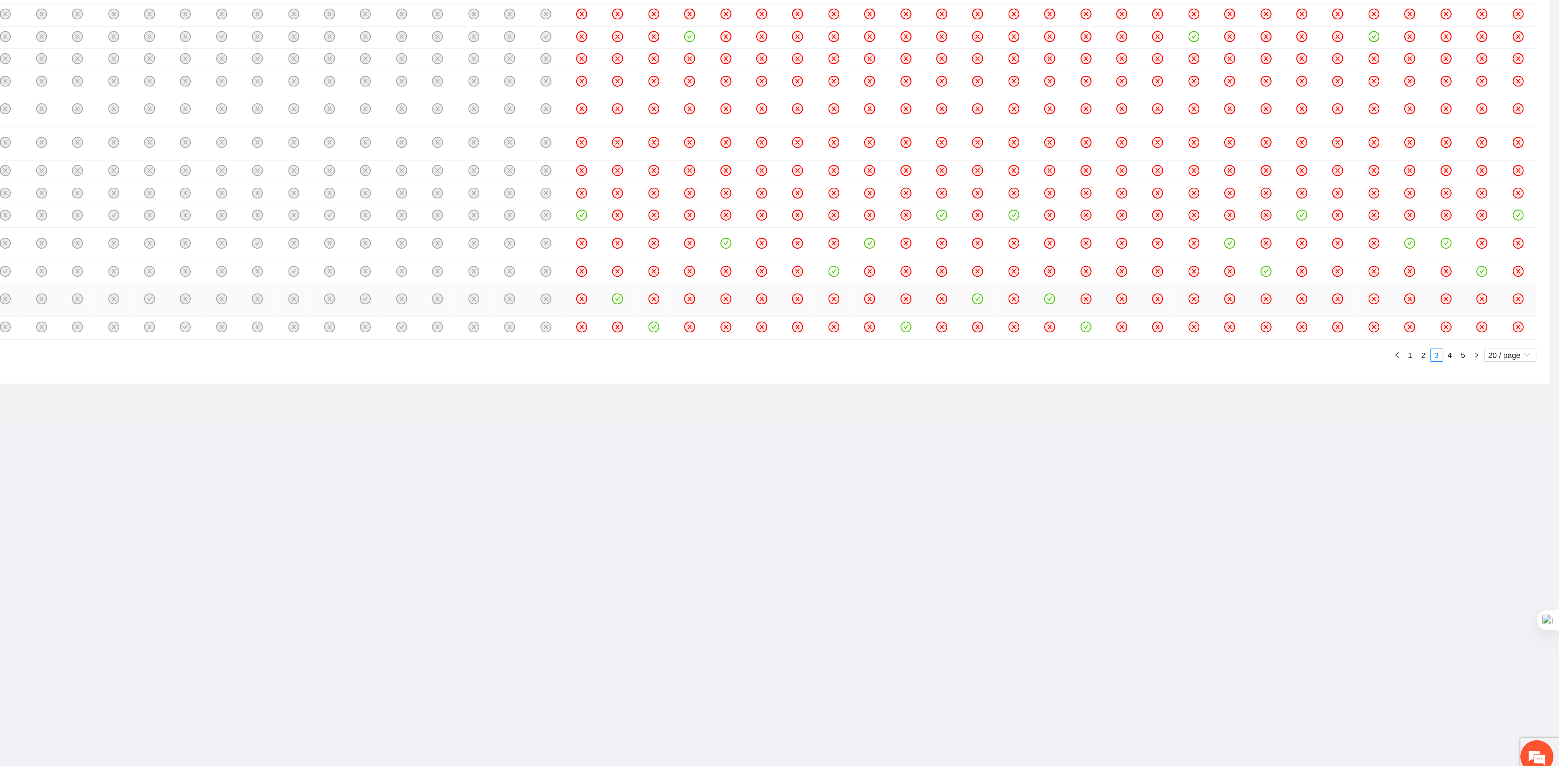
scroll to position [44, 0]
click at [703, 340] on link "2" at bounding box center [1482, 499] width 7 height 7
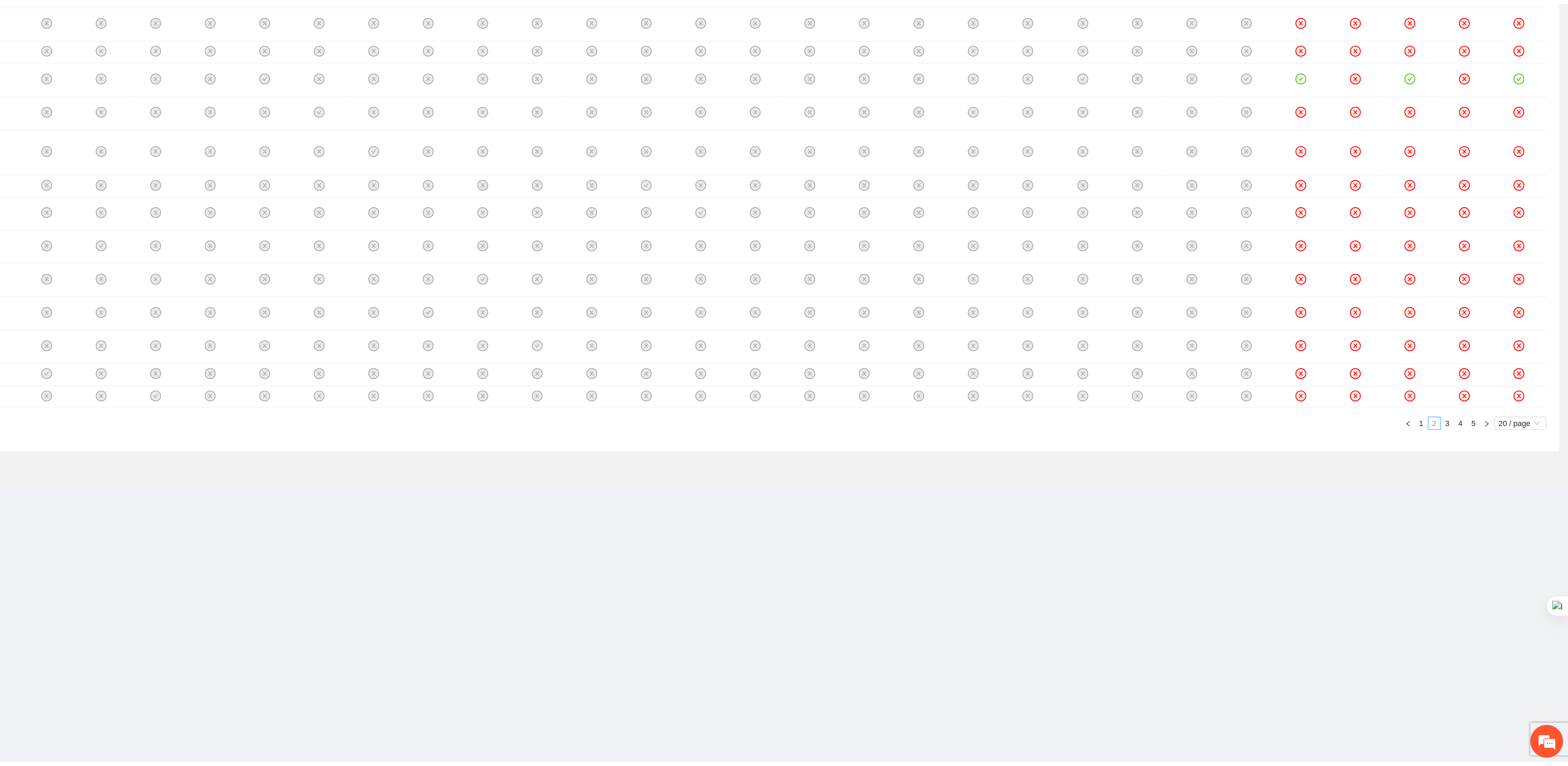
scroll to position [0, 0]
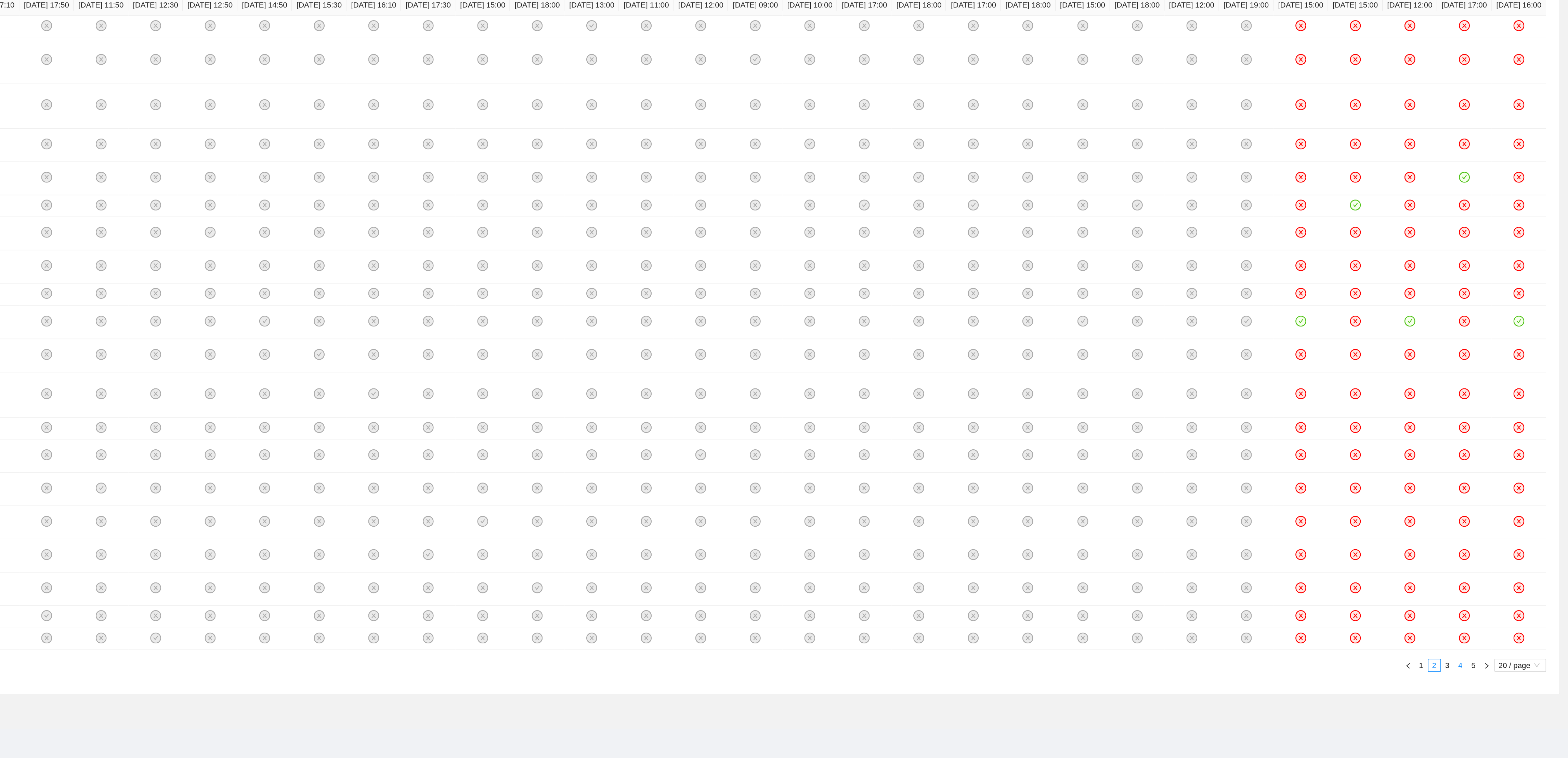
click at [696, 336] on link "4" at bounding box center [1500, 544] width 7 height 7
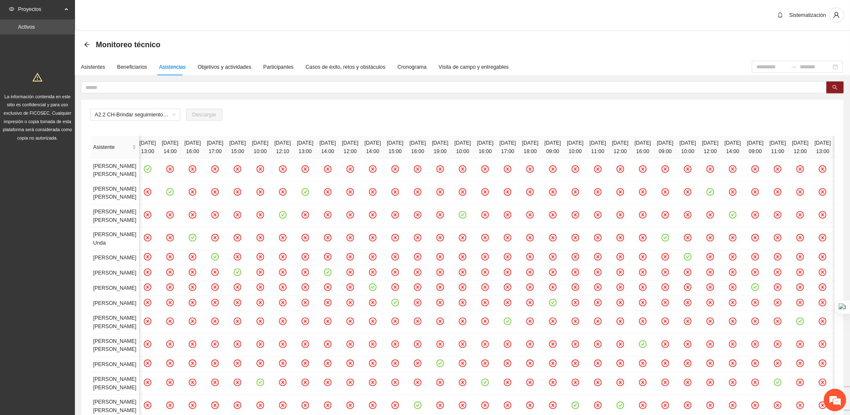
scroll to position [0, 307]
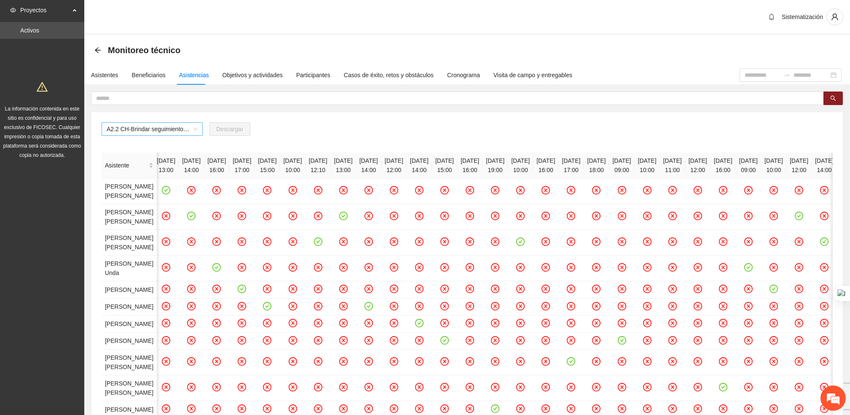
drag, startPoint x: 1637, startPoint y: 1, endPoint x: 193, endPoint y: 128, distance: 1449.5
click at [193, 128] on span "A2.2 CH-Brindar seguimientos de Trabajo Social en [GEOGRAPHIC_DATA]" at bounding box center [152, 129] width 91 height 13
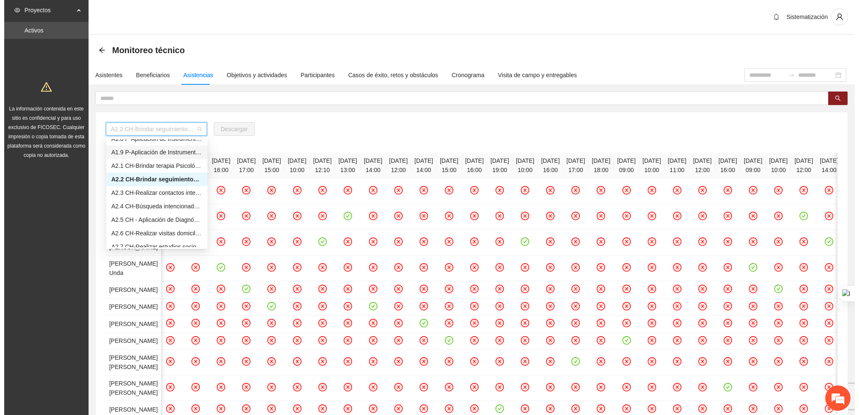
scroll to position [102, 0]
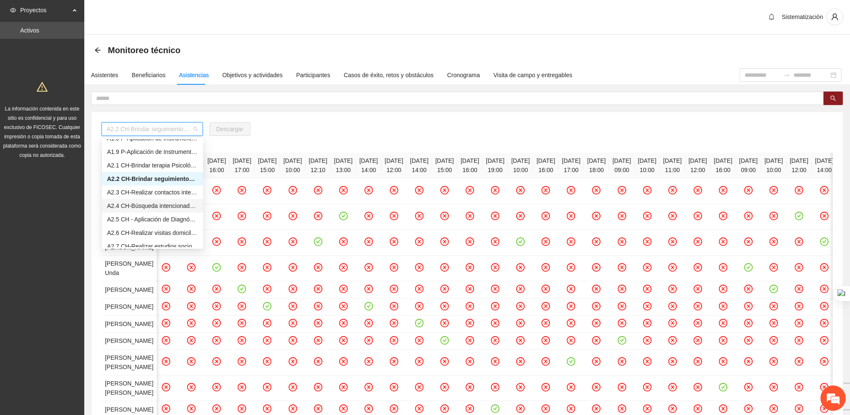
click at [137, 204] on div "A2.4 CH-Búsqueda intencionada de necesidad de otros servicios y canalización a …" at bounding box center [152, 205] width 91 height 9
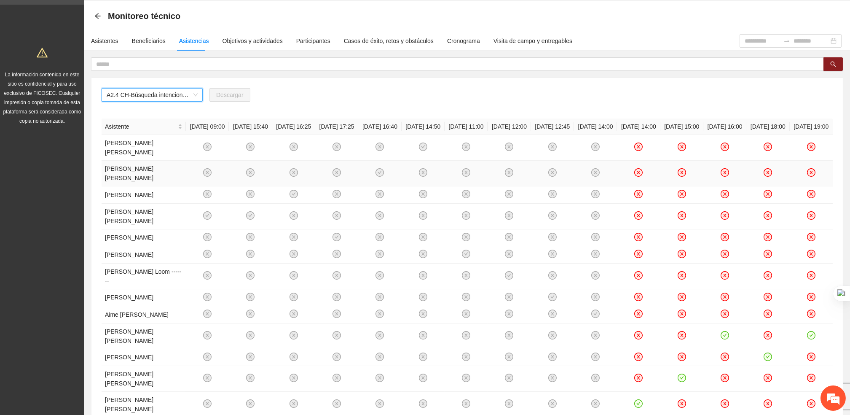
scroll to position [34, 0]
click at [186, 98] on span "A2.4 CH-Búsqueda intencionada de necesidad de otros servicios y canalización a …" at bounding box center [152, 95] width 91 height 13
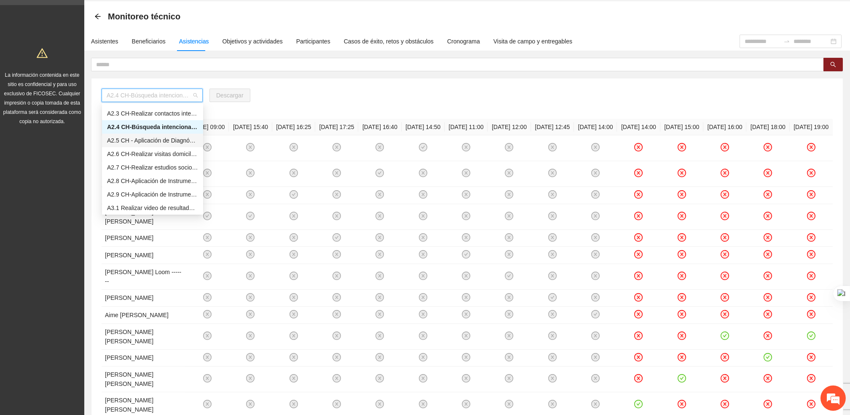
scroll to position [147, 0]
click at [145, 193] on div "A2.9 CH-Aplicación de Instrumento Encuesta de Satisfacción en [GEOGRAPHIC_DATA]" at bounding box center [152, 193] width 91 height 9
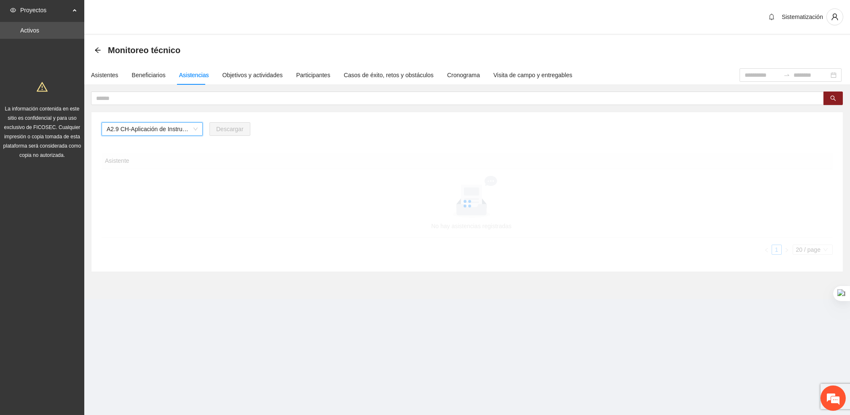
scroll to position [0, 0]
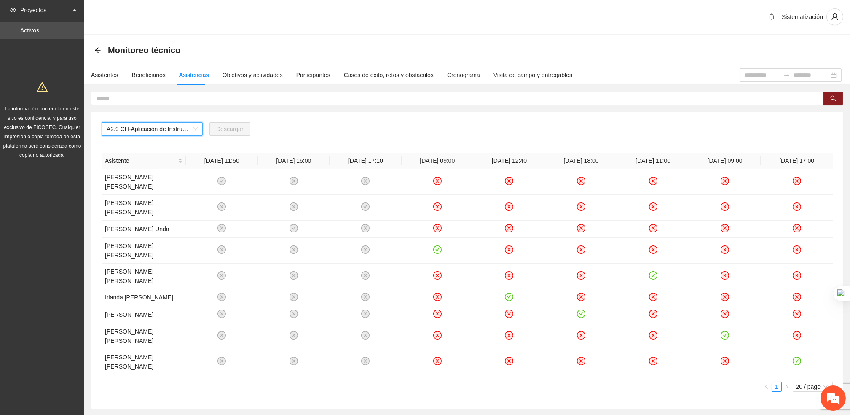
click at [196, 126] on span "A2.9 CH-Aplicación de Instrumento Encuesta de Satisfacción en [GEOGRAPHIC_DATA]" at bounding box center [152, 129] width 91 height 13
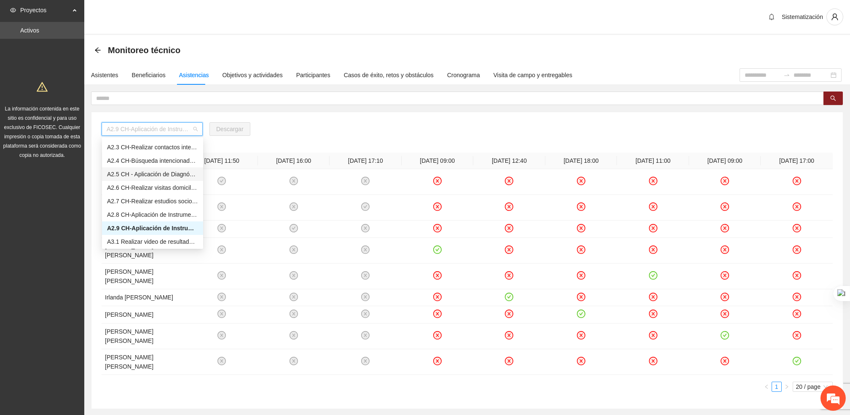
click at [129, 173] on div "A2.5 CH - Aplicación de Diagnósticos - [GEOGRAPHIC_DATA]" at bounding box center [152, 173] width 91 height 9
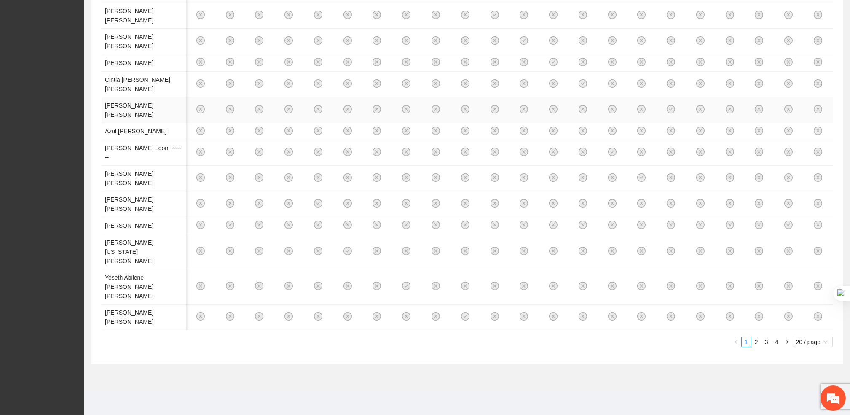
scroll to position [566, 0]
click at [758, 340] on link "2" at bounding box center [756, 341] width 9 height 9
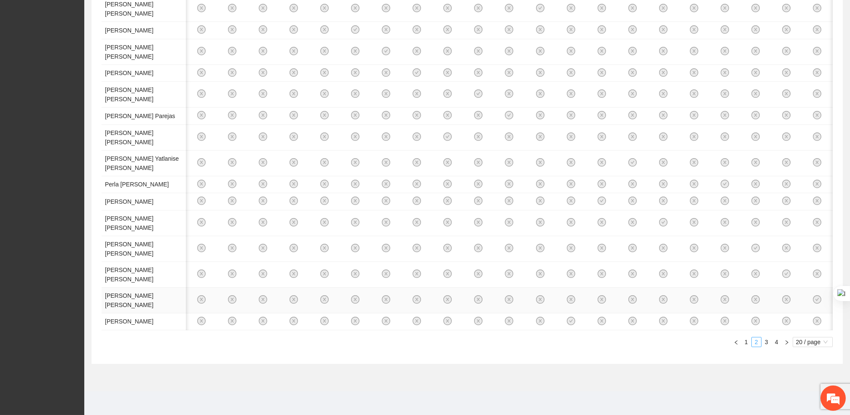
scroll to position [658, 0]
click at [764, 342] on link "3" at bounding box center [766, 341] width 9 height 9
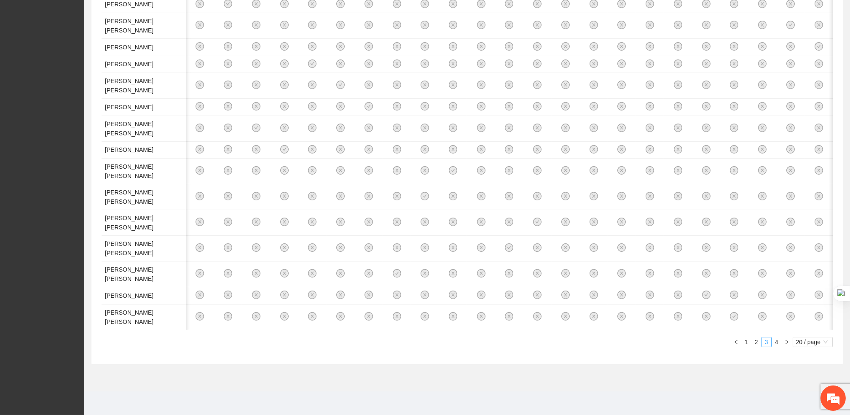
scroll to position [566, 0]
click at [775, 346] on link "4" at bounding box center [776, 341] width 9 height 9
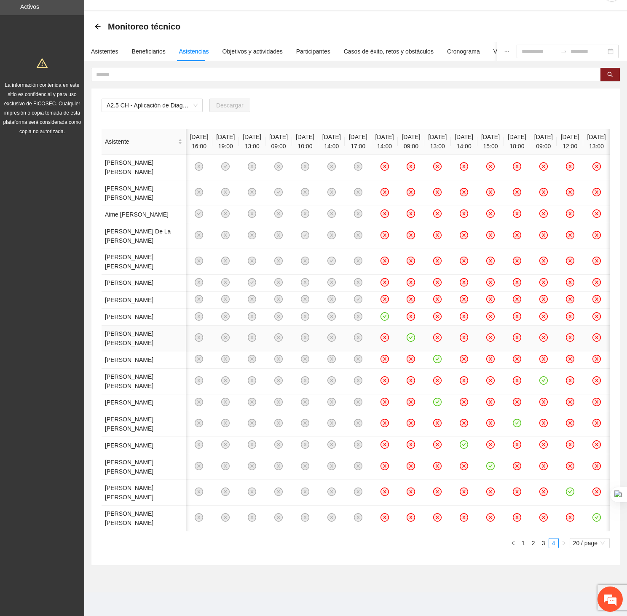
scroll to position [0, 135]
drag, startPoint x: 332, startPoint y: 1, endPoint x: 134, endPoint y: 156, distance: 251.3
click at [134, 309] on td "[PERSON_NAME]" at bounding box center [144, 317] width 84 height 17
click at [153, 99] on span "A2.5 CH - Aplicación de Diagnósticos - [GEOGRAPHIC_DATA]" at bounding box center [152, 105] width 91 height 13
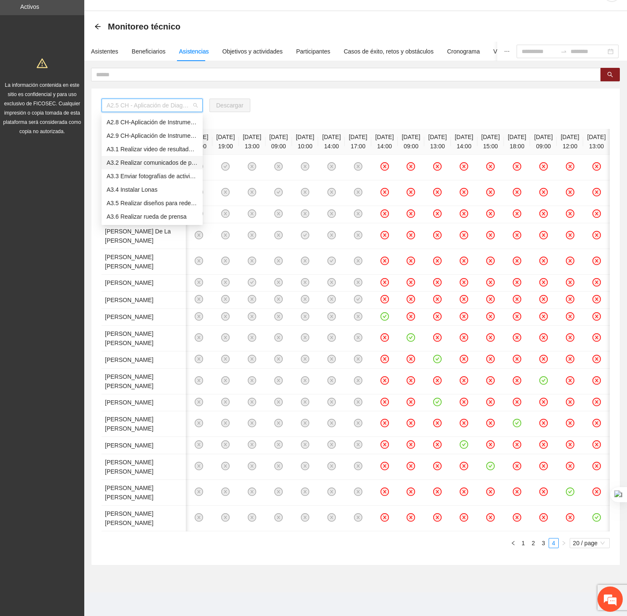
scroll to position [215, 0]
click at [148, 132] on div "A2.9 CH-Aplicación de Instrumento Encuesta de Satisfacción en [GEOGRAPHIC_DATA]" at bounding box center [152, 136] width 91 height 9
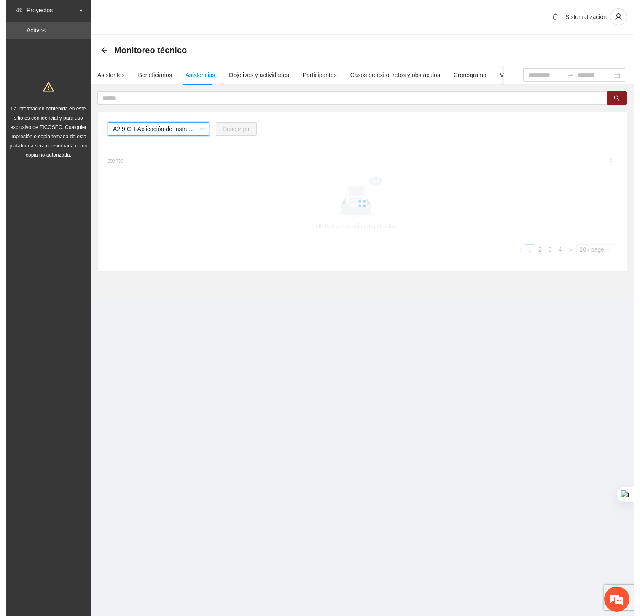
scroll to position [0, 0]
